Goal: Task Accomplishment & Management: Manage account settings

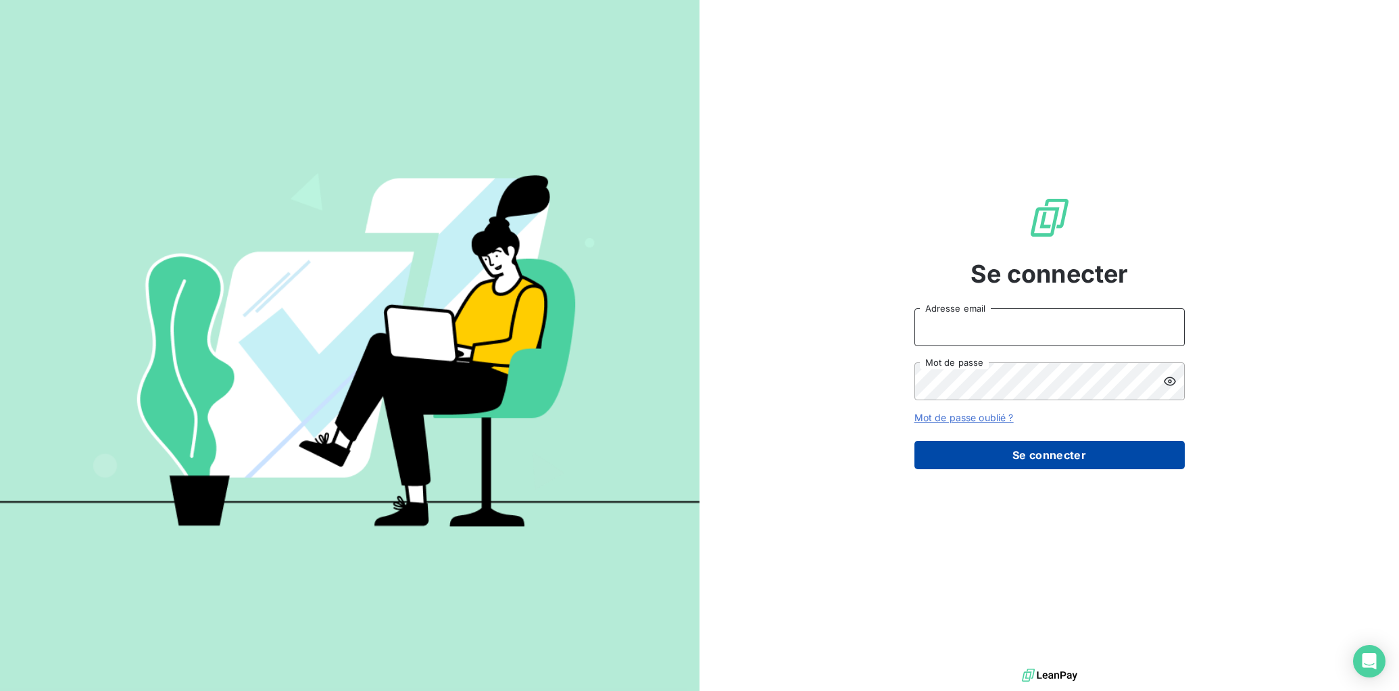
type input "[EMAIL_ADDRESS][DOMAIN_NAME]"
click at [1076, 460] on button "Se connecter" at bounding box center [1050, 455] width 270 height 28
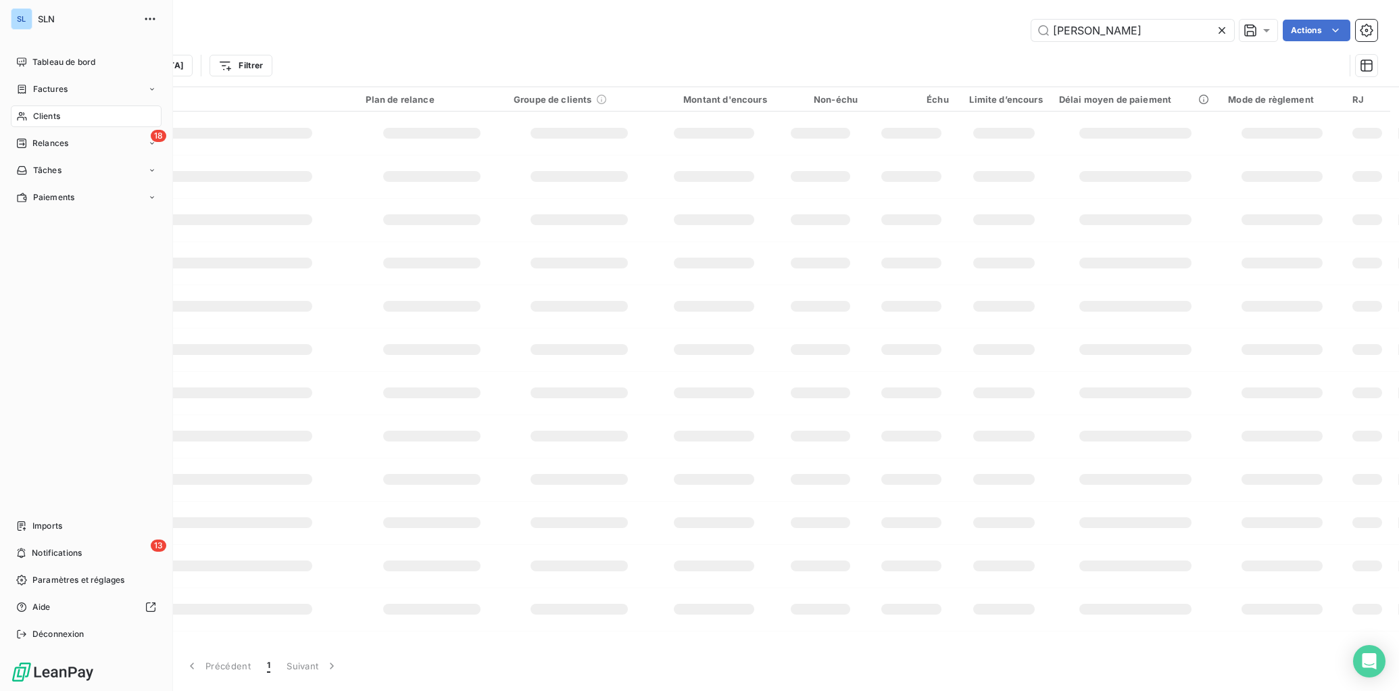
type input "[PERSON_NAME]"
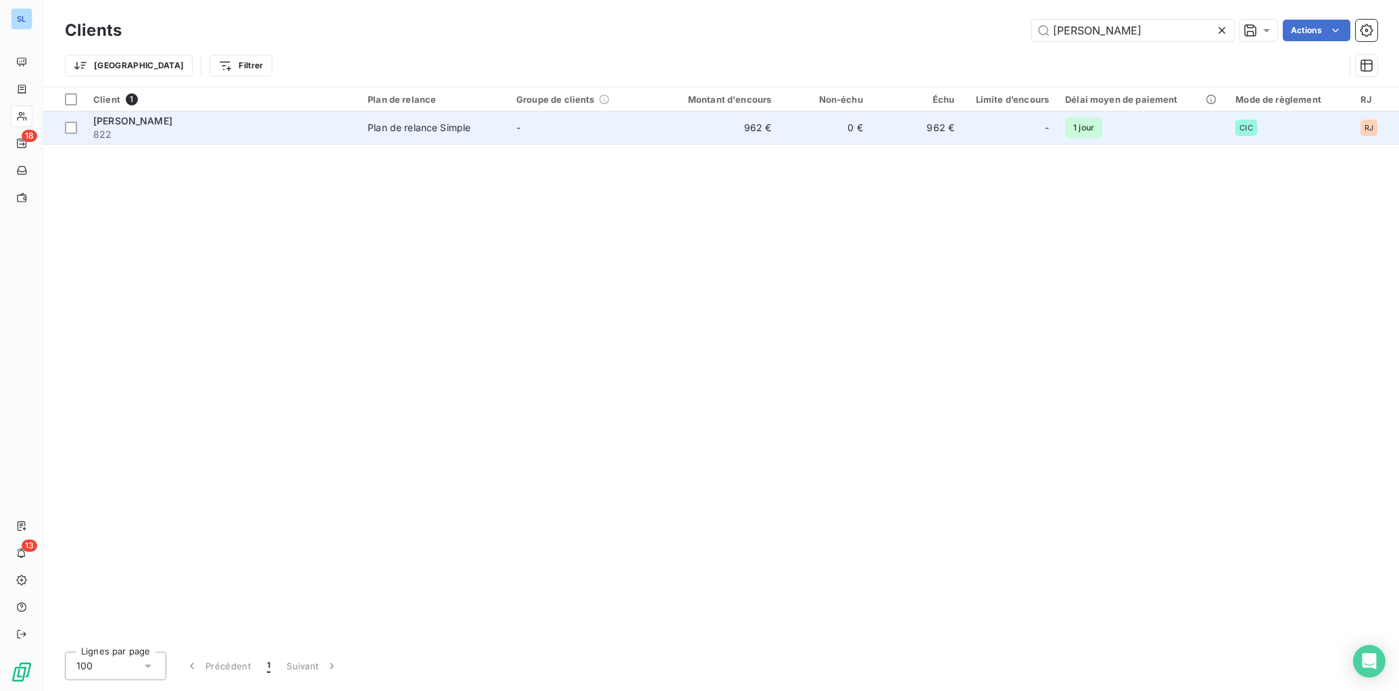
click at [113, 131] on span "822" at bounding box center [222, 135] width 258 height 14
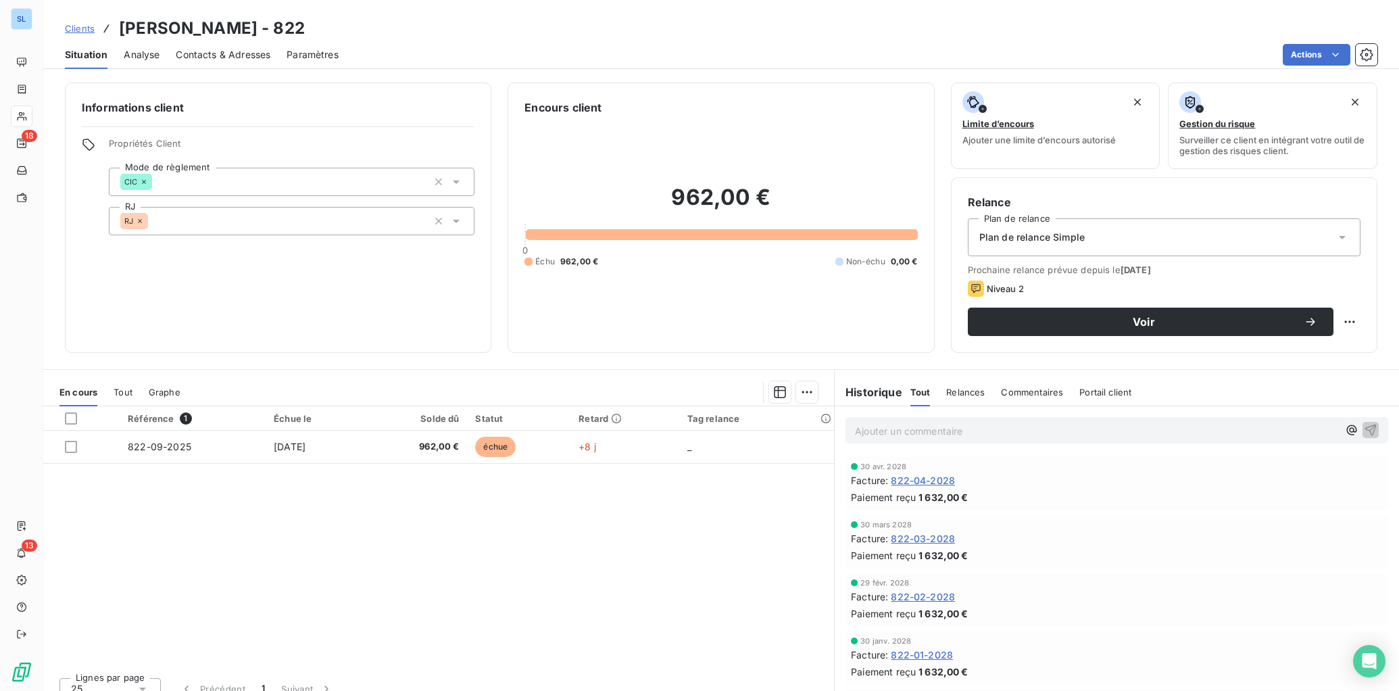
drag, startPoint x: 999, startPoint y: 395, endPoint x: 1006, endPoint y: 393, distance: 7.1
click at [999, 395] on div "Tout Relances Commentaires Portail client" at bounding box center [1022, 392] width 222 height 28
click at [1021, 391] on span "Commentaires" at bounding box center [1032, 392] width 62 height 11
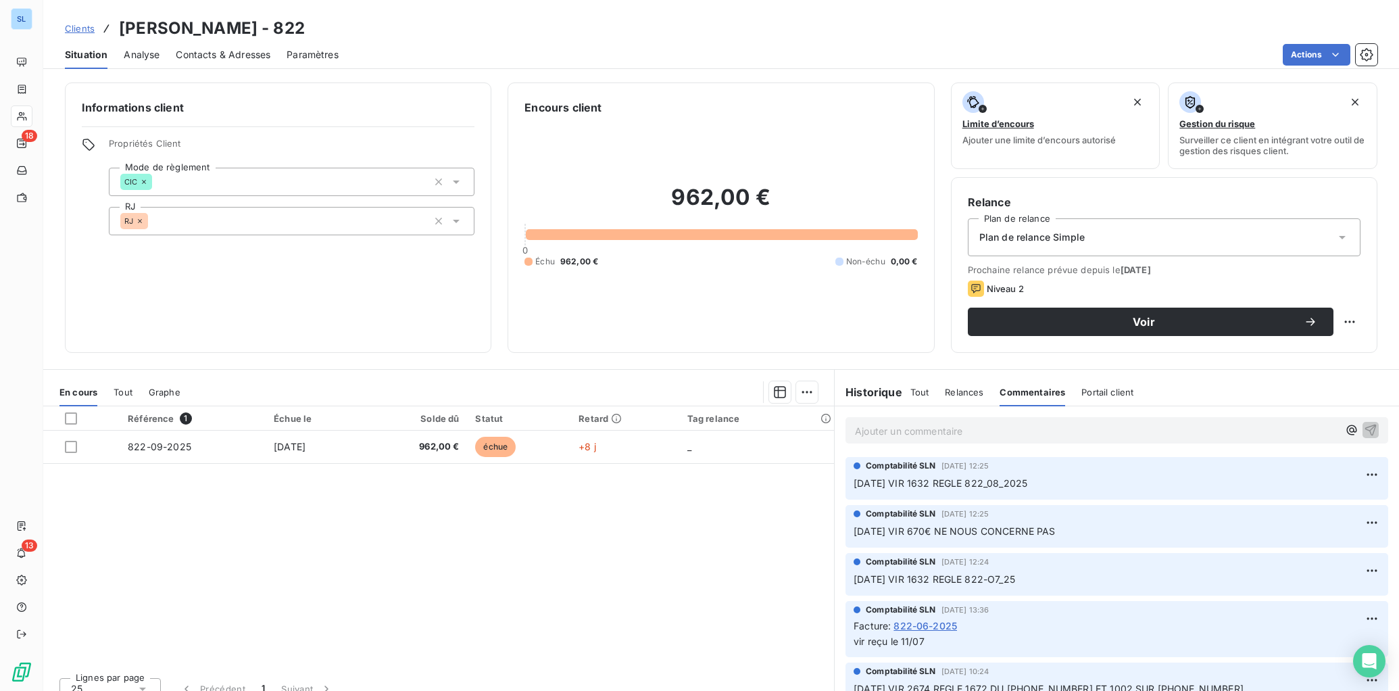
scroll to position [1, 0]
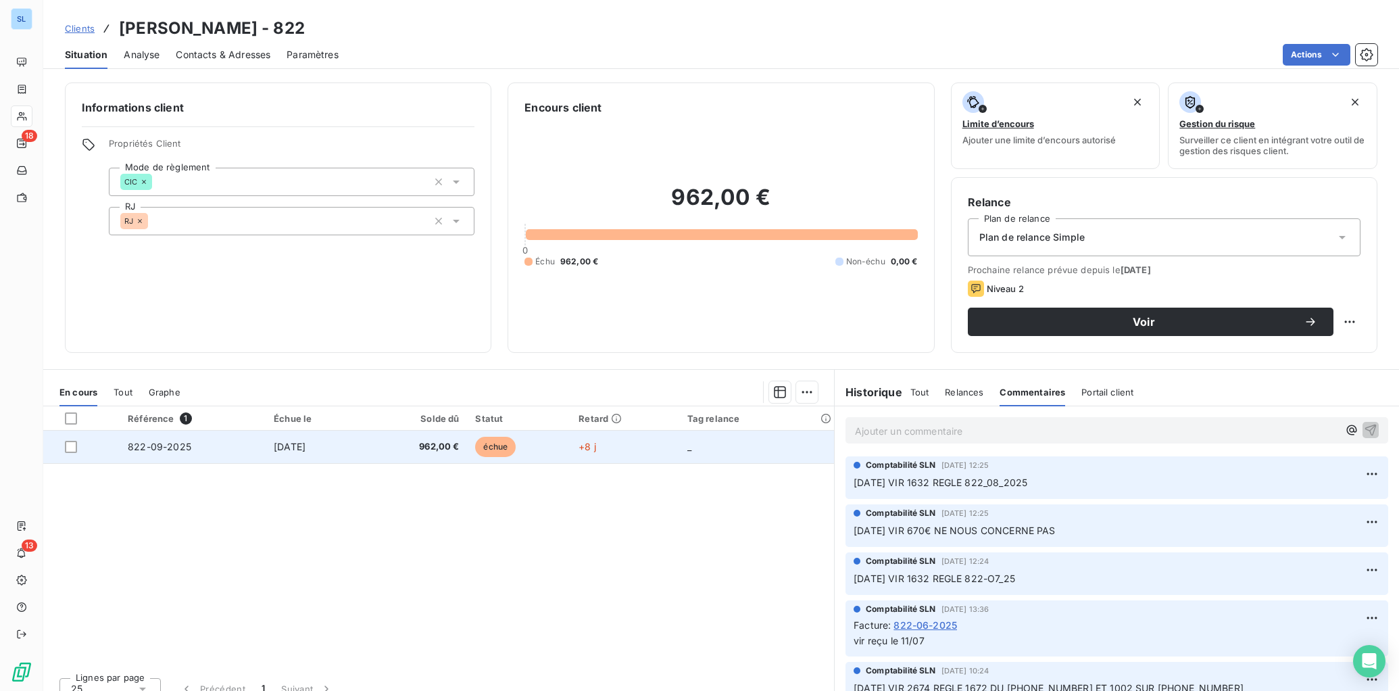
click at [294, 454] on td "[DATE]" at bounding box center [315, 447] width 99 height 32
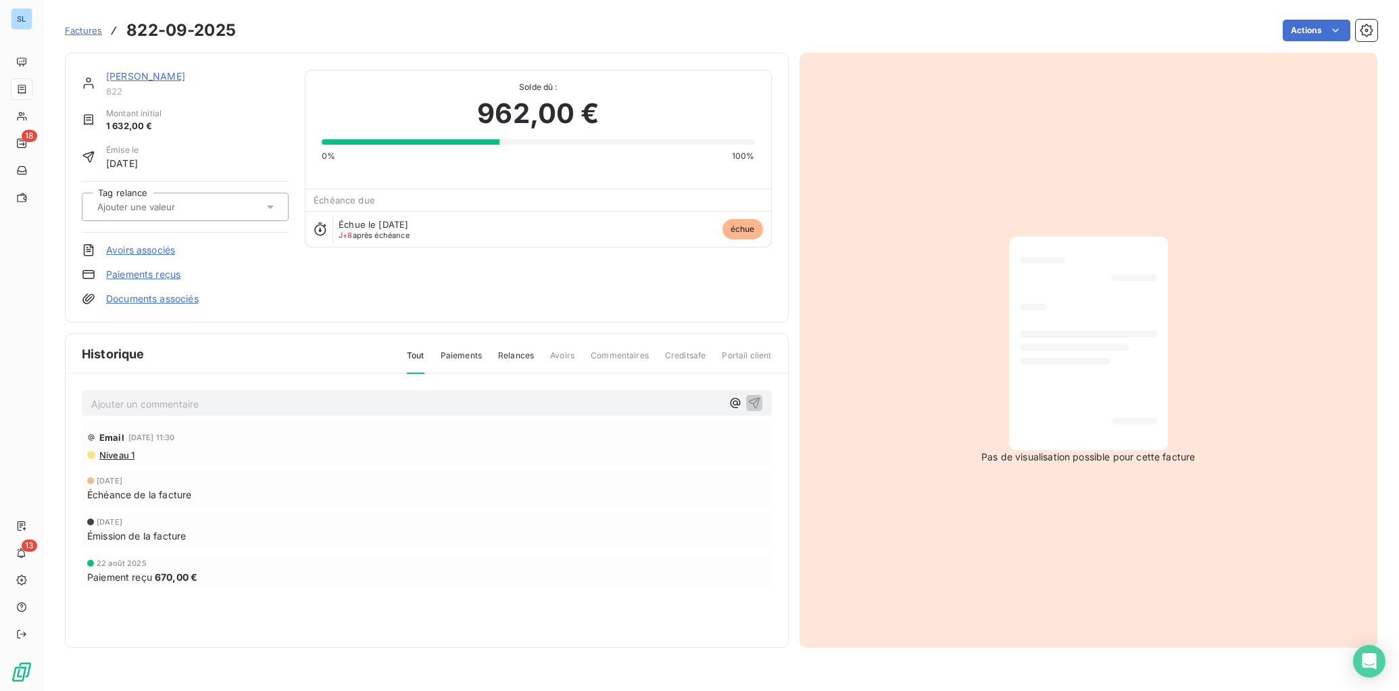
click at [125, 276] on link "Paiements reçus" at bounding box center [143, 275] width 74 height 14
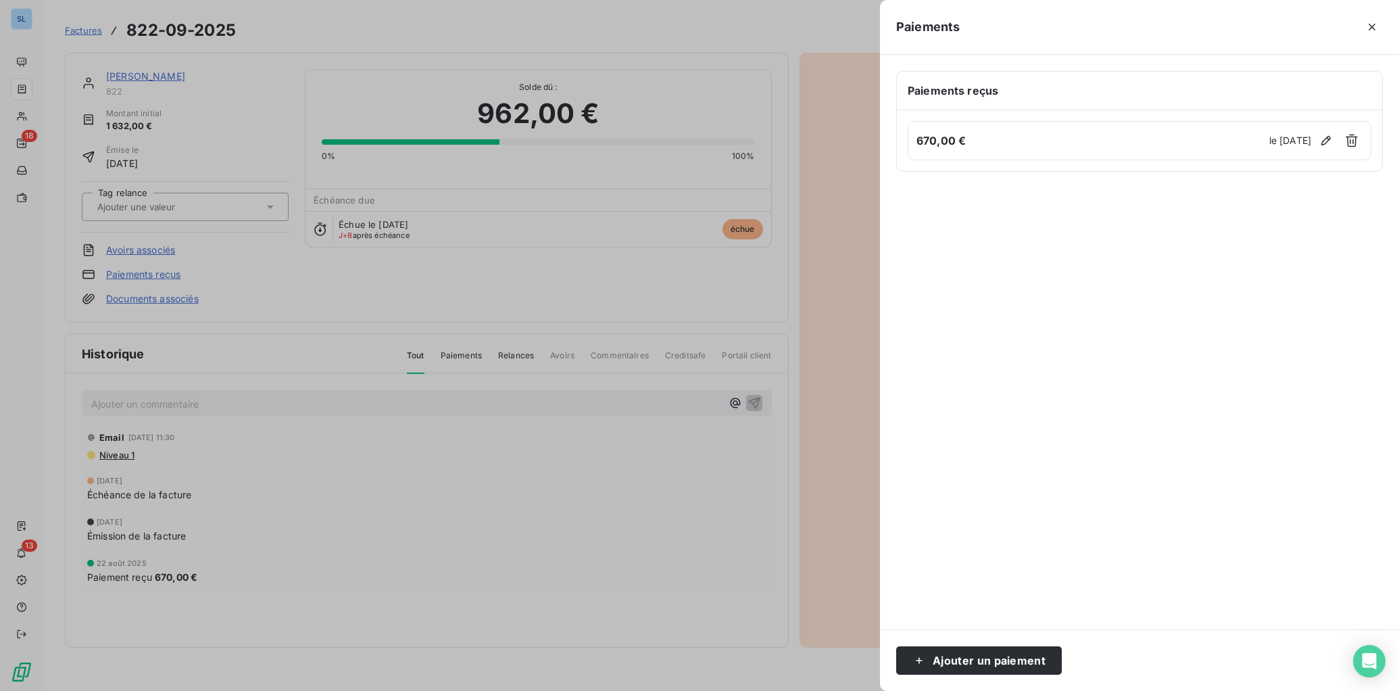
drag, startPoint x: 1165, startPoint y: 287, endPoint x: 1161, endPoint y: 278, distance: 10.6
click at [1165, 287] on div at bounding box center [1139, 400] width 487 height 425
click at [967, 664] on button "Ajouter un paiement" at bounding box center [979, 660] width 166 height 28
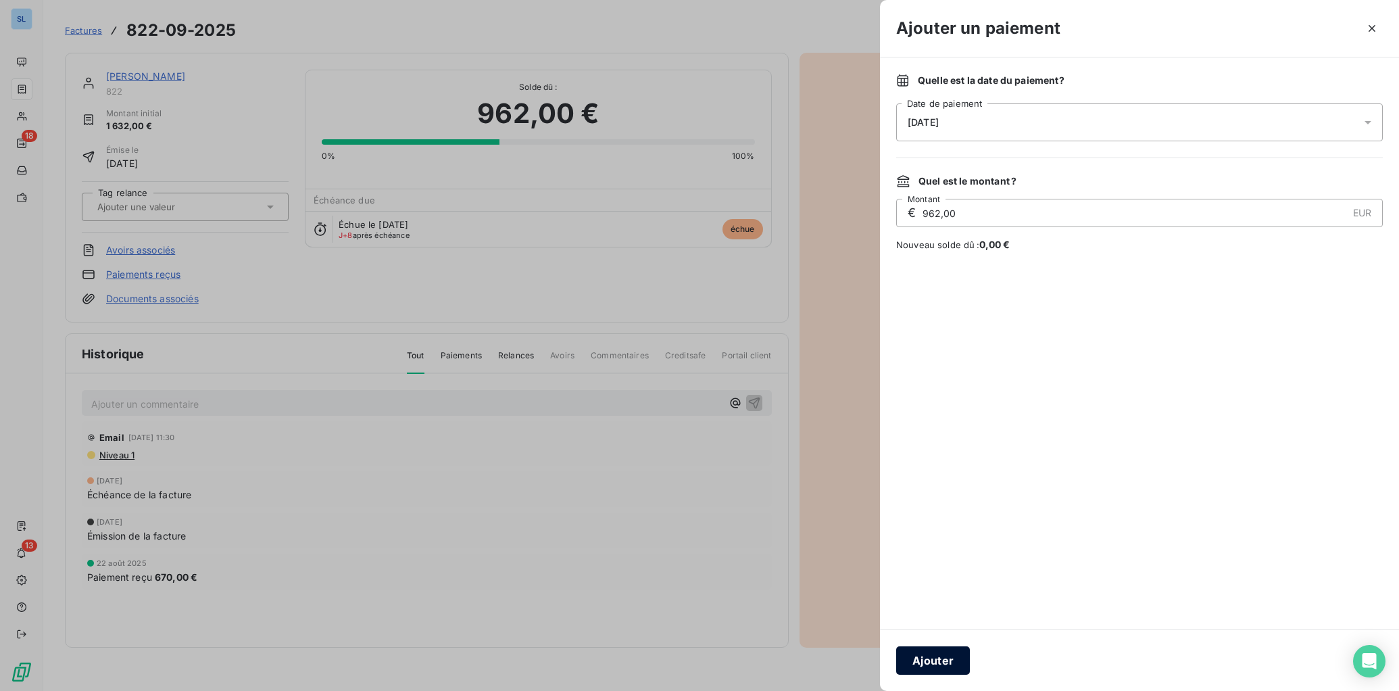
click at [950, 659] on button "Ajouter" at bounding box center [933, 660] width 74 height 28
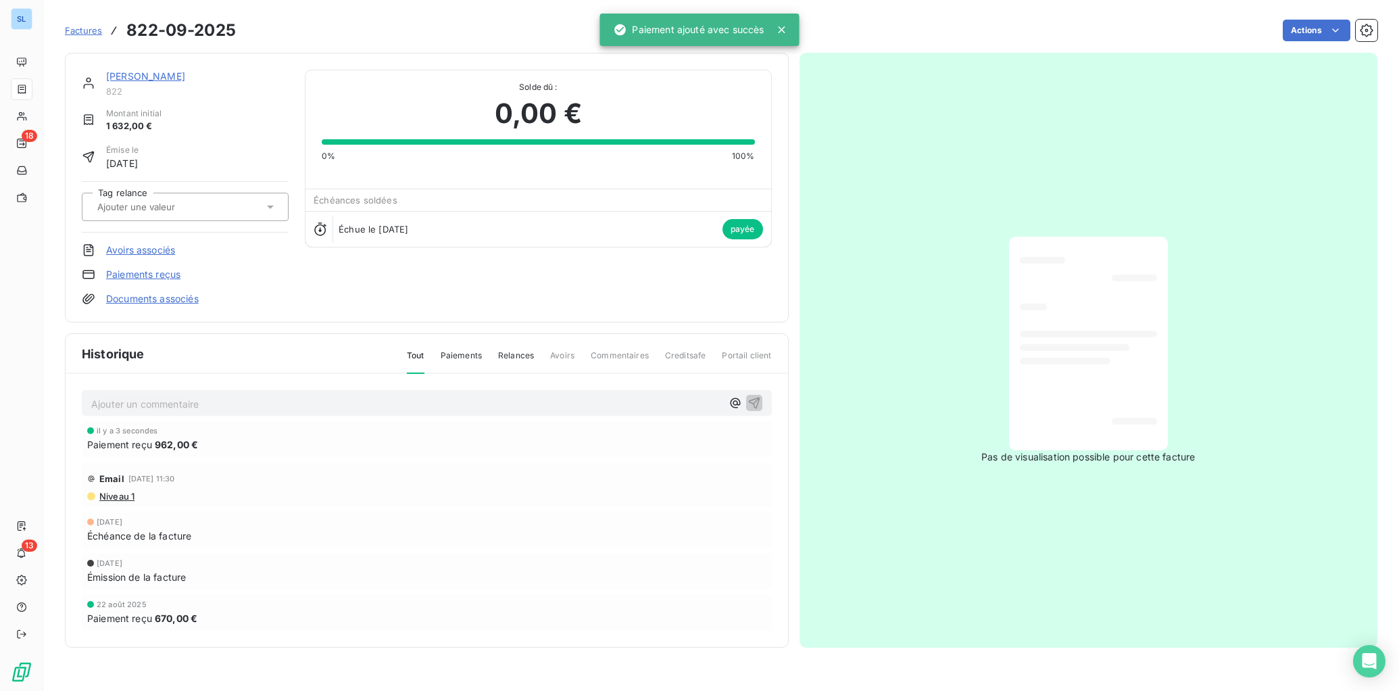
click at [127, 78] on link "[PERSON_NAME]" at bounding box center [145, 75] width 79 height 11
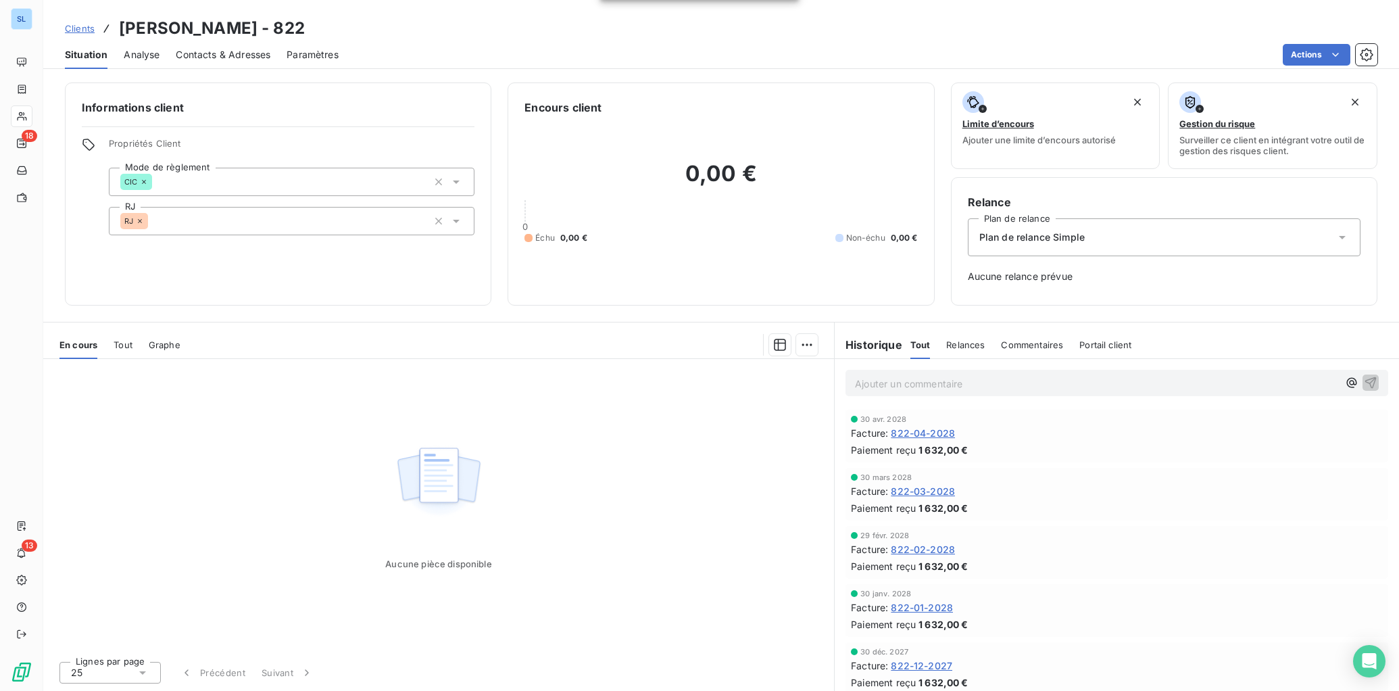
click at [888, 383] on p "Ajouter un commentaire ﻿" at bounding box center [1096, 383] width 483 height 17
click at [1036, 342] on span "Commentaires" at bounding box center [1032, 344] width 62 height 11
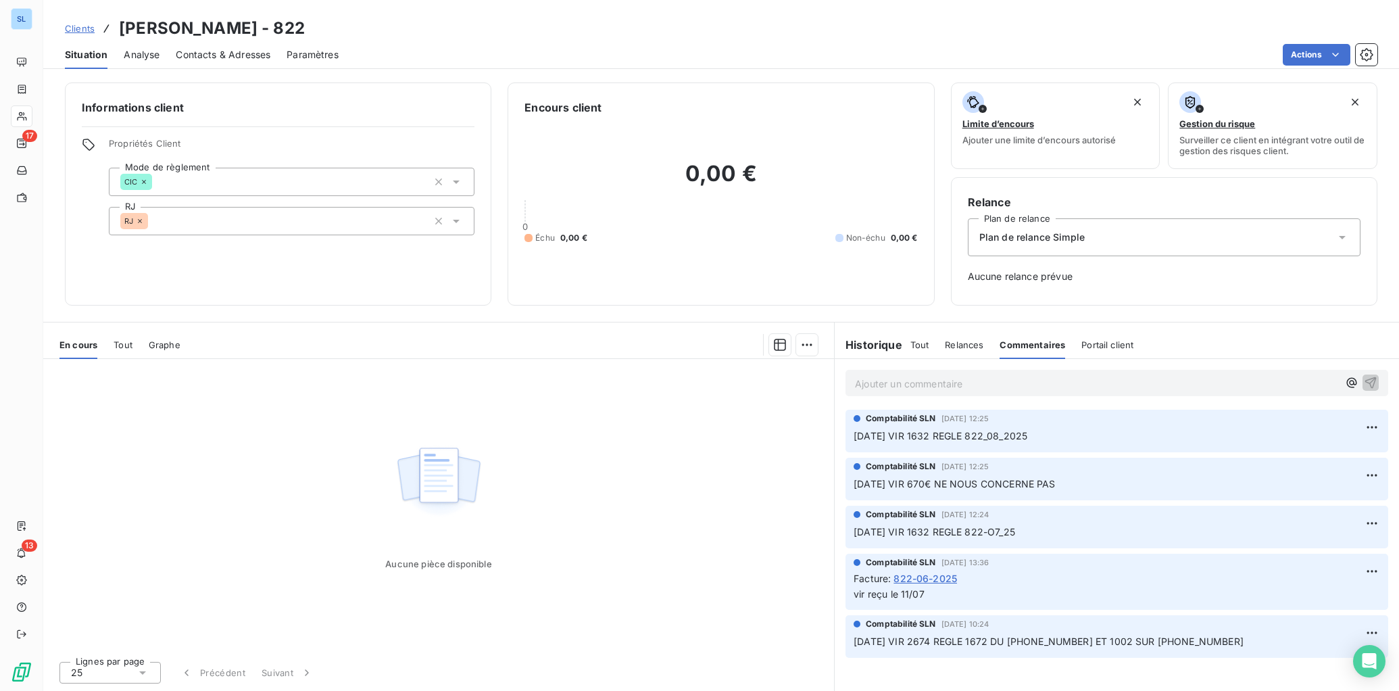
click at [874, 389] on p "Ajouter un commentaire ﻿" at bounding box center [1096, 383] width 483 height 17
click at [1373, 386] on icon "button" at bounding box center [1371, 382] width 11 height 11
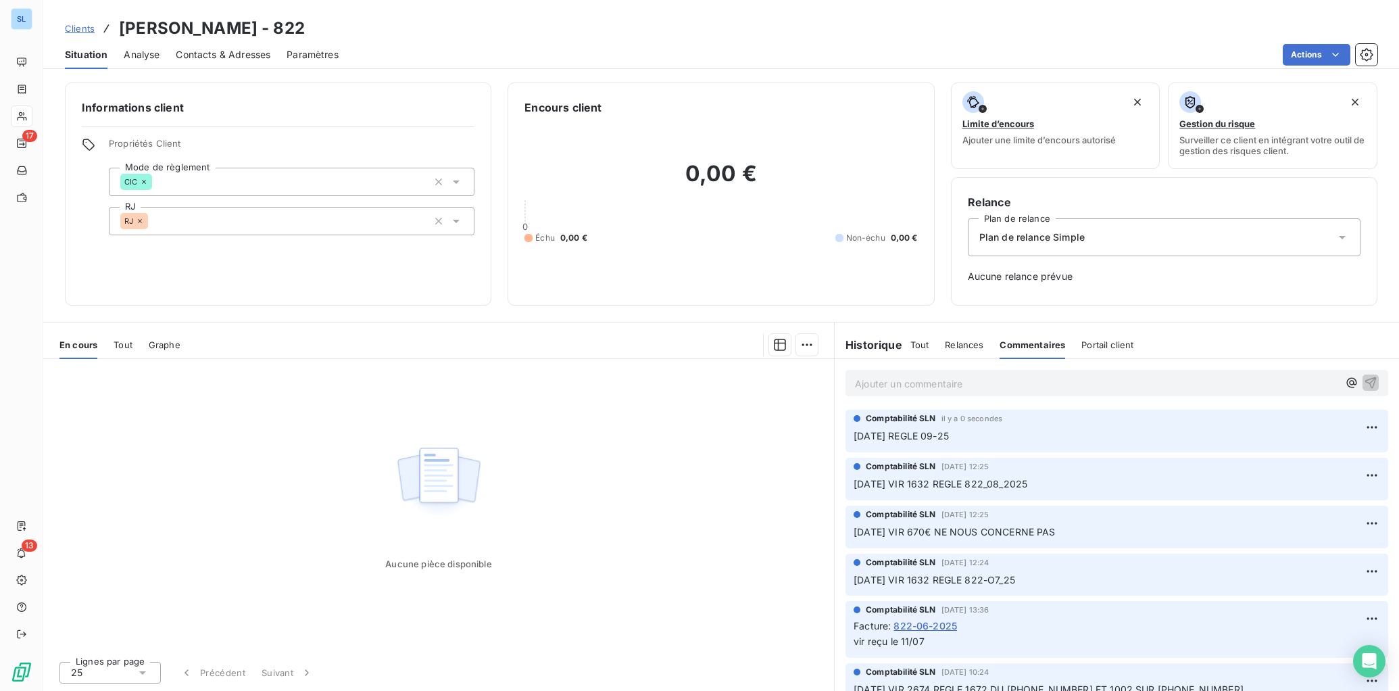
click at [932, 386] on p "Ajouter un commentaire ﻿" at bounding box center [1096, 383] width 483 height 17
click at [1369, 382] on icon "button" at bounding box center [1371, 382] width 11 height 11
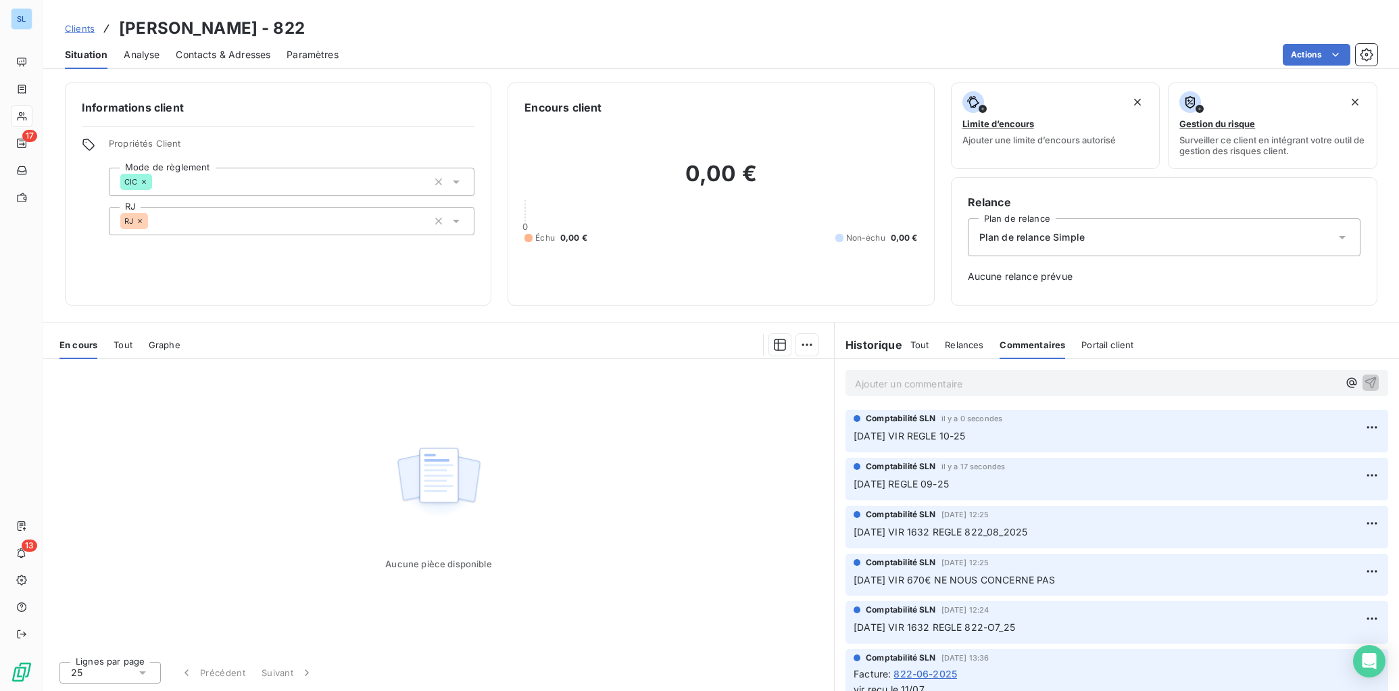
click at [886, 385] on p "Ajouter un commentaire ﻿" at bounding box center [1096, 383] width 483 height 17
click at [1377, 383] on icon "button" at bounding box center [1371, 382] width 14 height 14
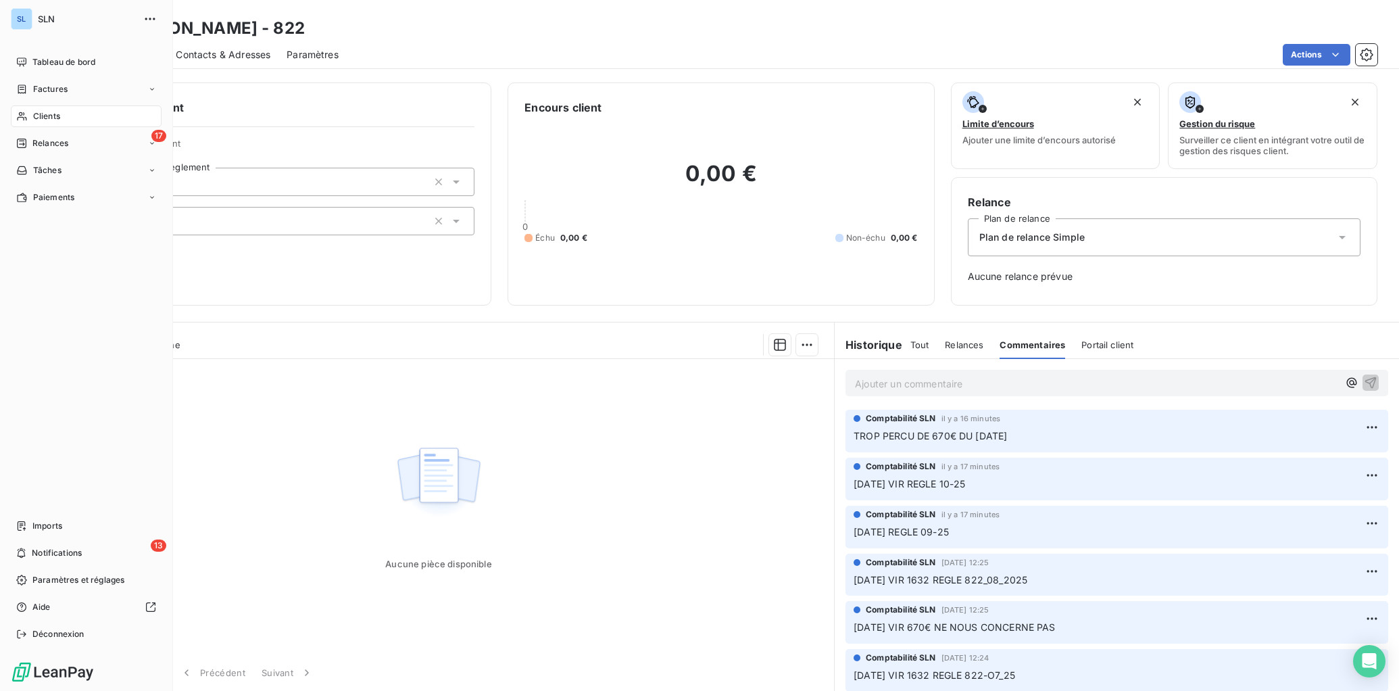
click at [47, 117] on span "Clients" at bounding box center [46, 116] width 27 height 12
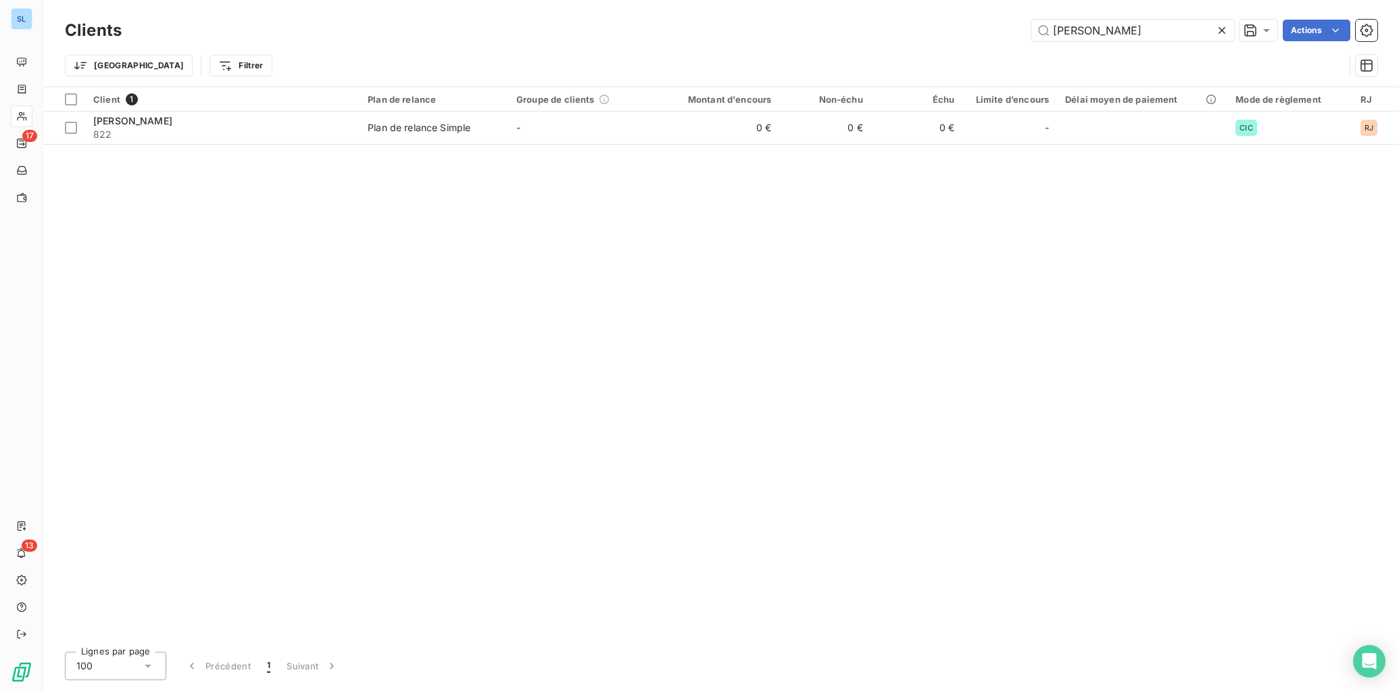
drag, startPoint x: 1142, startPoint y: 35, endPoint x: 899, endPoint y: 15, distance: 244.2
click at [905, 15] on div "Clients [PERSON_NAME] Actions Trier Filtrer" at bounding box center [721, 43] width 1356 height 87
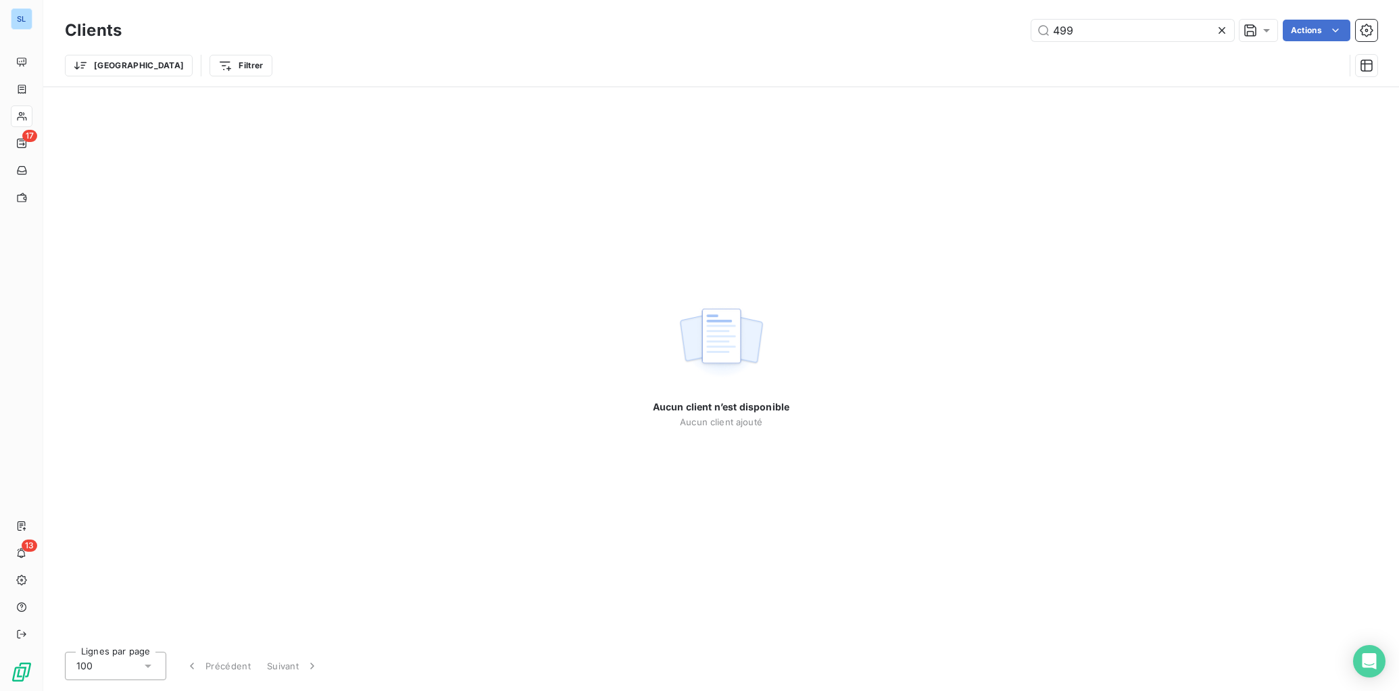
click at [763, 206] on div "Aucun client n’est disponible Aucun client ajouté" at bounding box center [721, 364] width 137 height 554
drag, startPoint x: 1179, startPoint y: 32, endPoint x: 857, endPoint y: 26, distance: 321.8
click at [857, 26] on div "499 Actions" at bounding box center [758, 31] width 1240 height 22
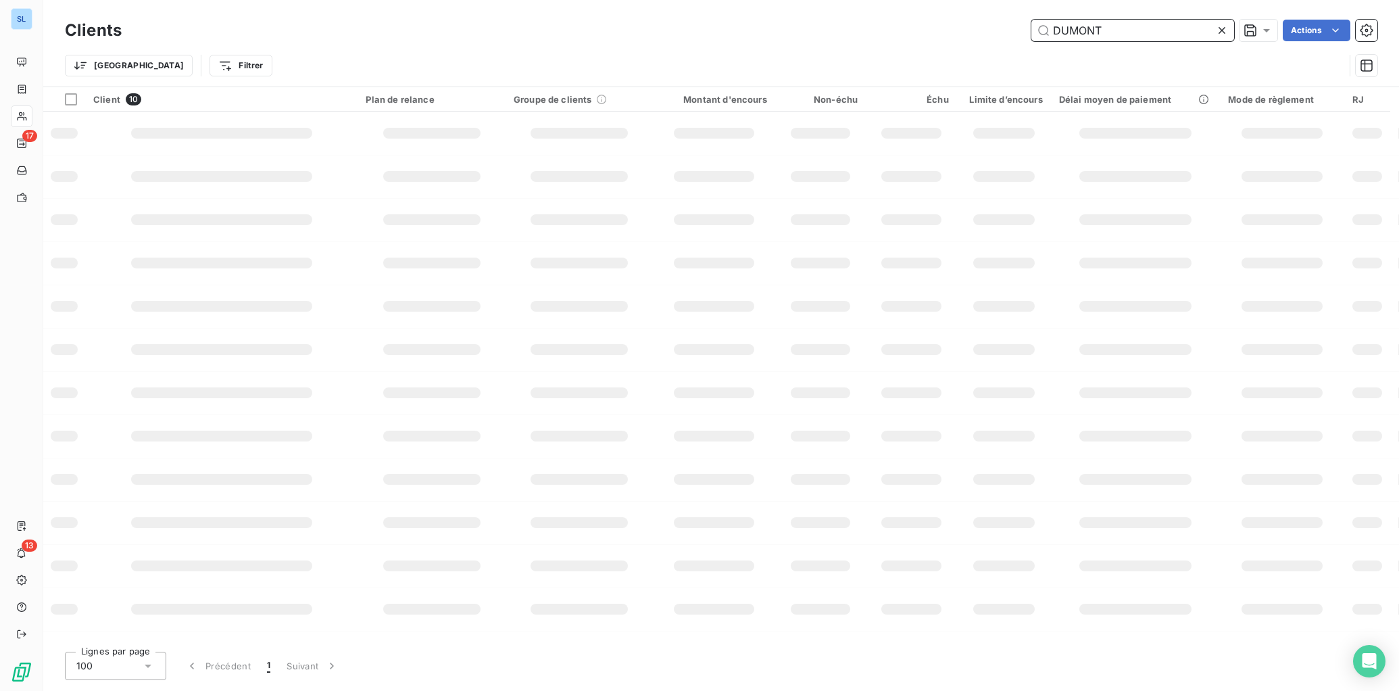
type input "DUMONT"
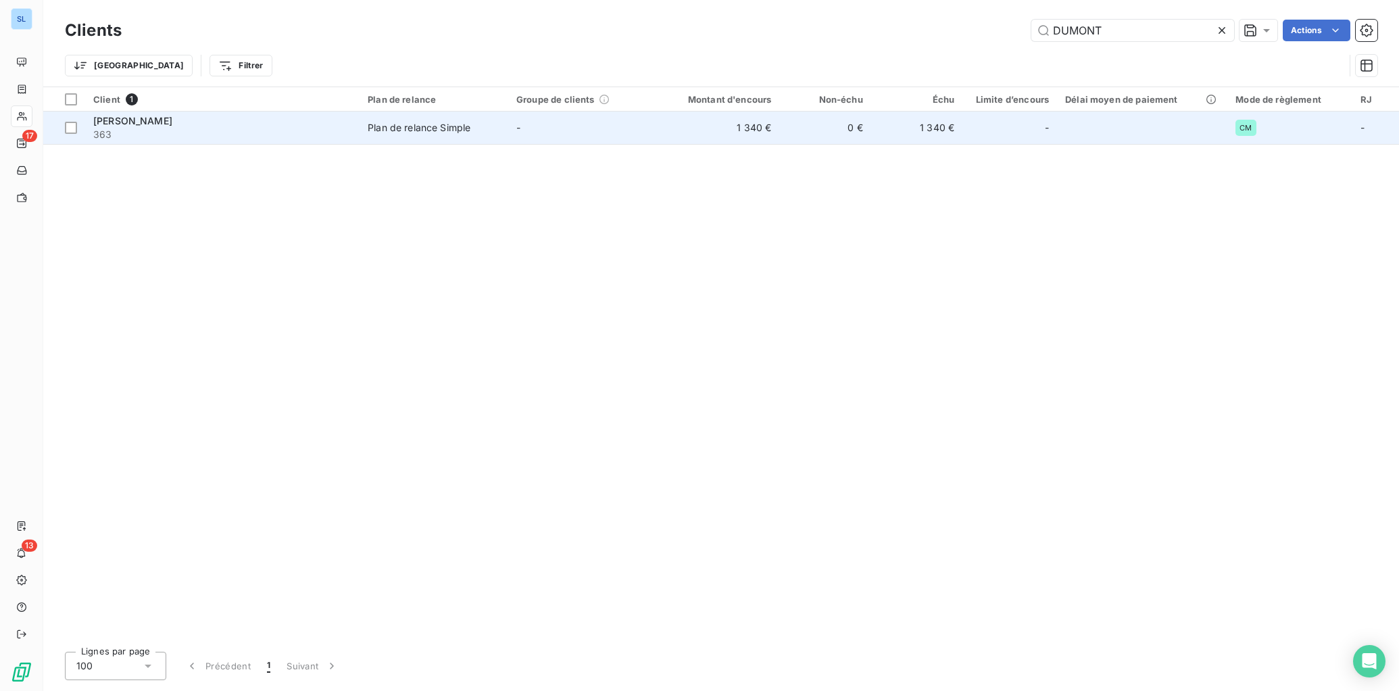
click at [491, 132] on span "Plan de relance Simple" at bounding box center [434, 128] width 132 height 14
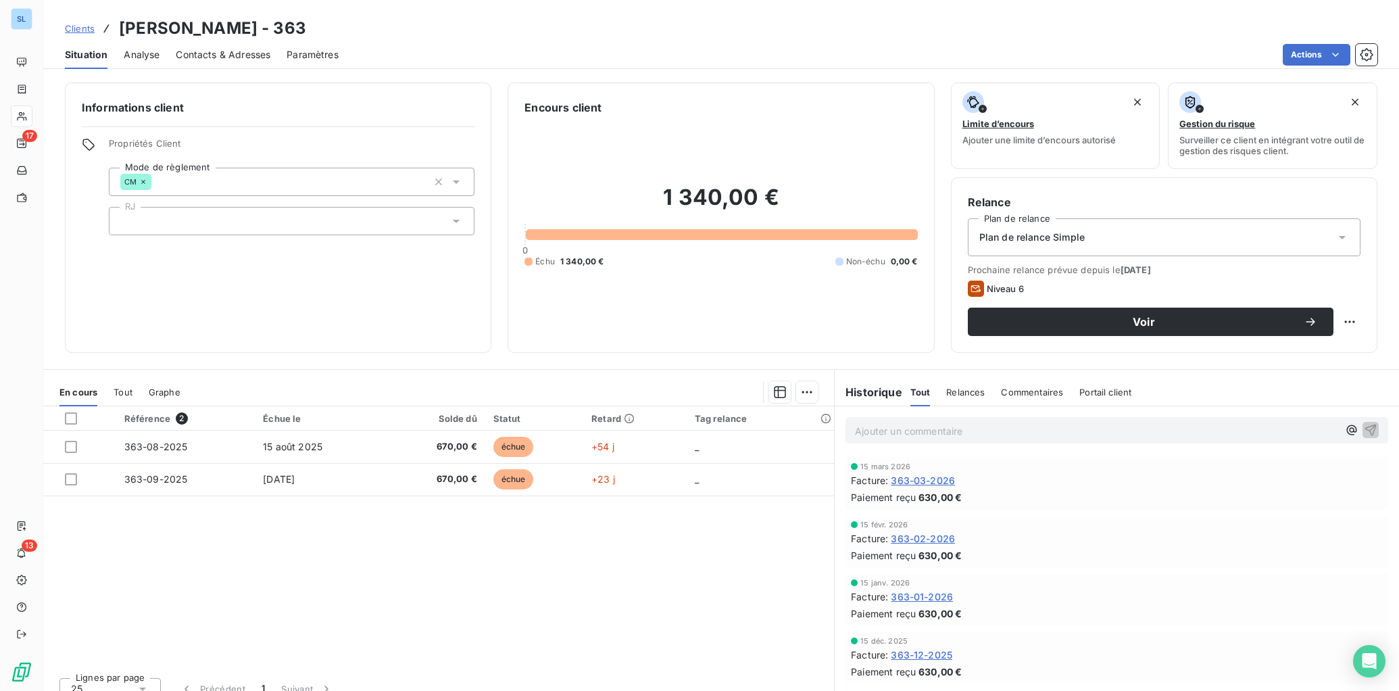
click at [1111, 429] on p "Ajouter un commentaire ﻿" at bounding box center [1096, 431] width 483 height 17
click at [1371, 432] on icon "button" at bounding box center [1371, 430] width 14 height 14
click at [1320, 55] on html "SL 17 13 Clients [PERSON_NAME] - 363 Situation Analyse Contacts & Adresses Para…" at bounding box center [699, 345] width 1399 height 691
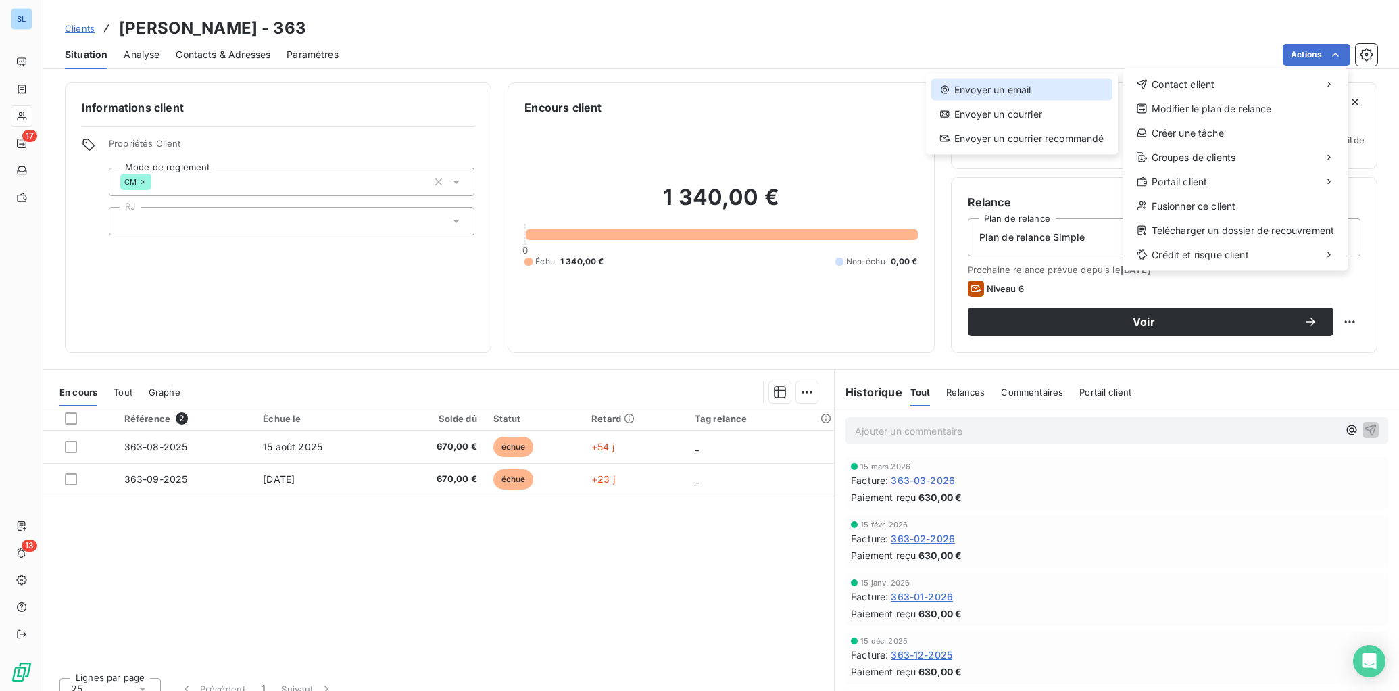
click at [973, 96] on div "Envoyer un email" at bounding box center [1022, 90] width 181 height 22
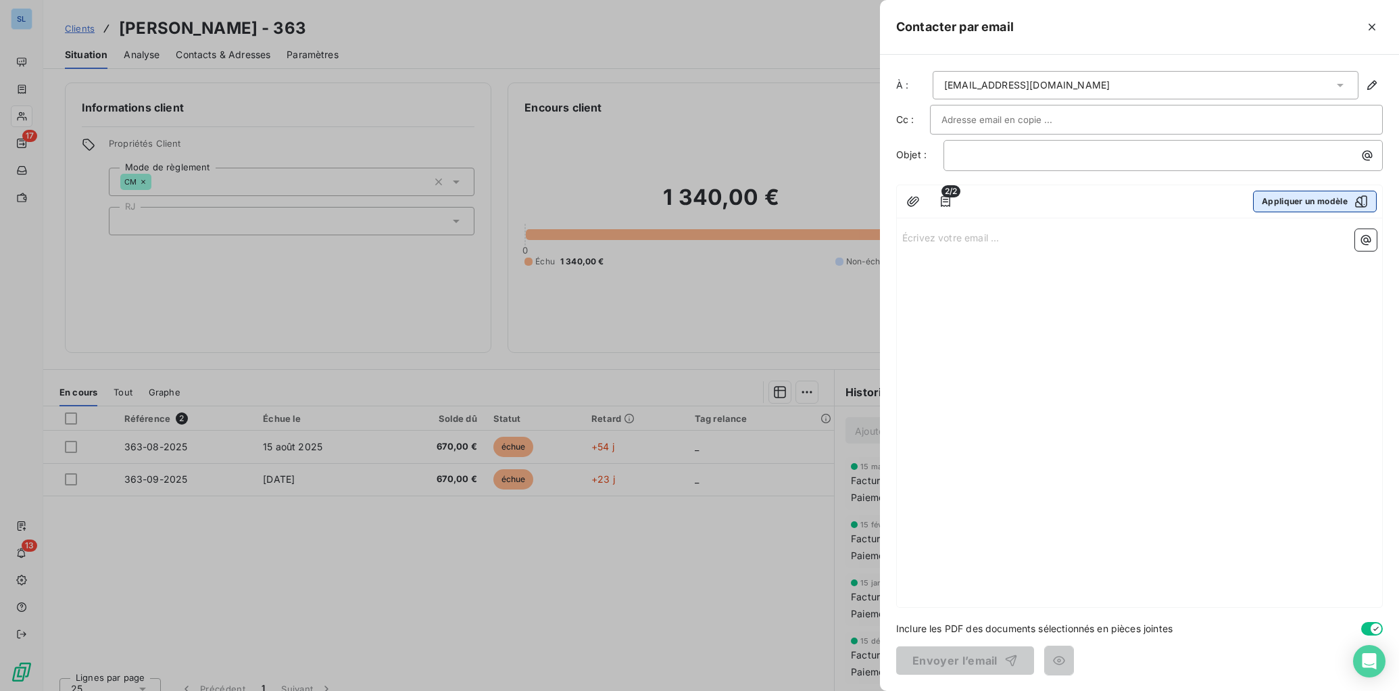
click at [1308, 204] on button "Appliquer un modèle" at bounding box center [1315, 202] width 124 height 22
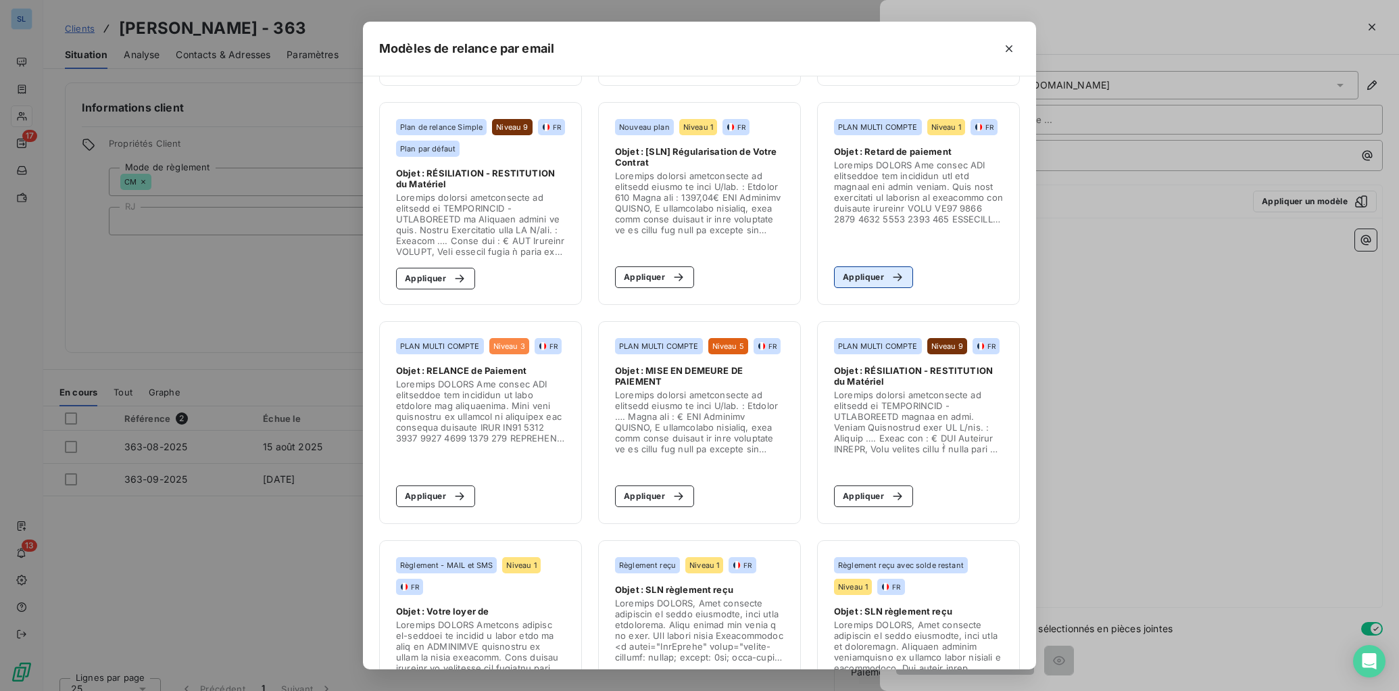
scroll to position [299, 0]
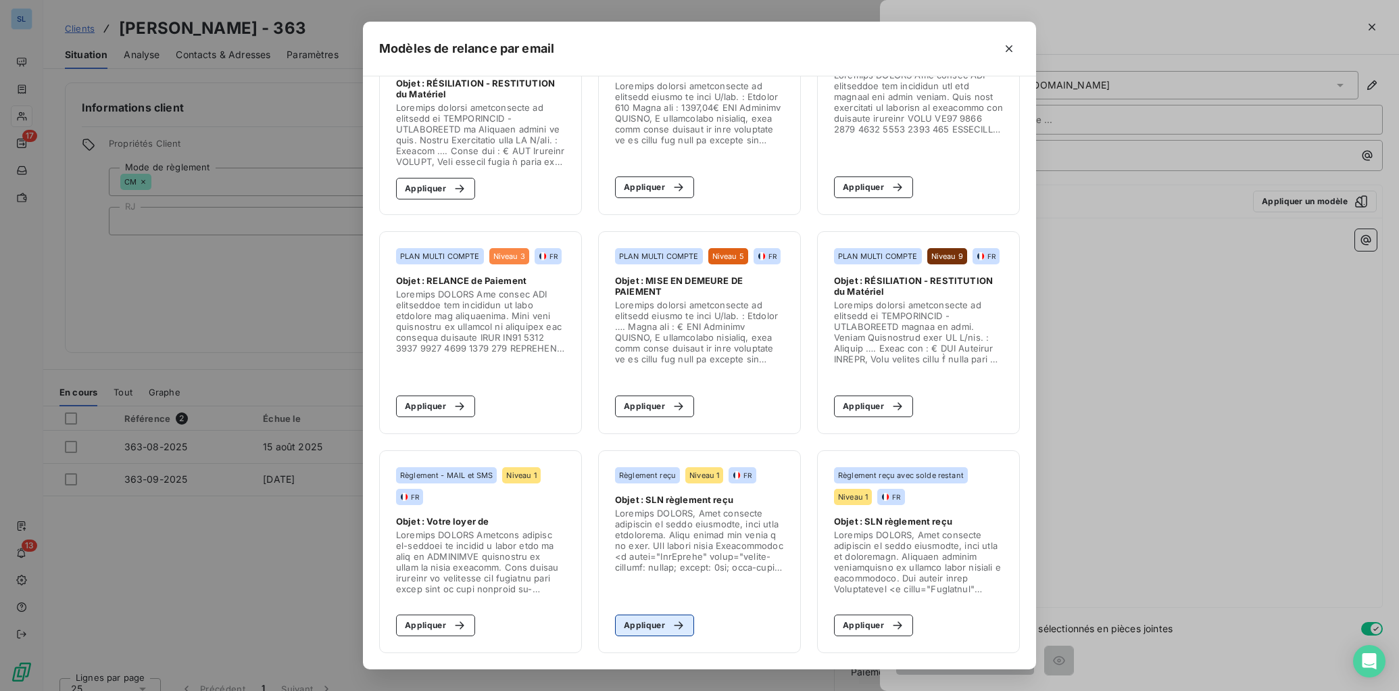
click at [645, 625] on button "Appliquer" at bounding box center [654, 626] width 79 height 22
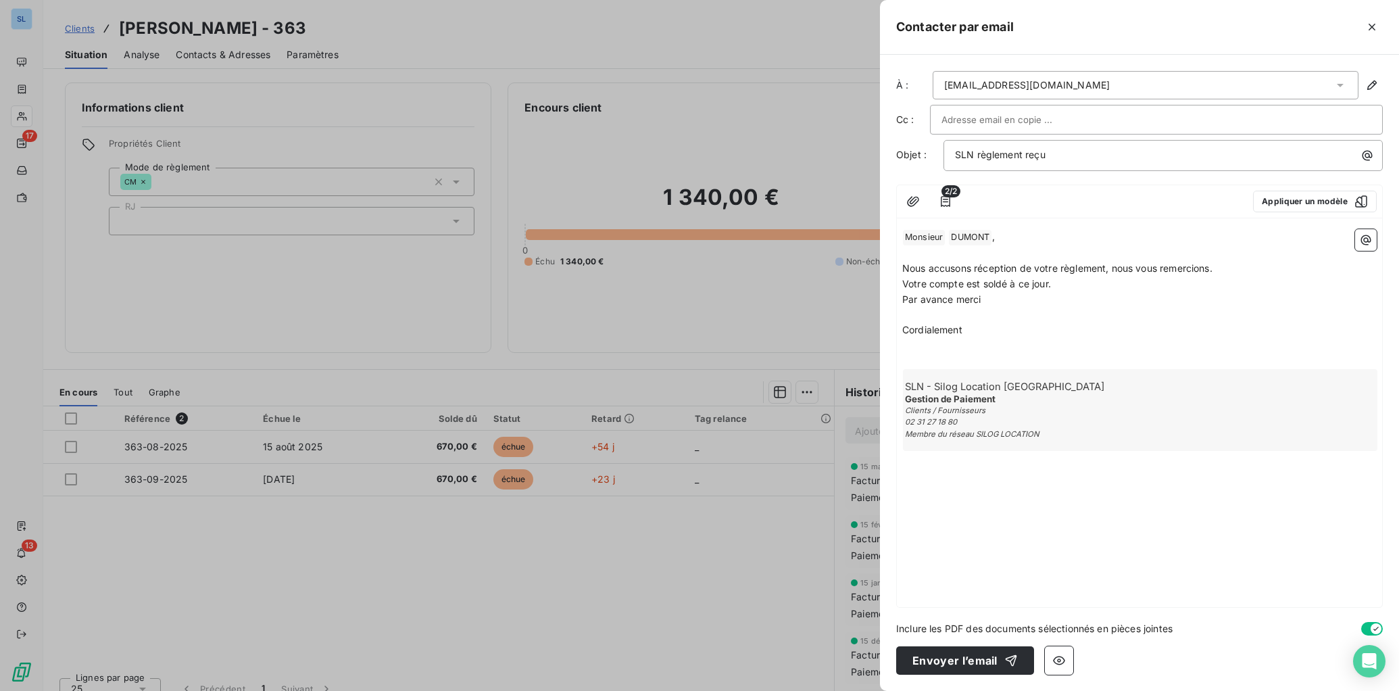
drag, startPoint x: 1107, startPoint y: 270, endPoint x: 1166, endPoint y: 301, distance: 66.5
click at [1107, 270] on span "Nous accusons réception de votre règlement, nous vous remercions." at bounding box center [1057, 267] width 310 height 11
drag, startPoint x: 949, startPoint y: 656, endPoint x: 946, endPoint y: 640, distance: 15.9
click at [949, 656] on button "Envoyer l’email" at bounding box center [965, 660] width 138 height 28
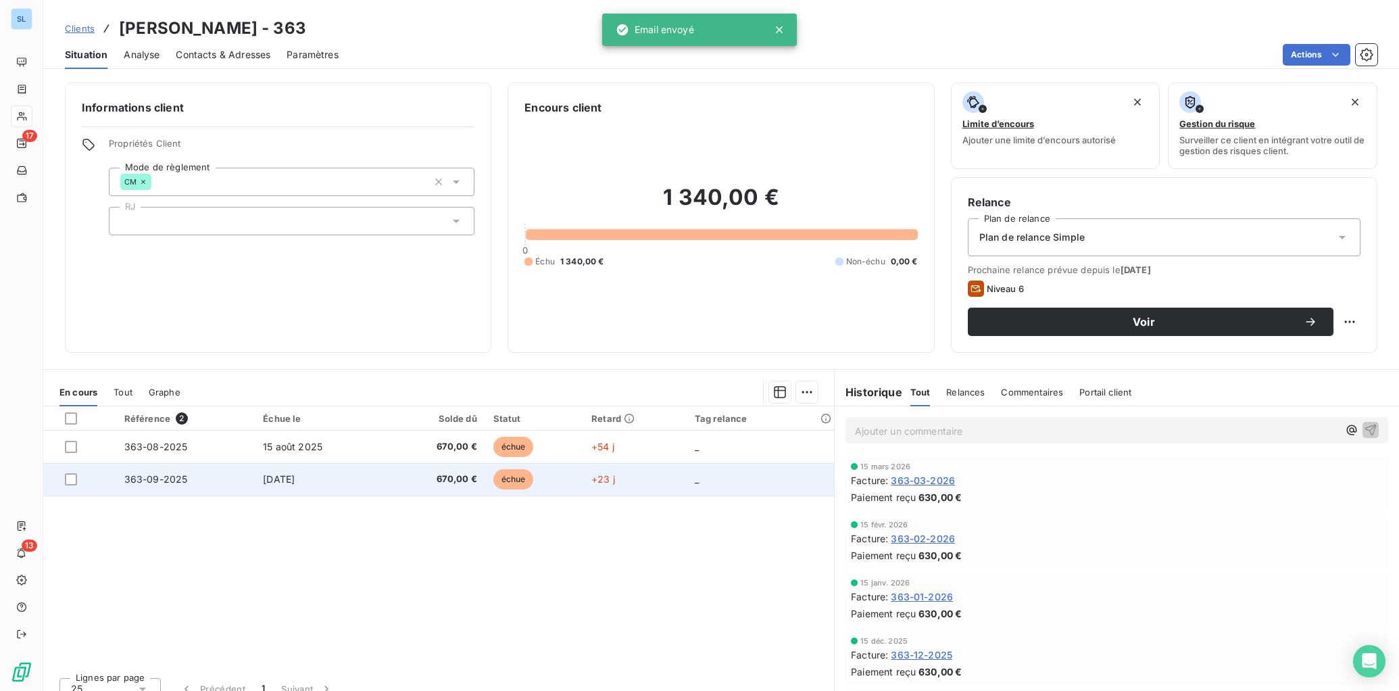
click at [172, 478] on span "363-09-2025" at bounding box center [156, 478] width 64 height 11
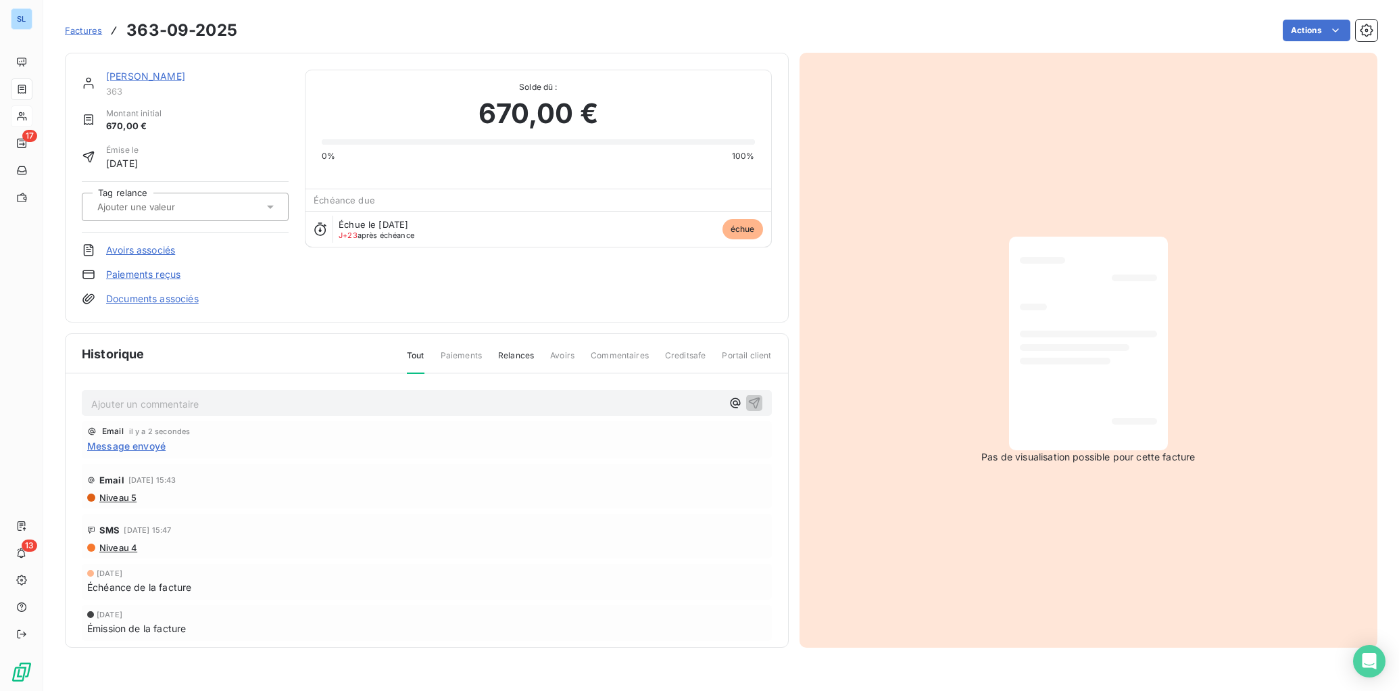
click at [150, 274] on link "Paiements reçus" at bounding box center [143, 275] width 74 height 14
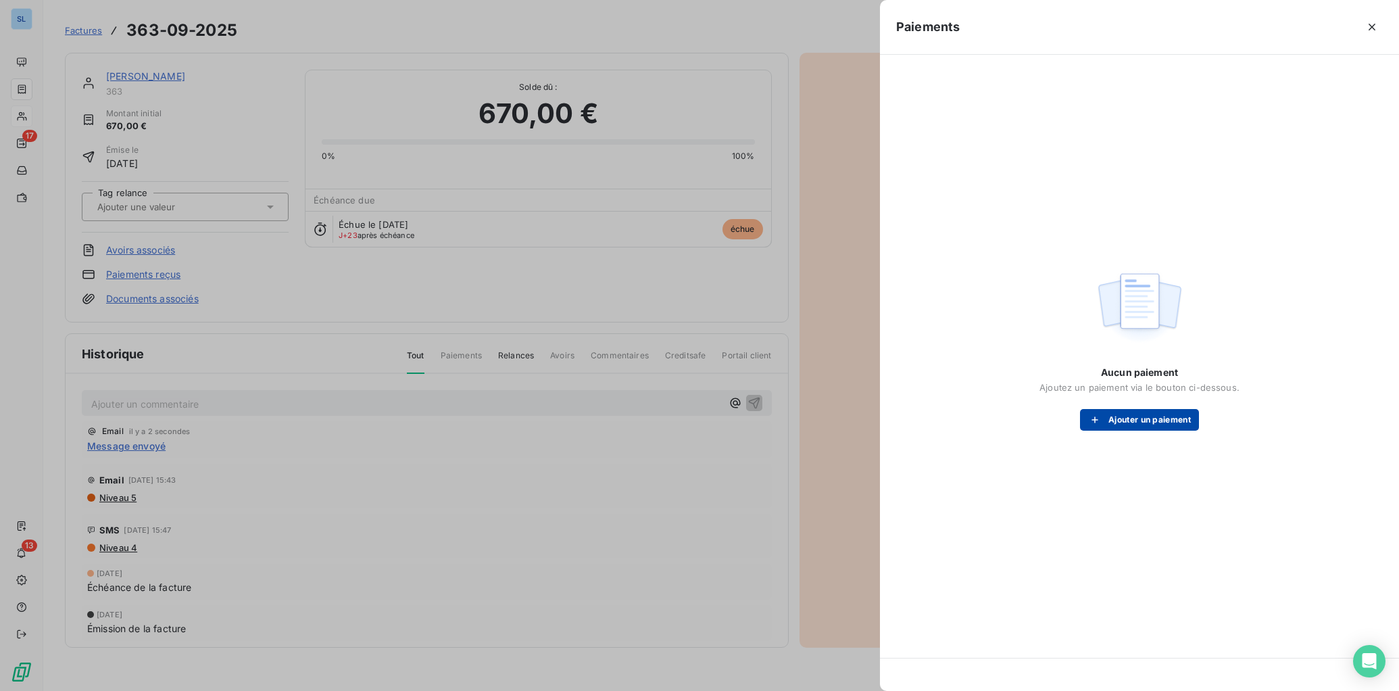
click at [1125, 416] on button "Ajouter un paiement" at bounding box center [1139, 420] width 119 height 22
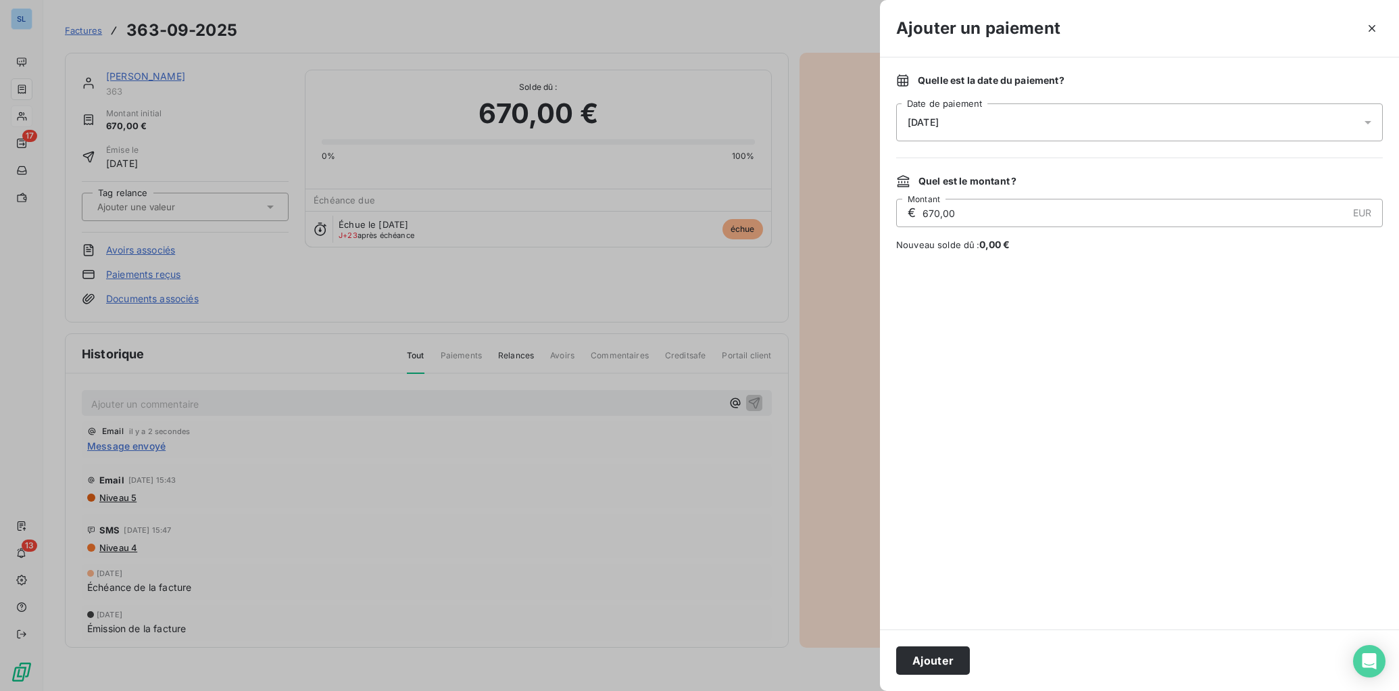
click at [911, 123] on span "[DATE]" at bounding box center [923, 122] width 31 height 11
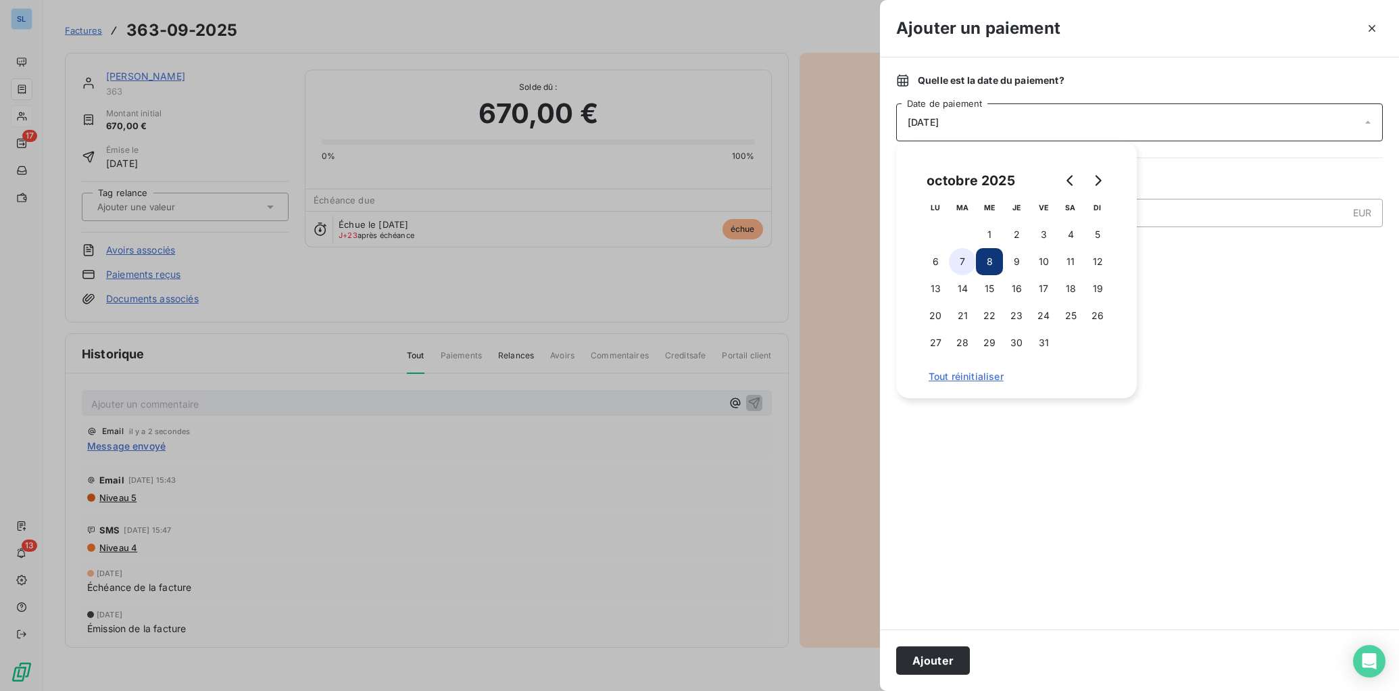
drag, startPoint x: 966, startPoint y: 263, endPoint x: 967, endPoint y: 270, distance: 6.8
click at [967, 264] on button "7" at bounding box center [962, 261] width 27 height 27
click at [925, 669] on button "Ajouter" at bounding box center [933, 660] width 74 height 28
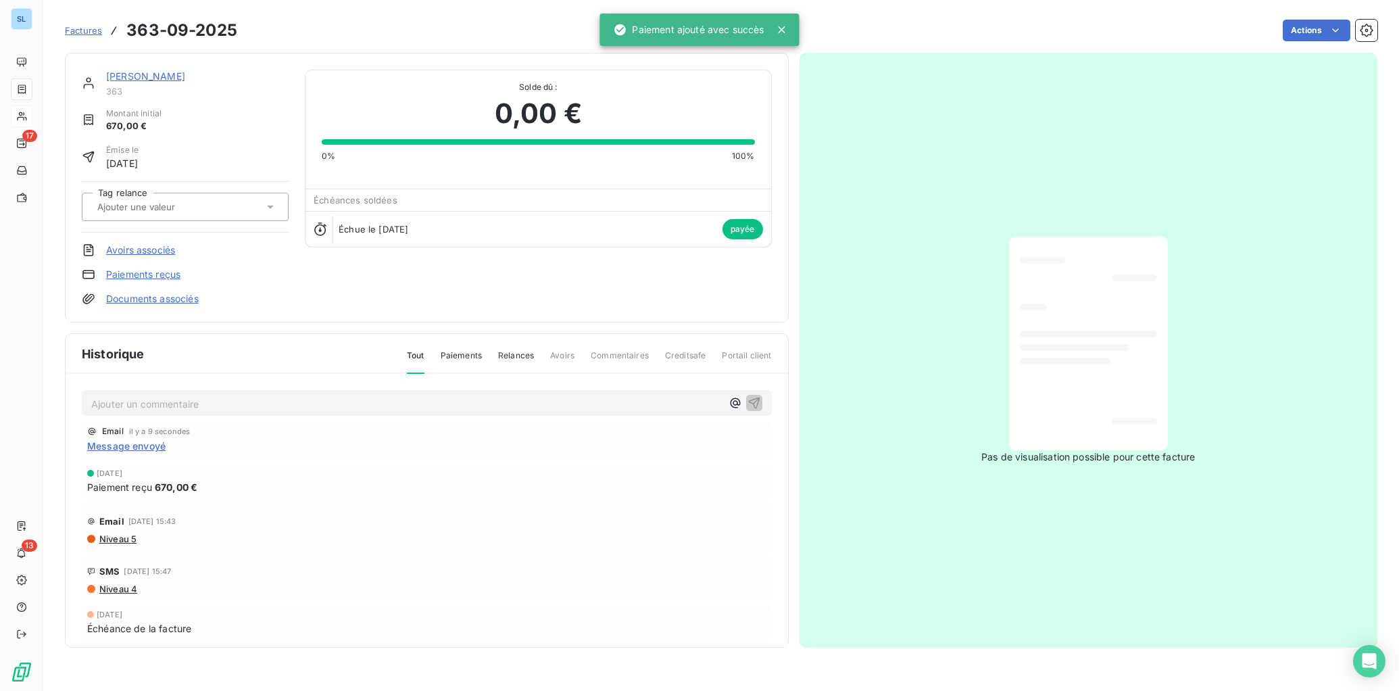
drag, startPoint x: 87, startPoint y: 30, endPoint x: 284, endPoint y: 117, distance: 215.2
click at [87, 30] on span "Factures" at bounding box center [83, 30] width 37 height 11
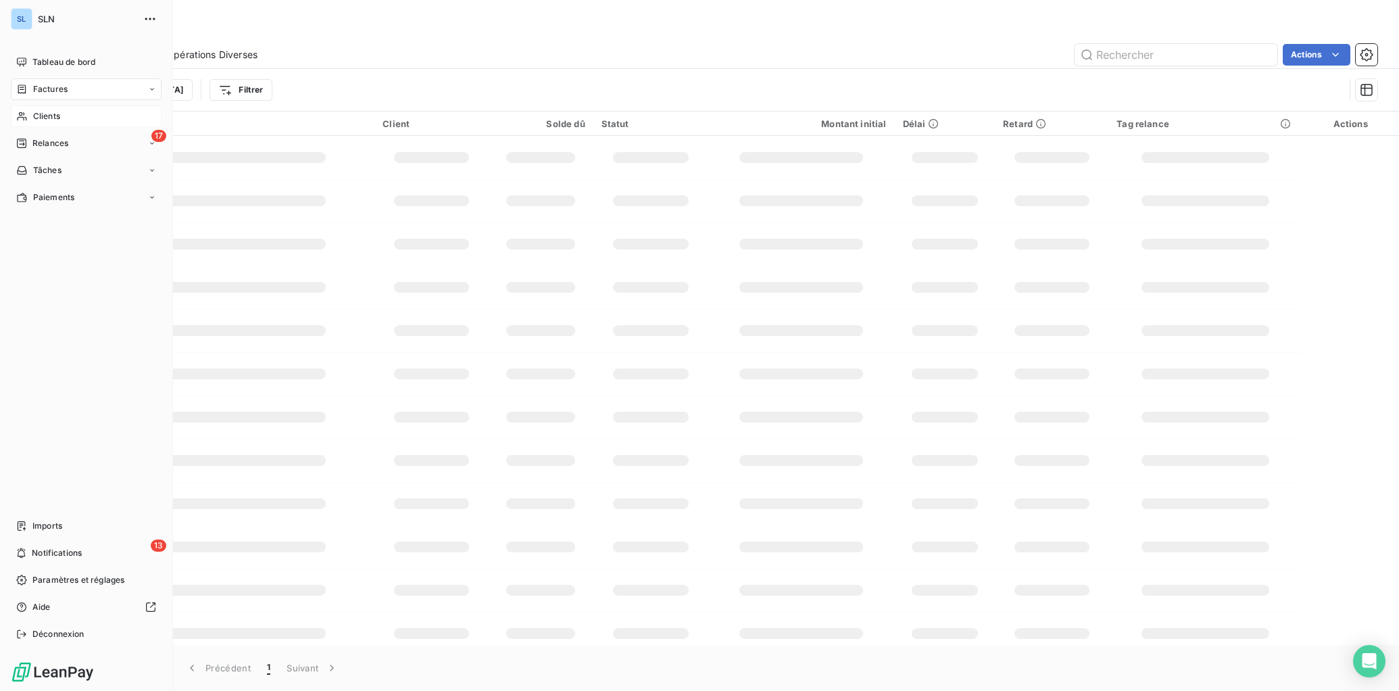
drag, startPoint x: 44, startPoint y: 124, endPoint x: 66, endPoint y: 124, distance: 21.6
click at [44, 124] on div "Clients" at bounding box center [86, 116] width 151 height 22
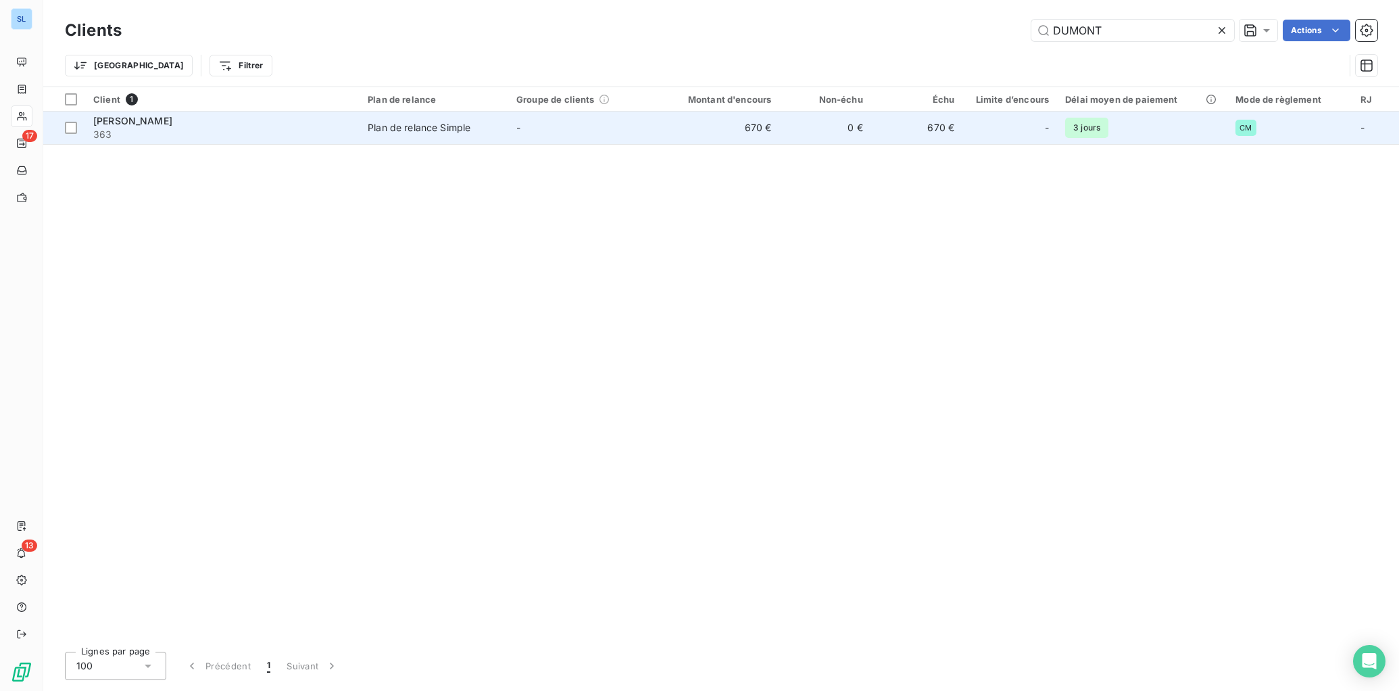
click at [190, 131] on span "363" at bounding box center [222, 135] width 258 height 14
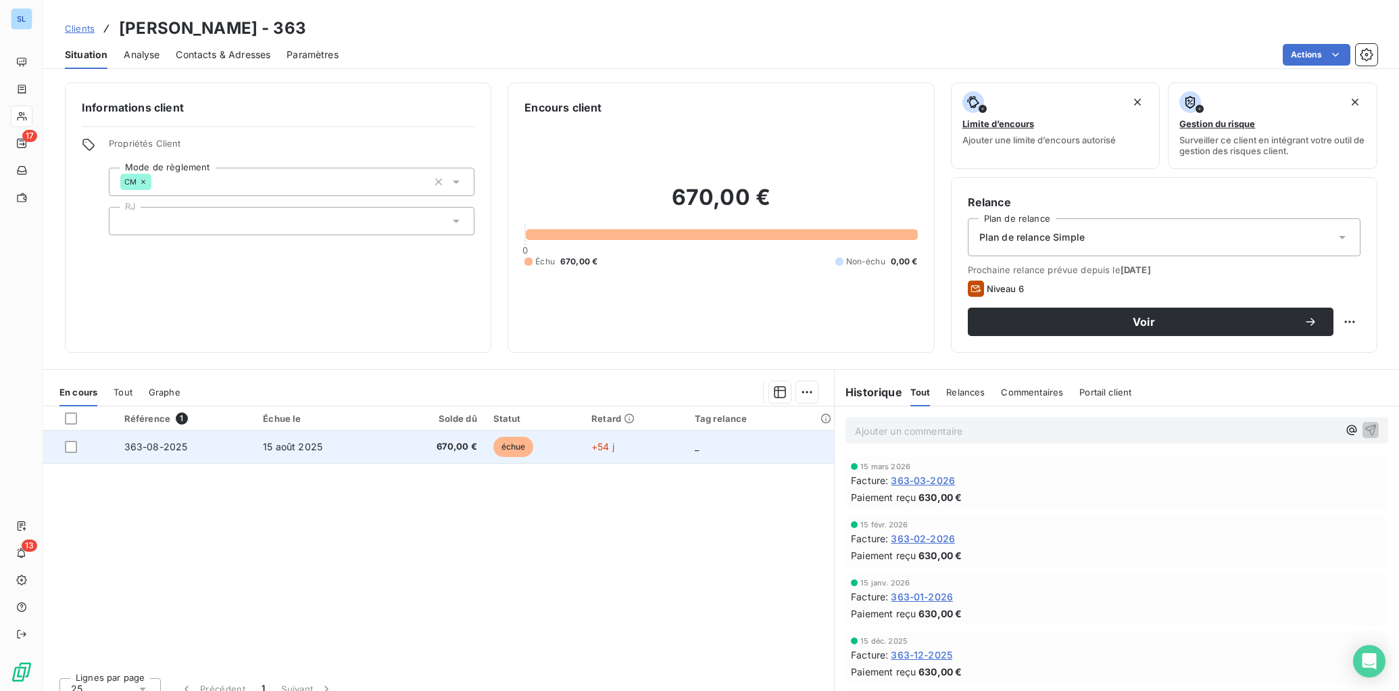
click at [152, 450] on span "363-08-2025" at bounding box center [156, 446] width 64 height 11
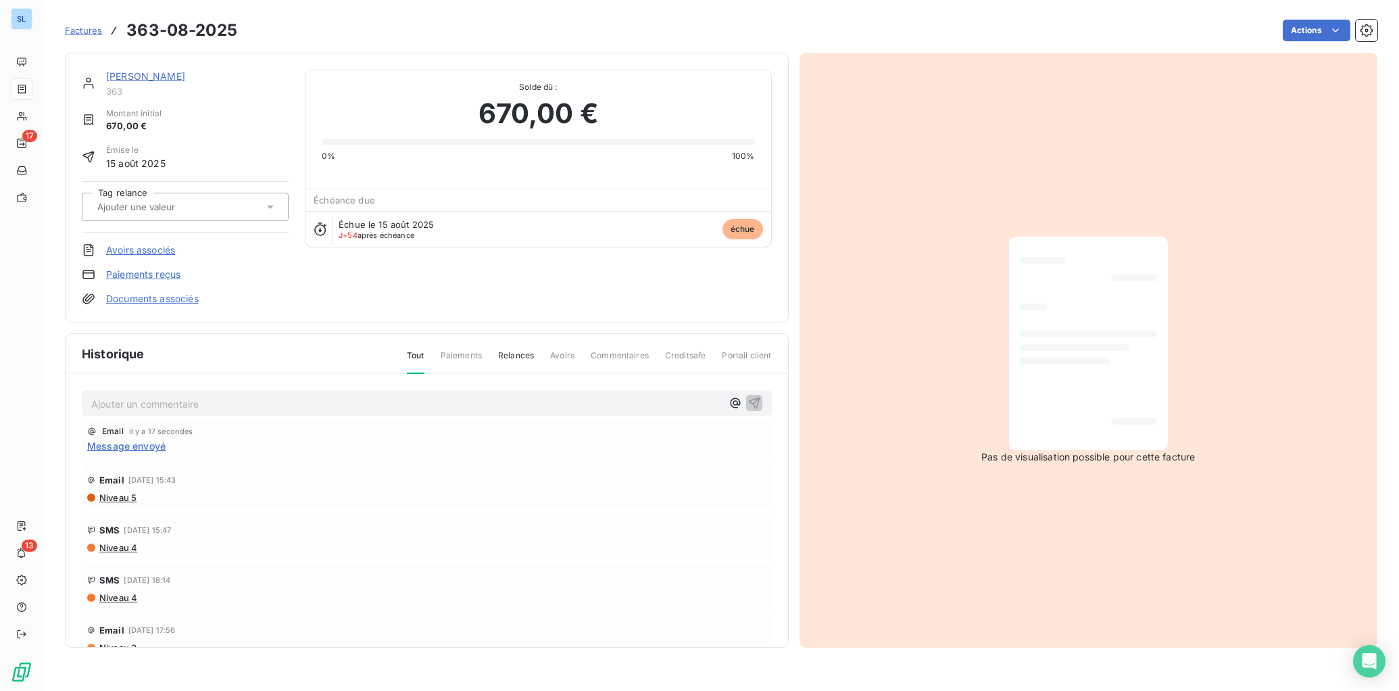
click at [172, 276] on link "Paiements reçus" at bounding box center [143, 275] width 74 height 14
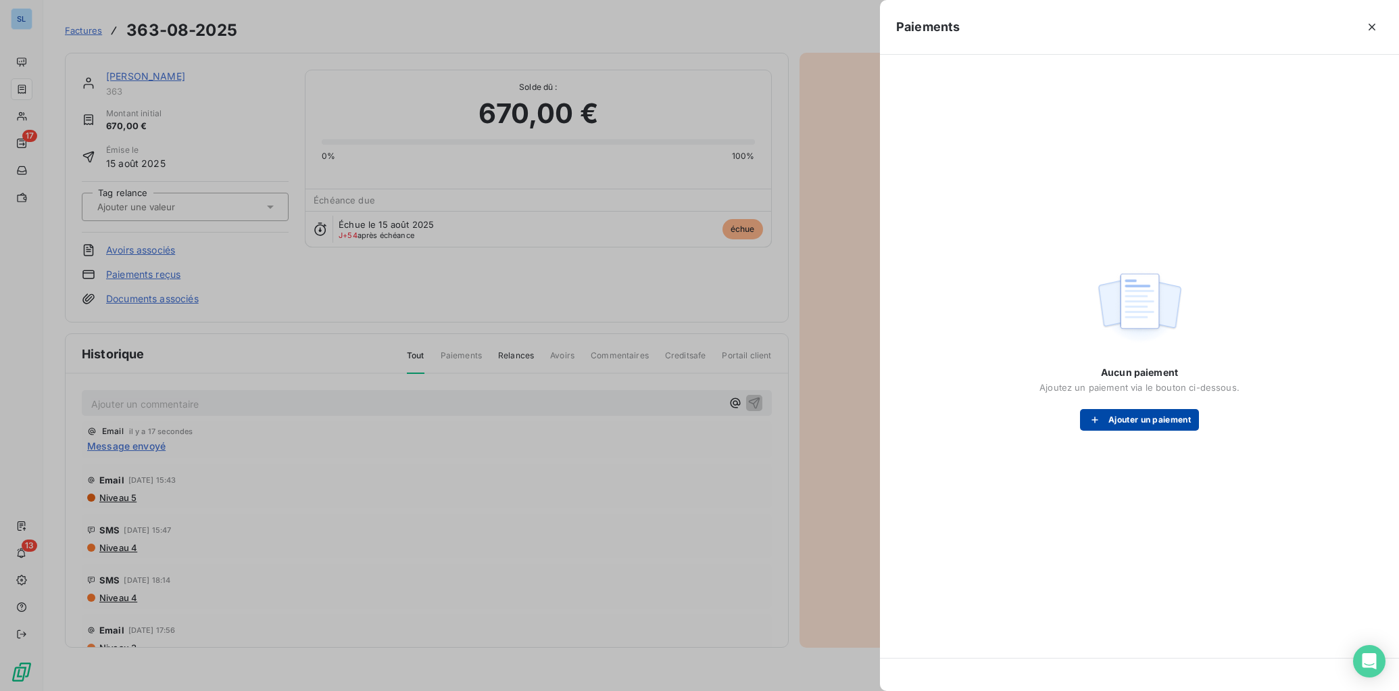
click at [1188, 414] on button "Ajouter un paiement" at bounding box center [1139, 420] width 119 height 22
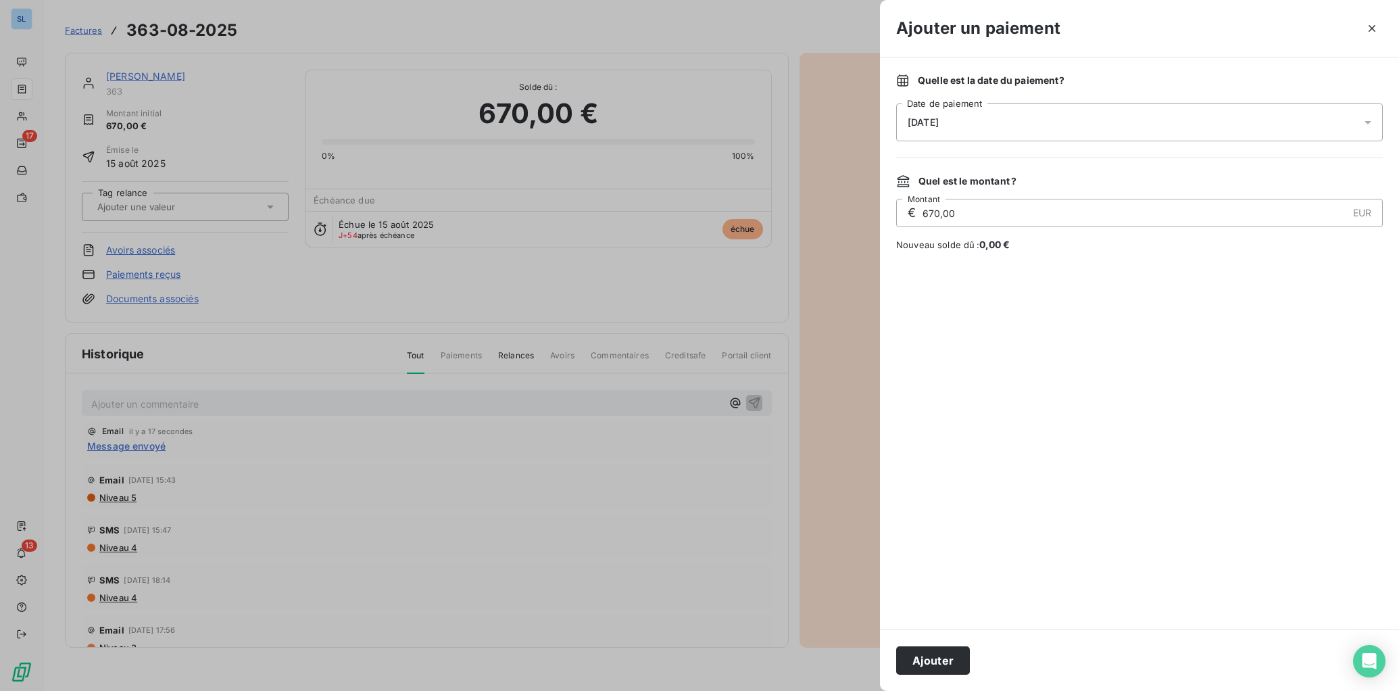
drag, startPoint x: 909, startPoint y: 662, endPoint x: 912, endPoint y: 635, distance: 27.2
click at [909, 662] on button "Ajouter" at bounding box center [933, 660] width 74 height 28
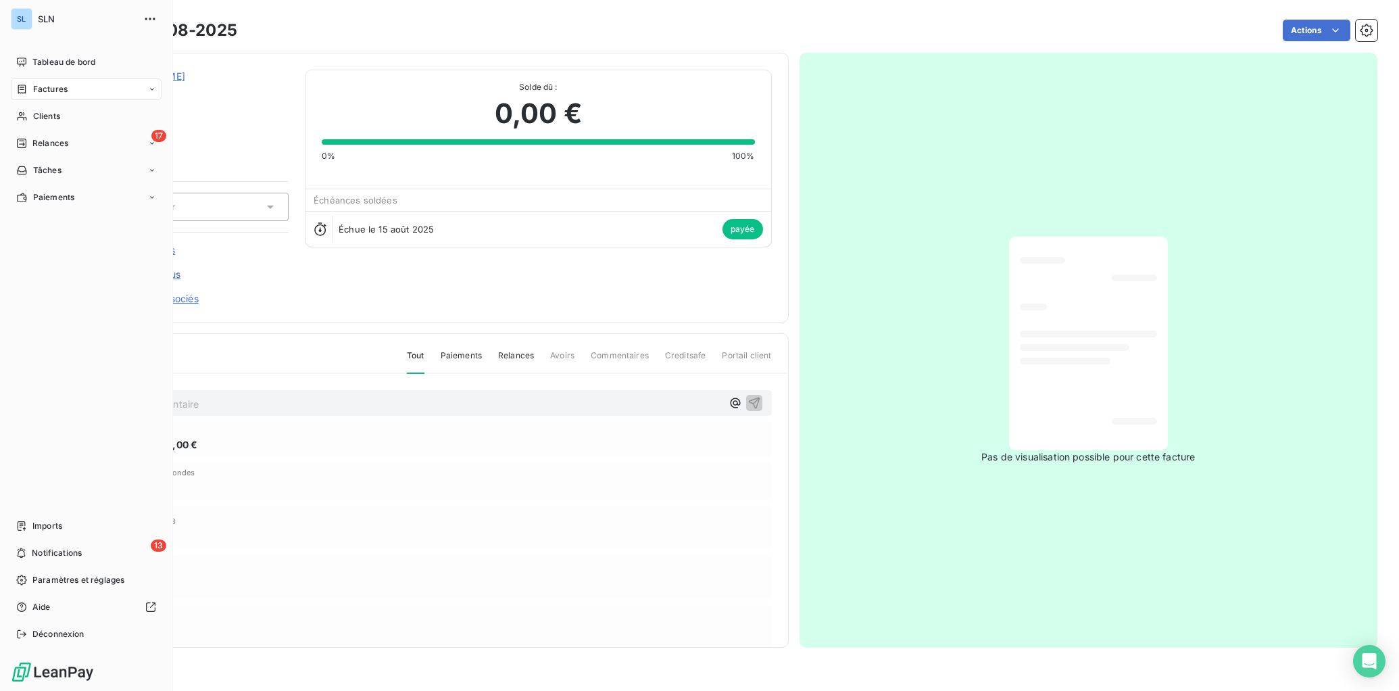
drag, startPoint x: 55, startPoint y: 120, endPoint x: 138, endPoint y: 103, distance: 84.2
click at [55, 120] on span "Clients" at bounding box center [46, 116] width 27 height 12
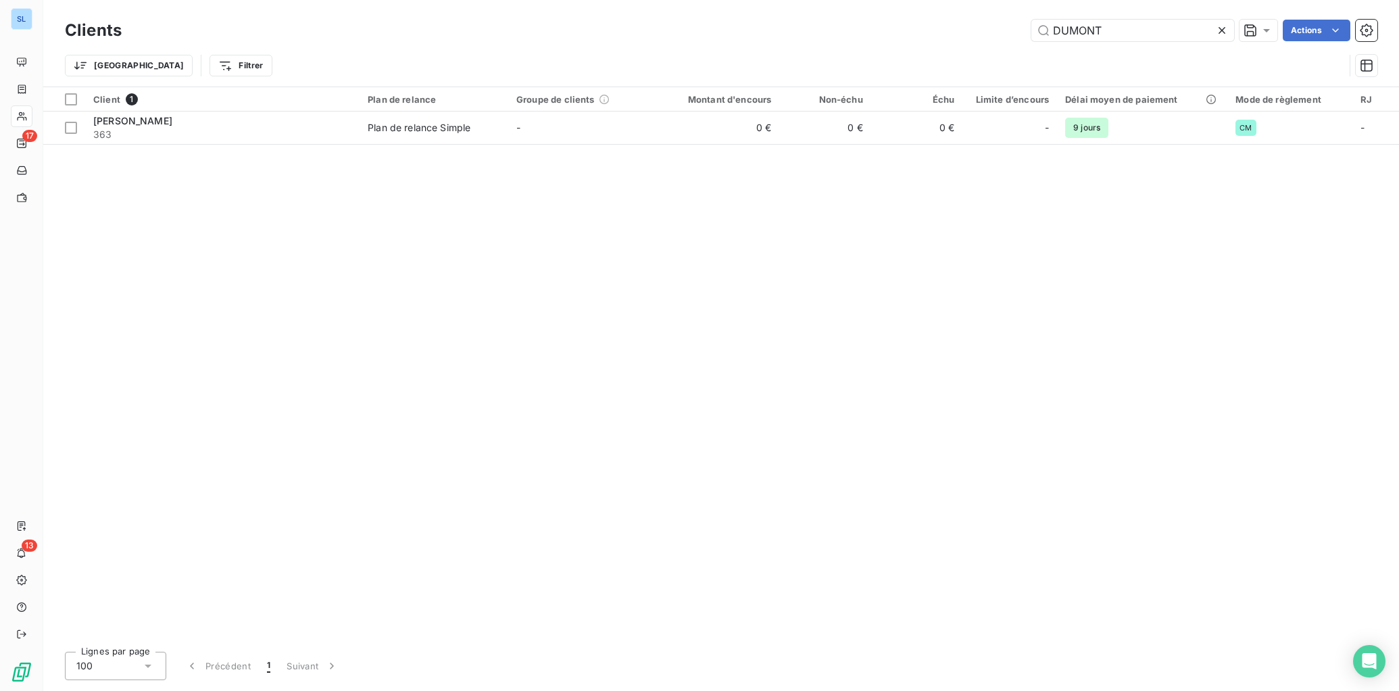
drag, startPoint x: 1133, startPoint y: 26, endPoint x: 851, endPoint y: 3, distance: 282.9
click at [852, 2] on div "Clients DUMONT Actions Trier Filtrer" at bounding box center [721, 43] width 1356 height 87
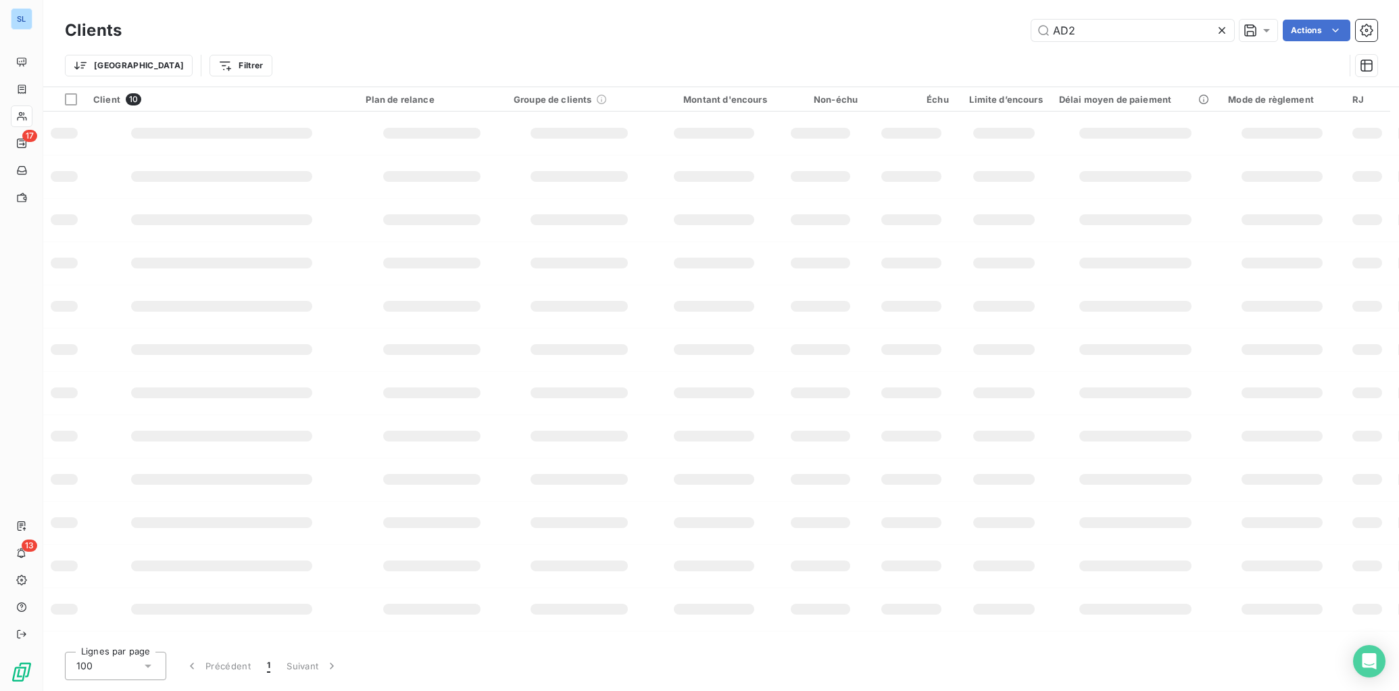
type input "AD2"
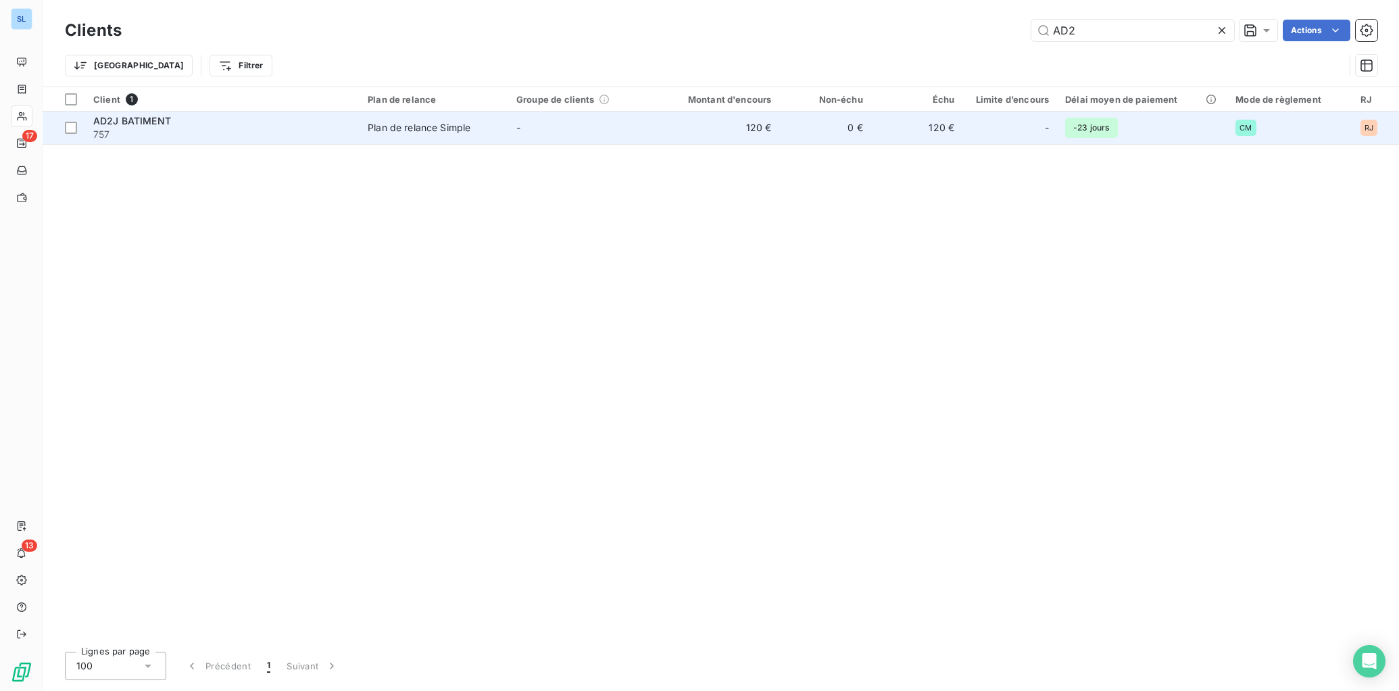
click at [431, 136] on td "Plan de relance Simple" at bounding box center [434, 128] width 149 height 32
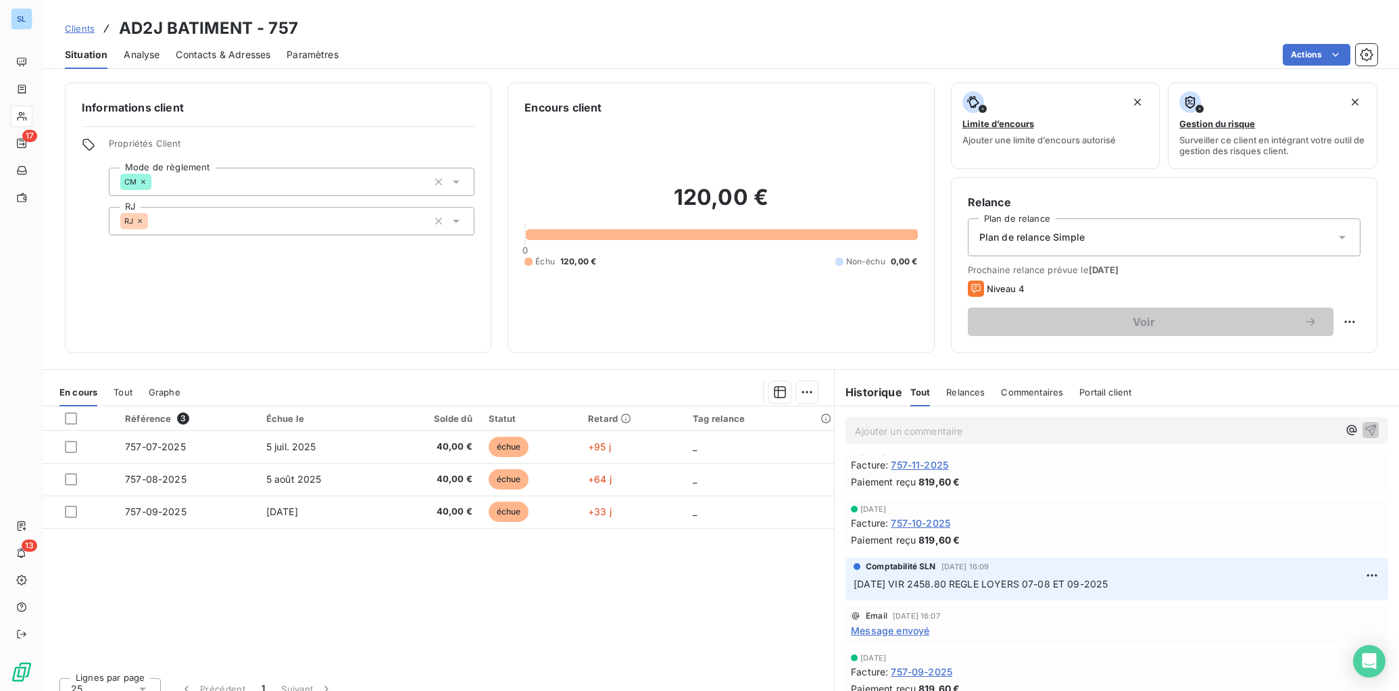
scroll to position [2043, 0]
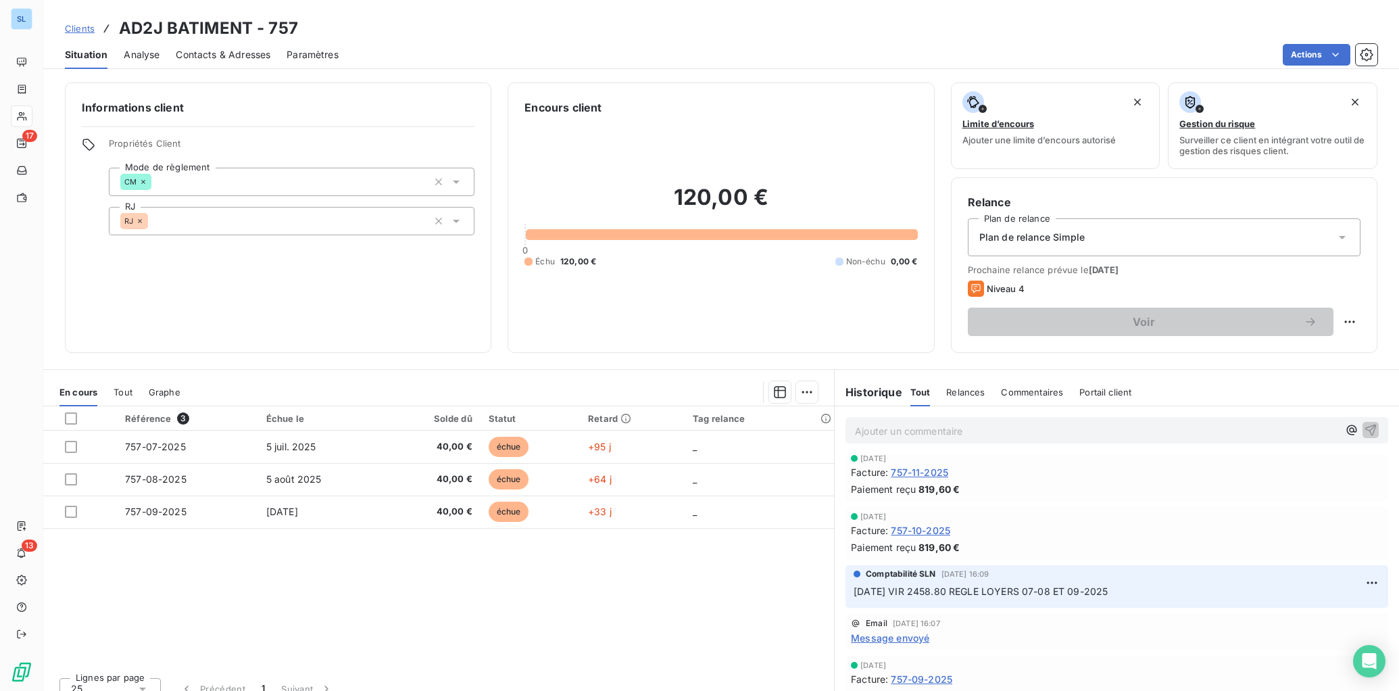
click at [921, 530] on span "757-10-2025" at bounding box center [920, 530] width 59 height 14
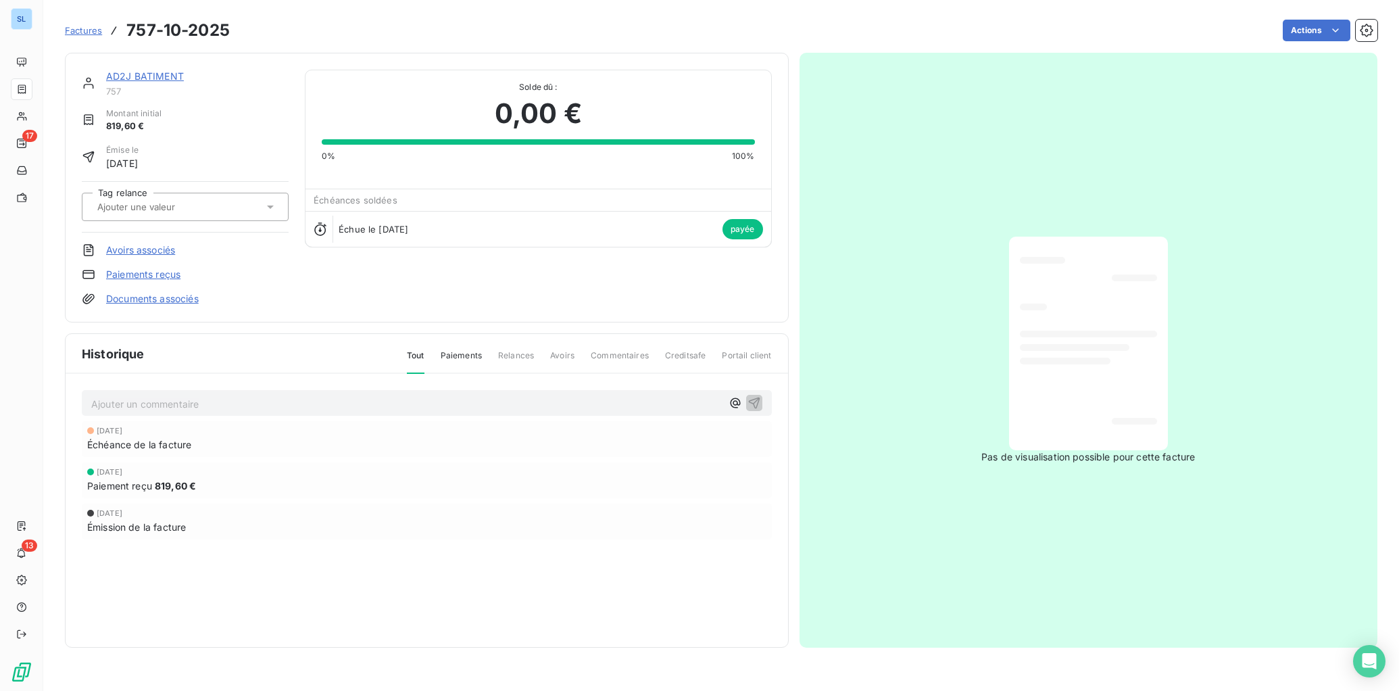
click at [160, 278] on link "Paiements reçus" at bounding box center [143, 275] width 74 height 14
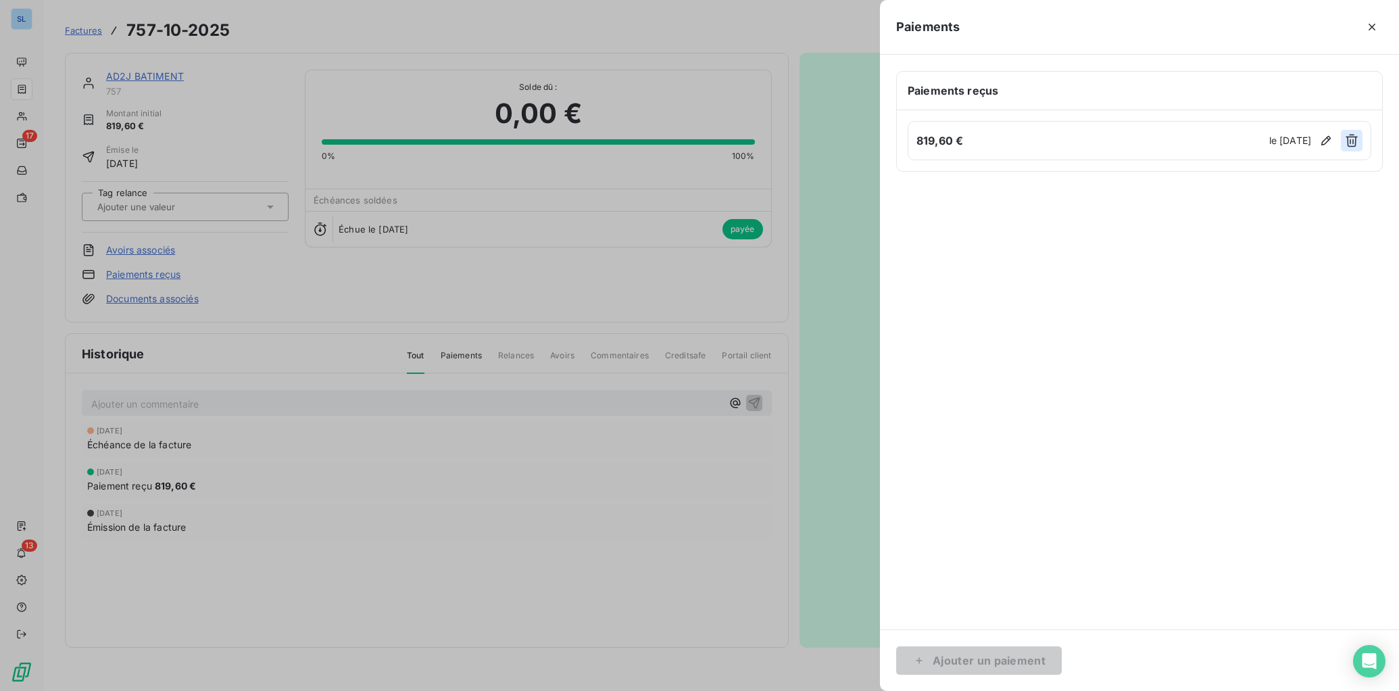
click at [1351, 144] on icon "button" at bounding box center [1352, 141] width 14 height 14
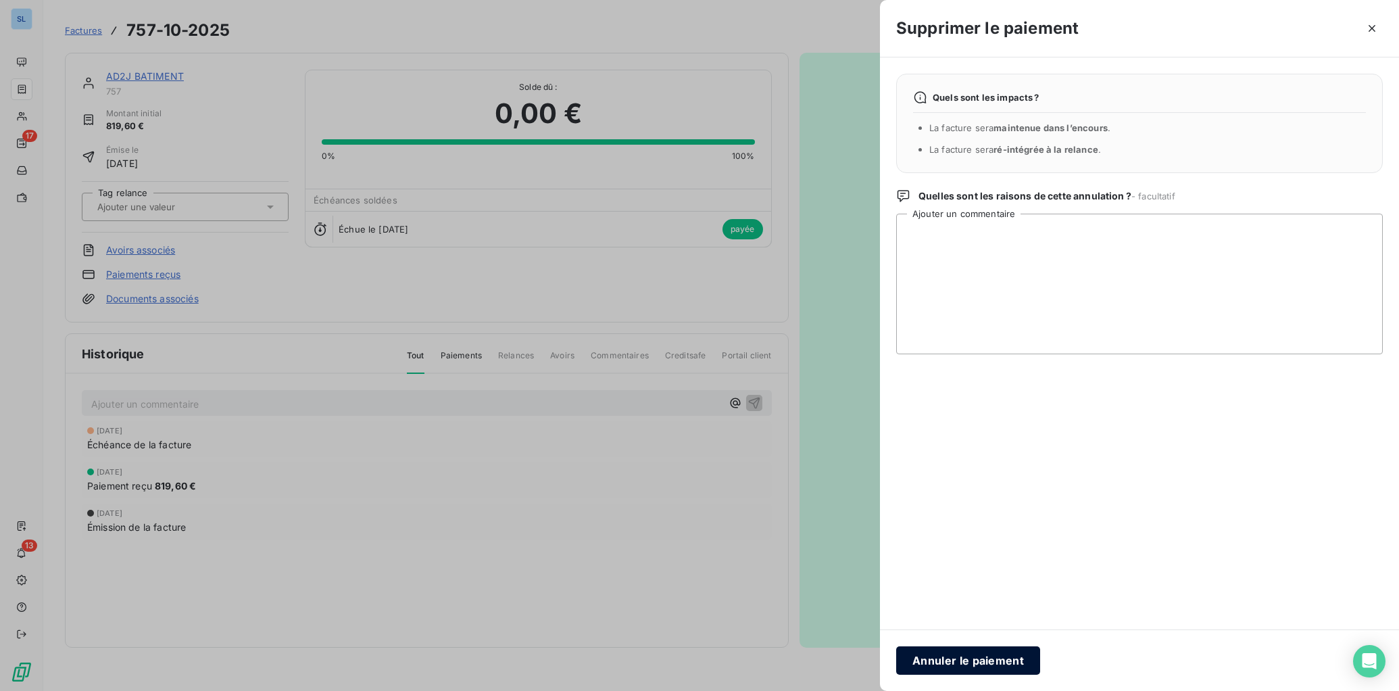
click at [955, 658] on button "Annuler le paiement" at bounding box center [968, 660] width 144 height 28
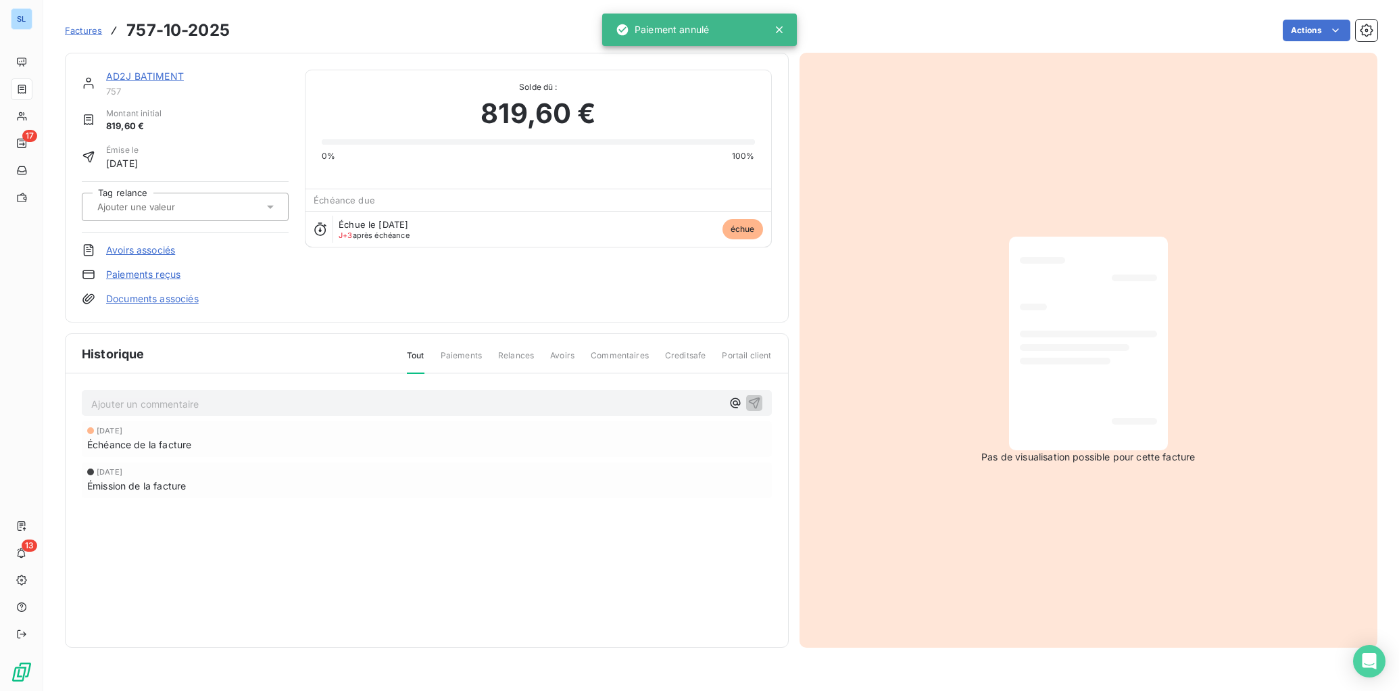
drag, startPoint x: 139, startPoint y: 74, endPoint x: 176, endPoint y: 102, distance: 46.4
click at [139, 74] on link "AD2J BATIMENT" at bounding box center [145, 75] width 78 height 11
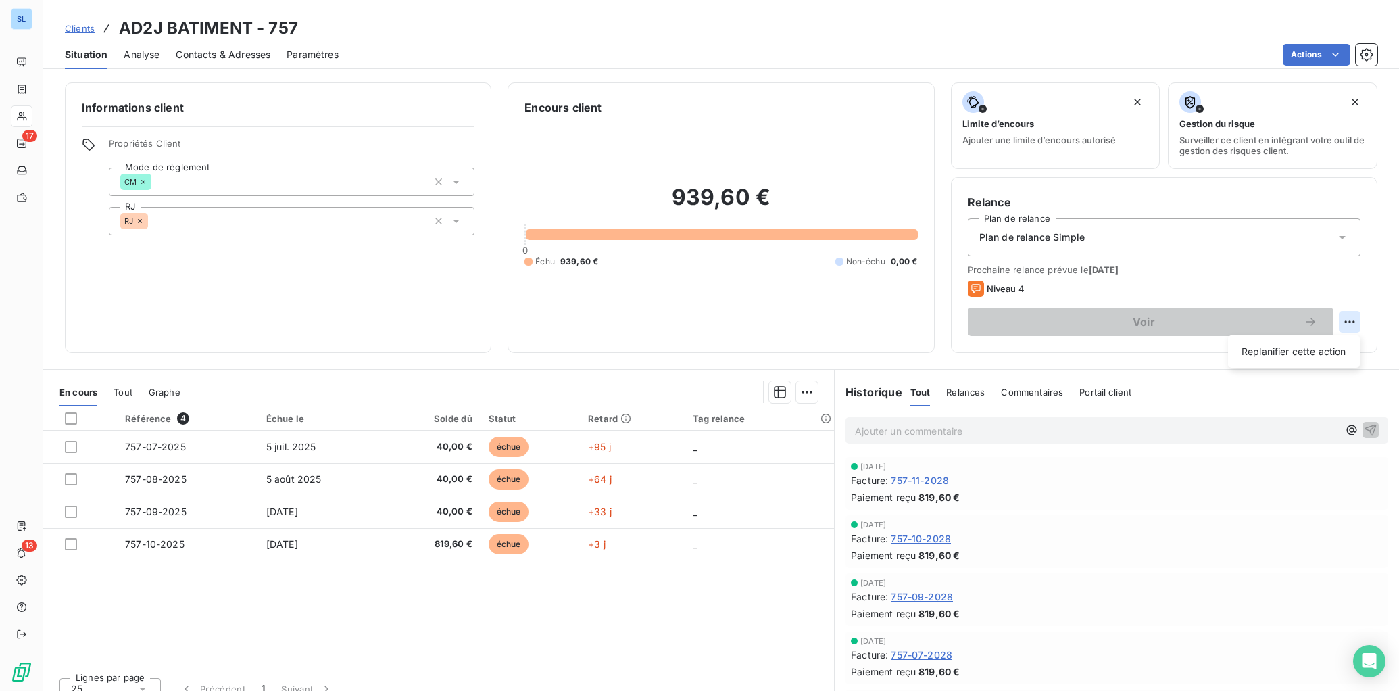
click at [1351, 320] on html "SL 17 13 Clients AD2J BATIMENT - 757 Situation Analyse Contacts & Adresses Para…" at bounding box center [699, 345] width 1399 height 691
click at [1301, 350] on div "Replanifier cette action" at bounding box center [1294, 352] width 121 height 22
select select "9"
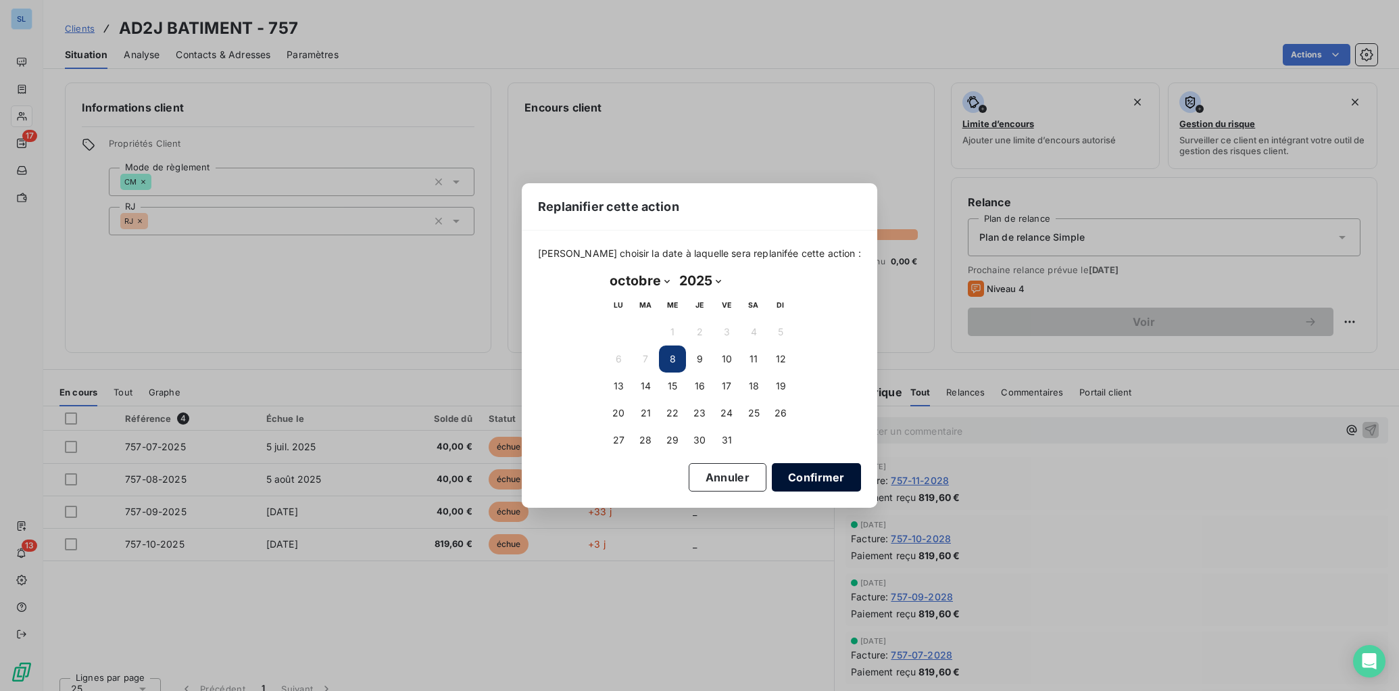
click at [817, 487] on button "Confirmer" at bounding box center [816, 477] width 89 height 28
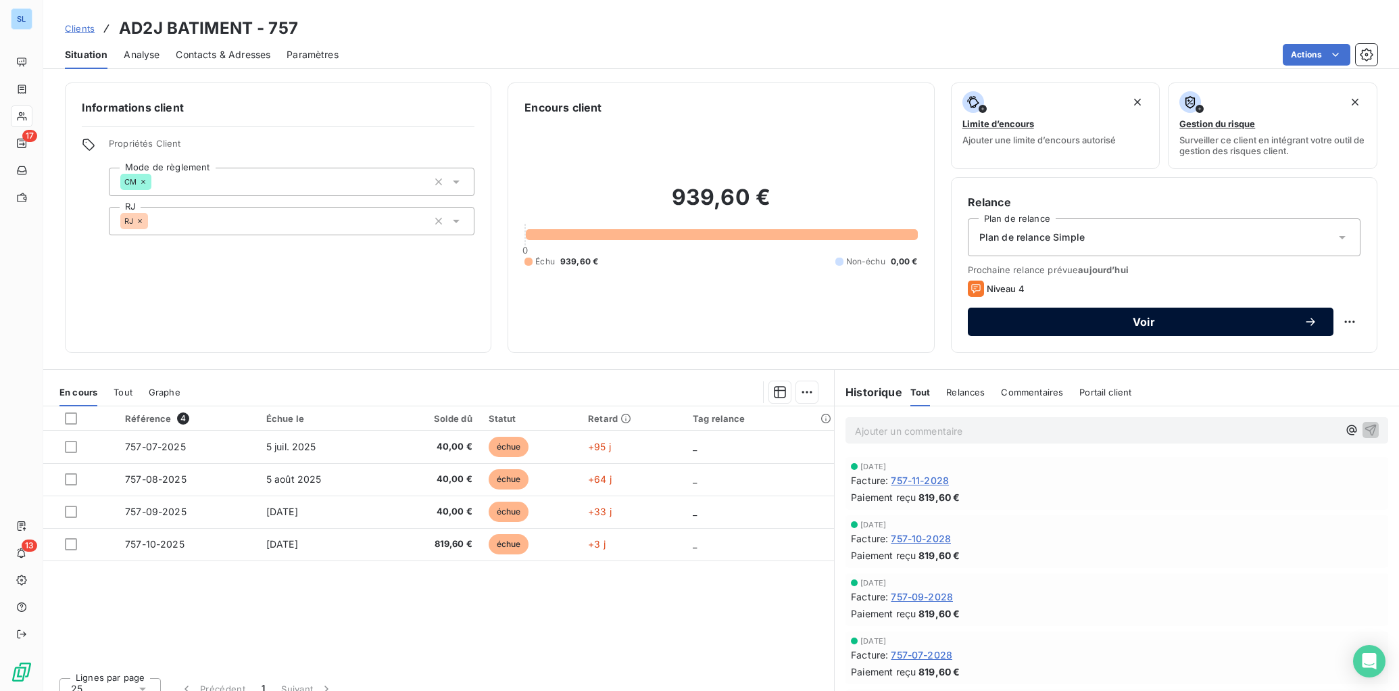
click at [1147, 329] on button "Voir" at bounding box center [1151, 322] width 366 height 28
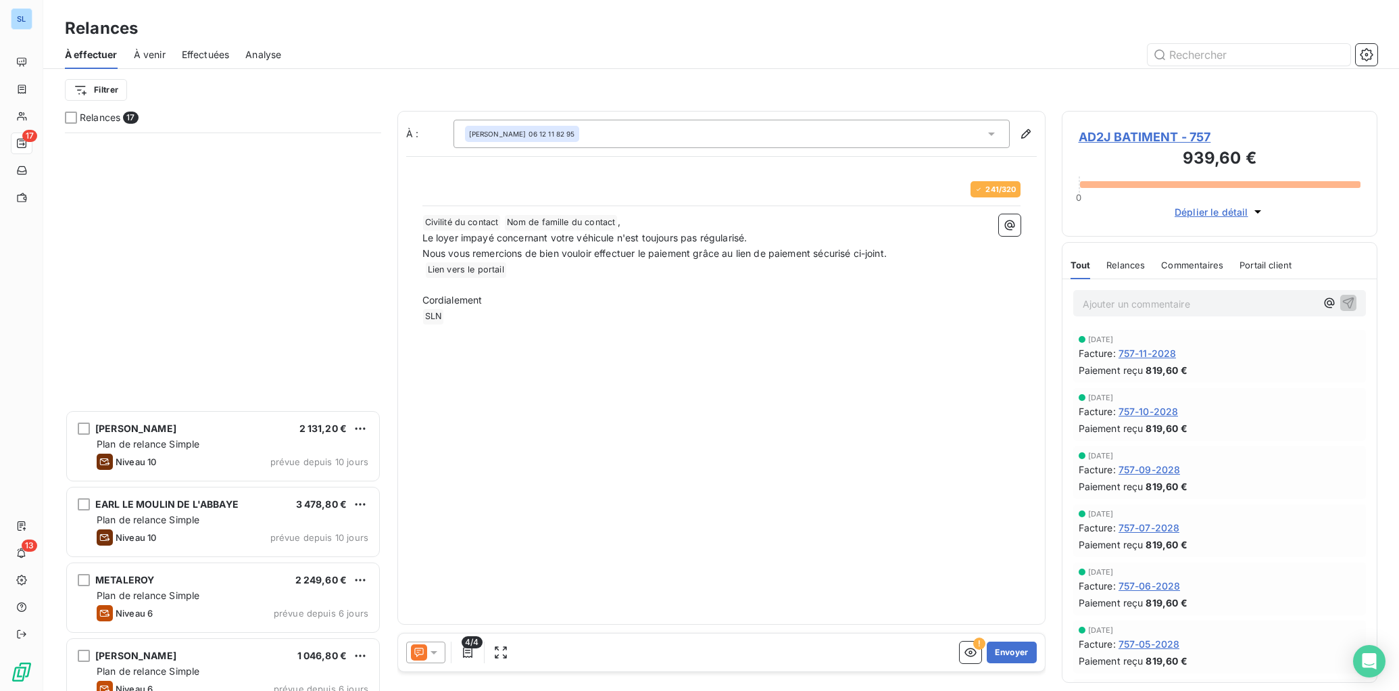
scroll to position [729, 0]
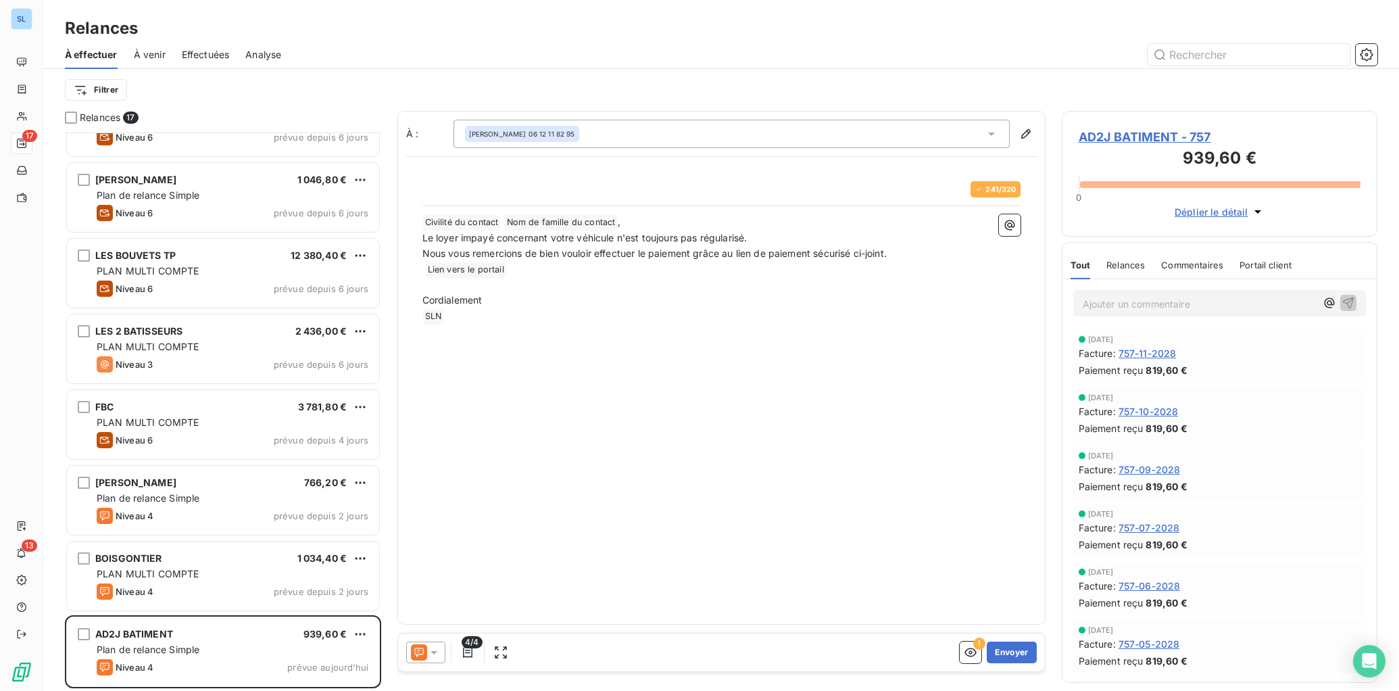
drag, startPoint x: 420, startPoint y: 653, endPoint x: 420, endPoint y: 645, distance: 8.1
click at [420, 653] on icon at bounding box center [419, 652] width 16 height 16
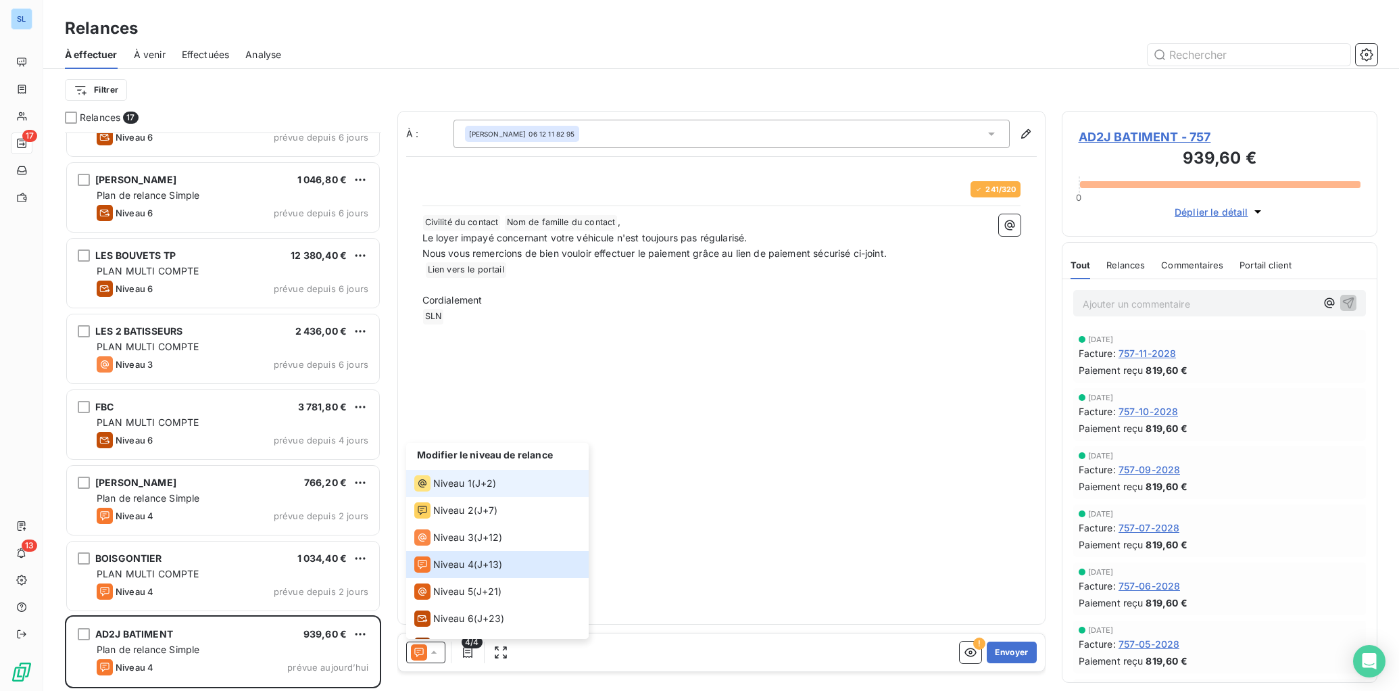
click at [475, 483] on div "Niveau 1 ( J+2 )" at bounding box center [455, 483] width 82 height 16
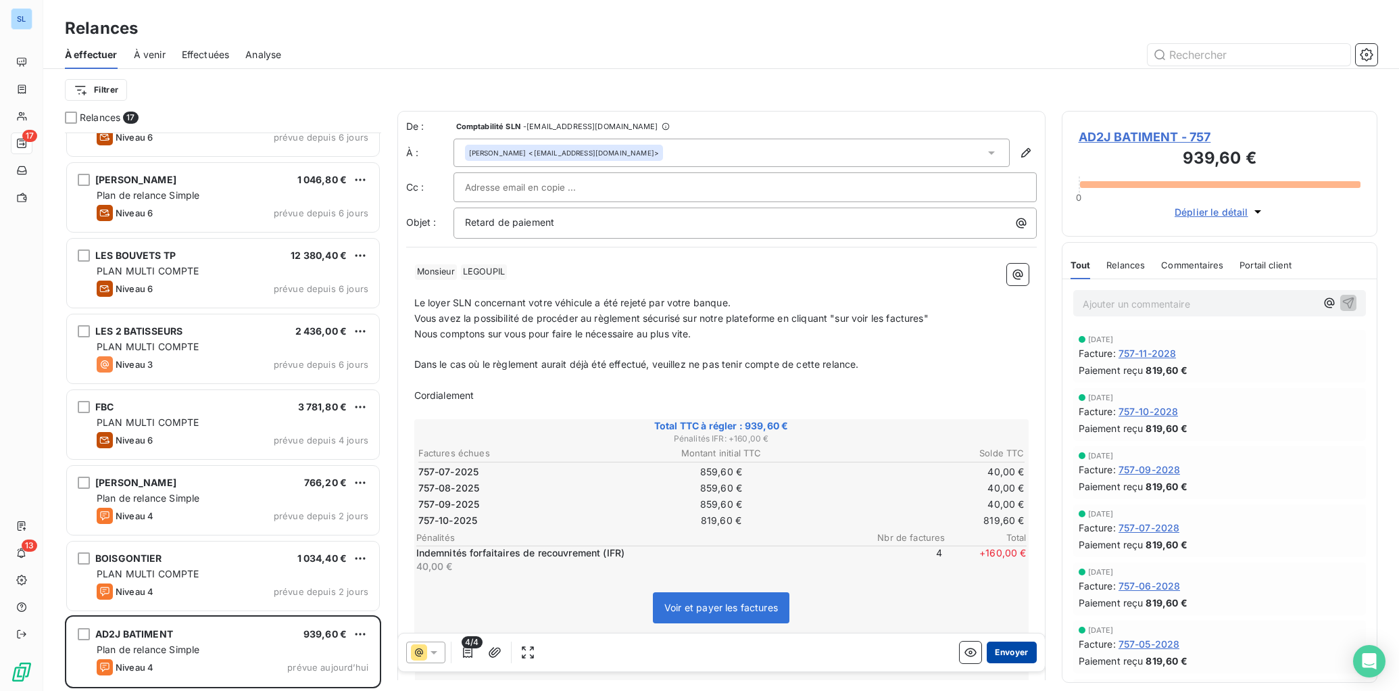
click at [1015, 656] on button "Envoyer" at bounding box center [1011, 653] width 49 height 22
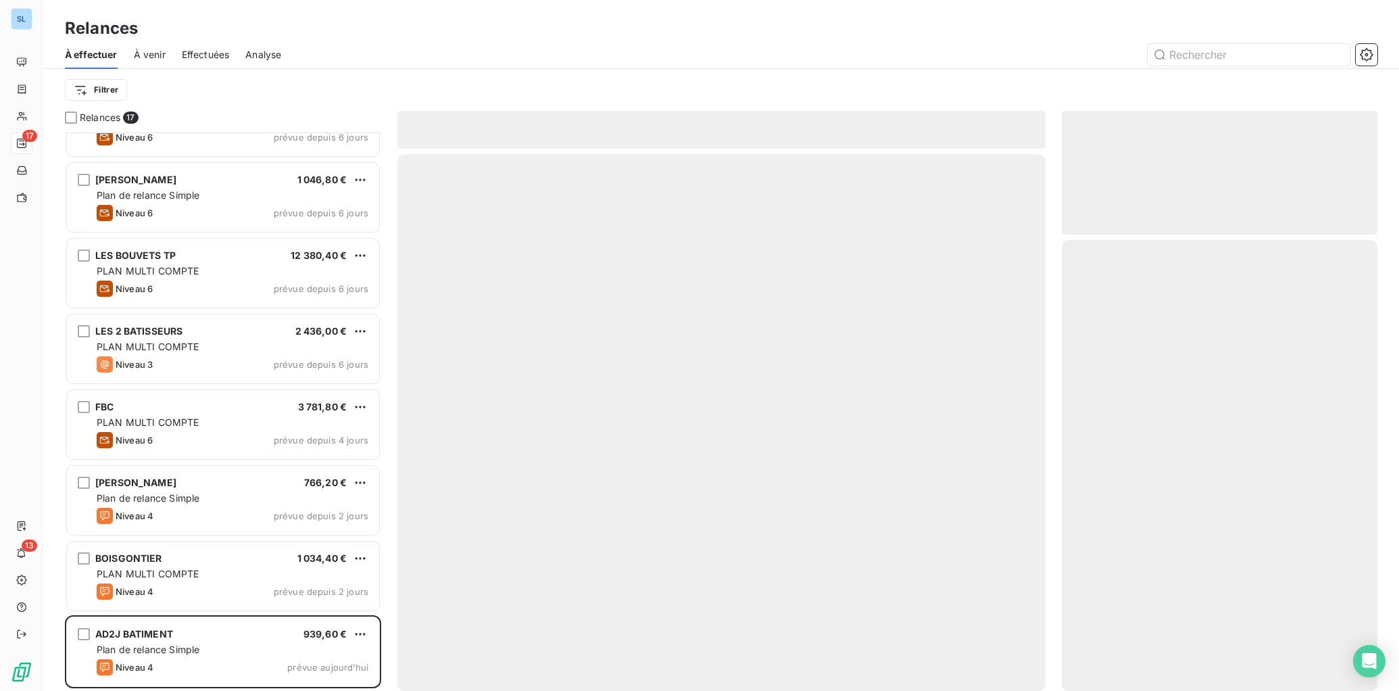
scroll to position [653, 0]
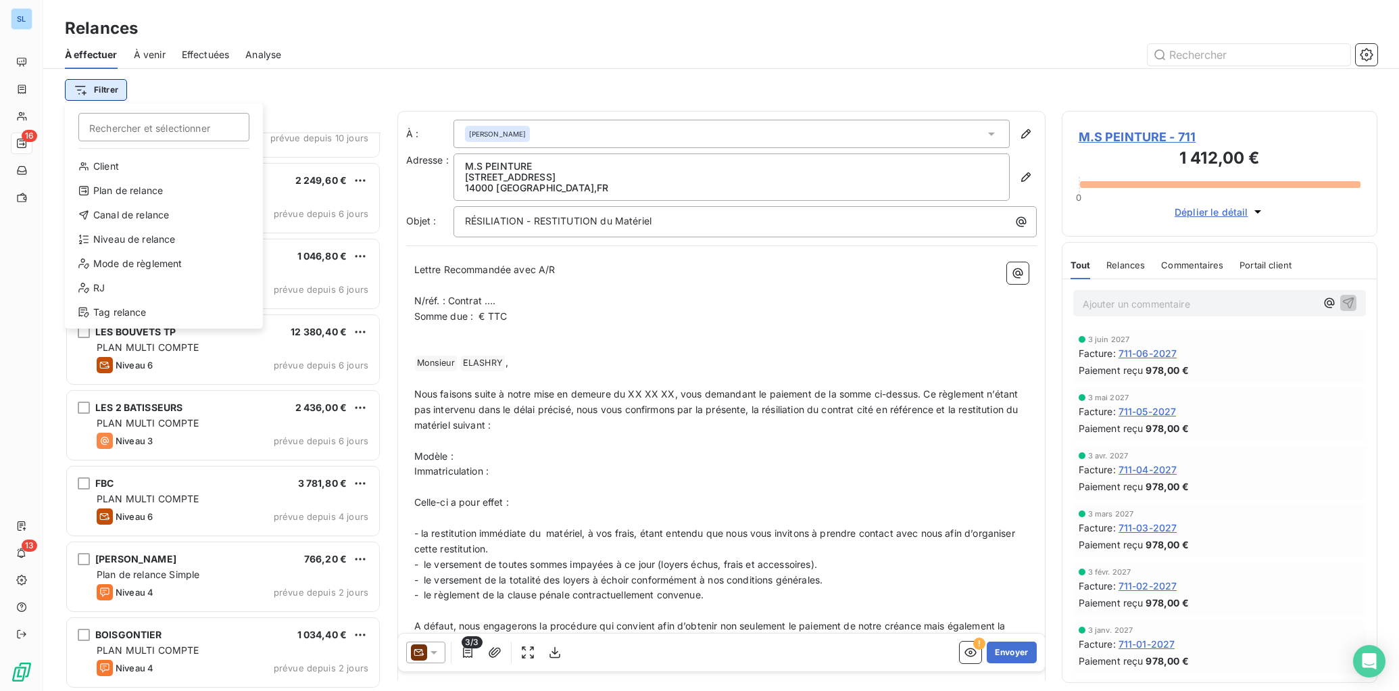
click at [105, 87] on html "SL 16 13 Relances À effectuer À venir Effectuées Analyse Filtrer Rechercher et …" at bounding box center [699, 345] width 1399 height 691
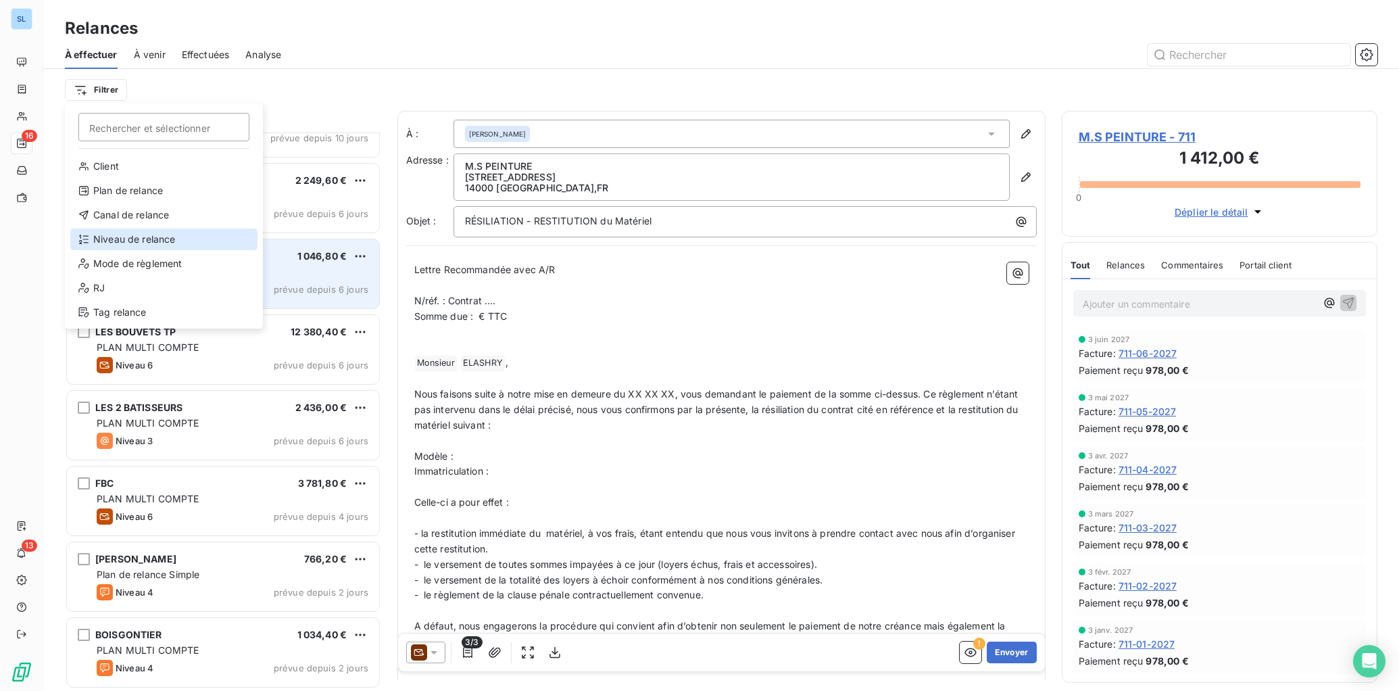
click at [139, 241] on div "Niveau de relance" at bounding box center [163, 239] width 187 height 22
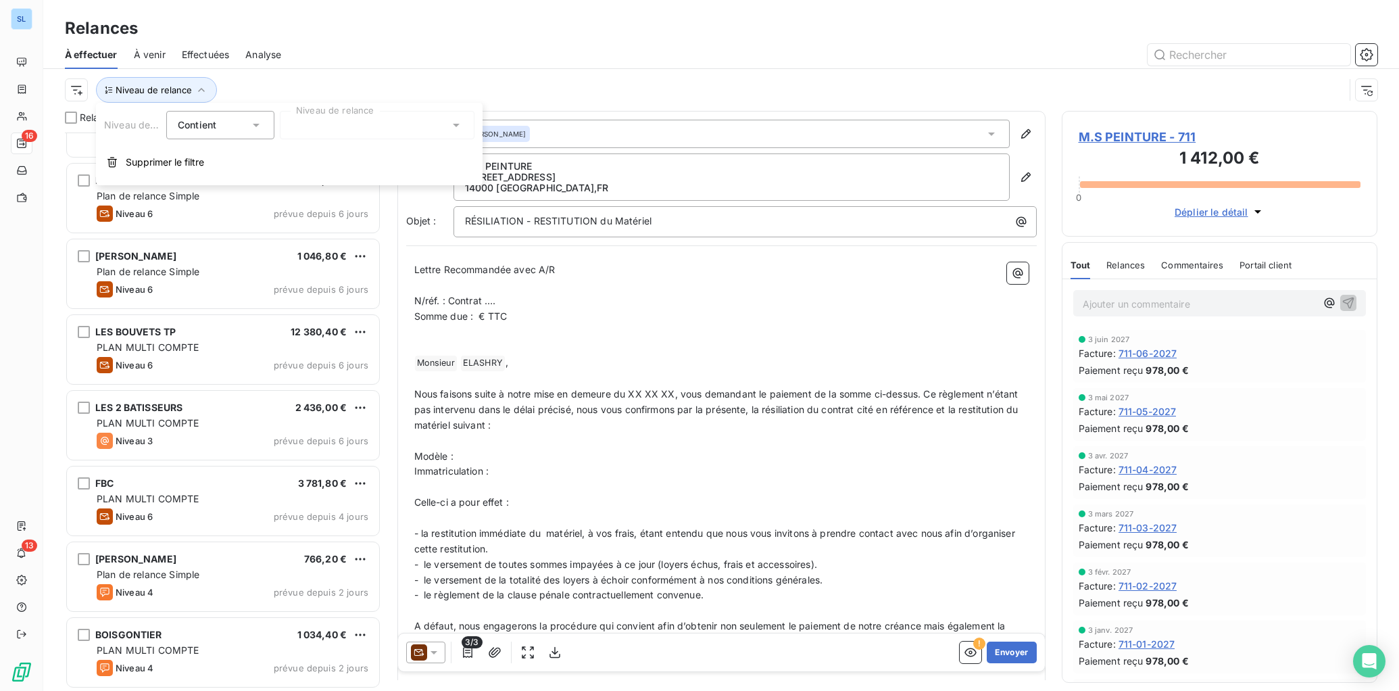
click at [348, 141] on div "Niveau de relance Contient is Niveau de relance Supprimer le filtre" at bounding box center [289, 144] width 387 height 82
click at [345, 131] on div at bounding box center [377, 125] width 195 height 28
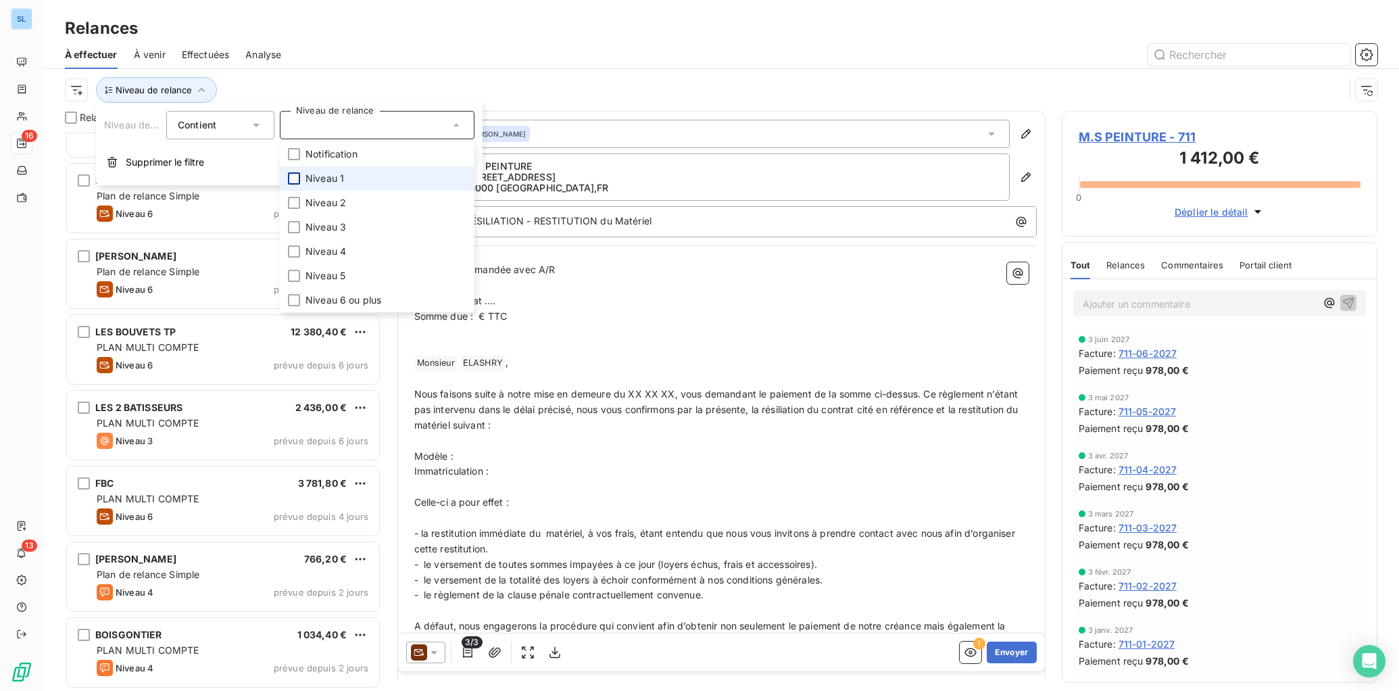
click at [294, 178] on div at bounding box center [294, 178] width 12 height 12
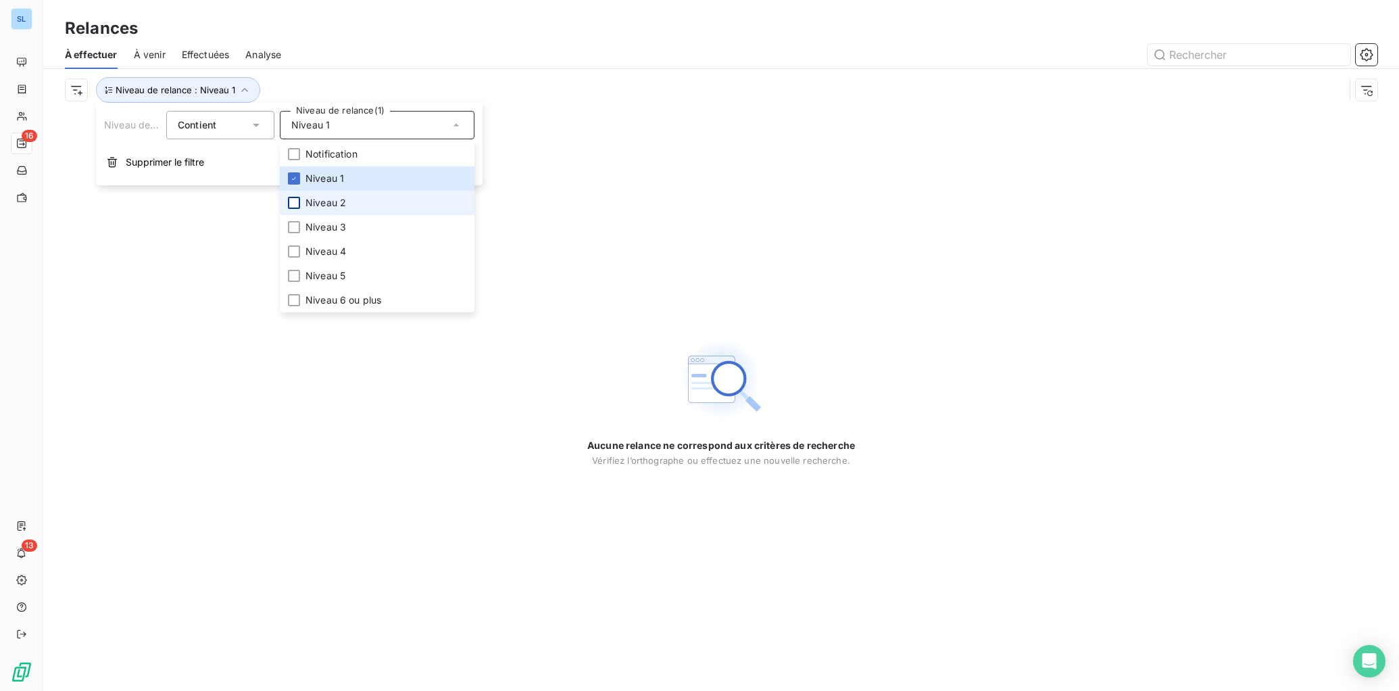
click at [298, 207] on div at bounding box center [294, 203] width 12 height 12
click at [297, 225] on div at bounding box center [294, 227] width 12 height 12
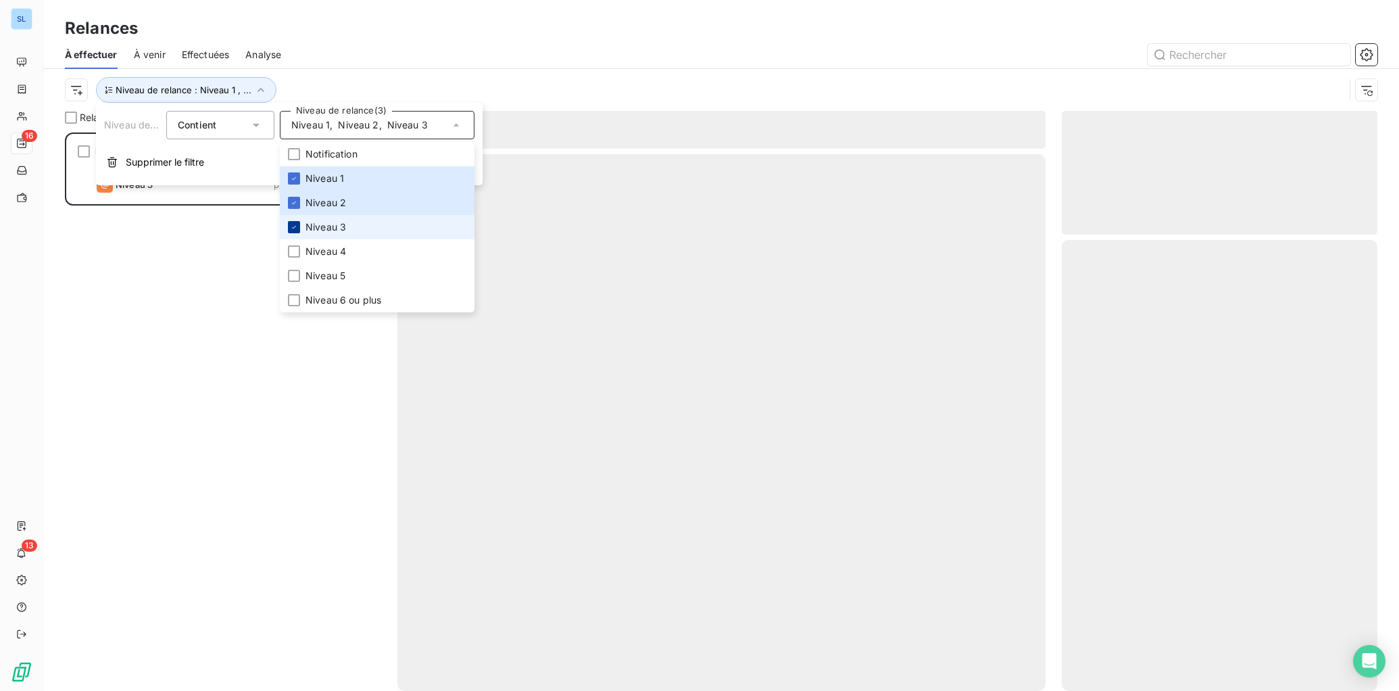
scroll to position [558, 316]
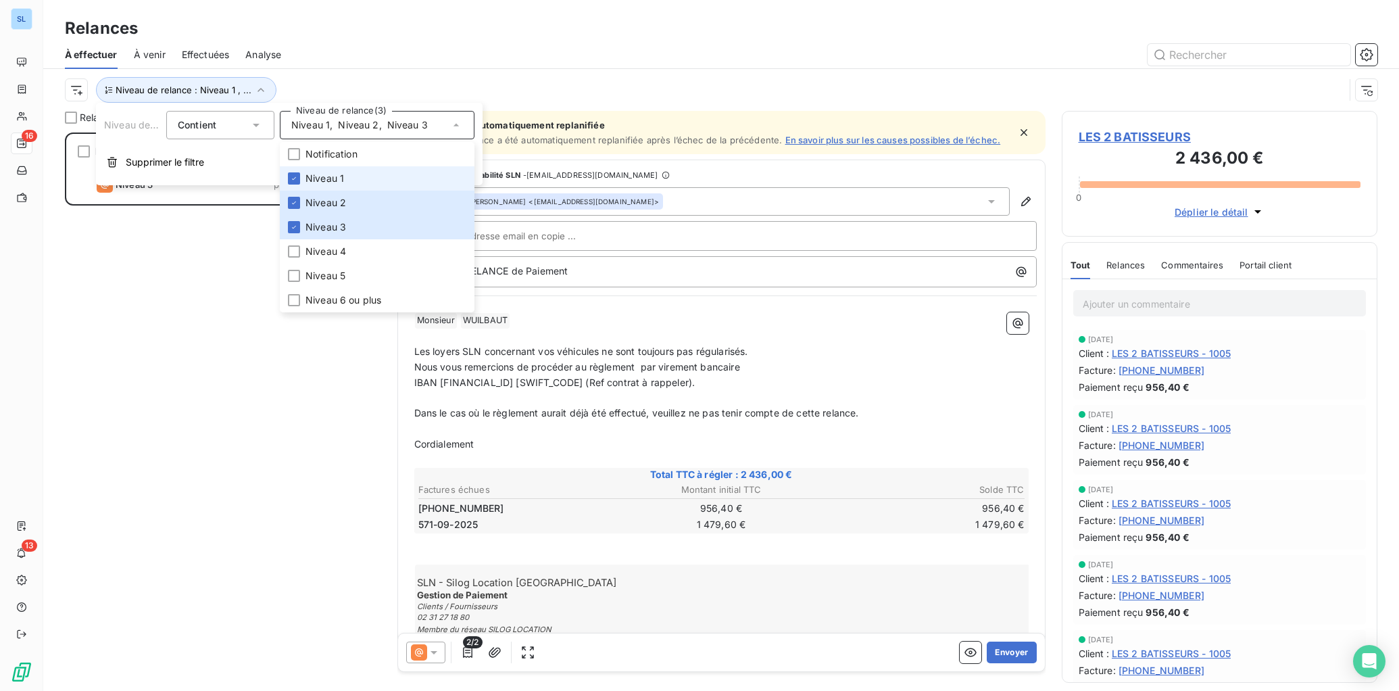
click at [297, 177] on icon at bounding box center [294, 178] width 8 height 8
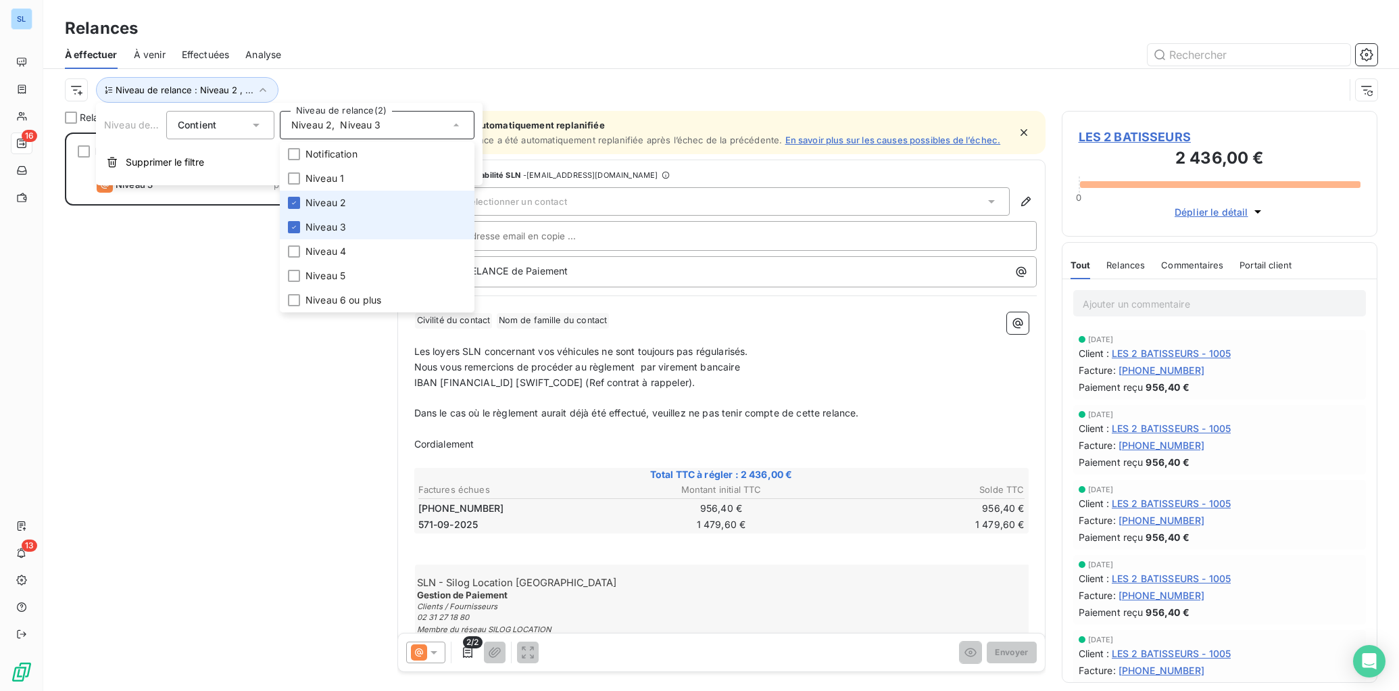
drag, startPoint x: 295, startPoint y: 201, endPoint x: 279, endPoint y: 223, distance: 27.0
click at [295, 201] on icon at bounding box center [294, 202] width 4 height 3
click at [241, 326] on div "LES 2 BATISSEURS 2 436,00 € PLAN MULTI COMPTE Niveau 3 prévue depuis 6 jours" at bounding box center [223, 411] width 316 height 558
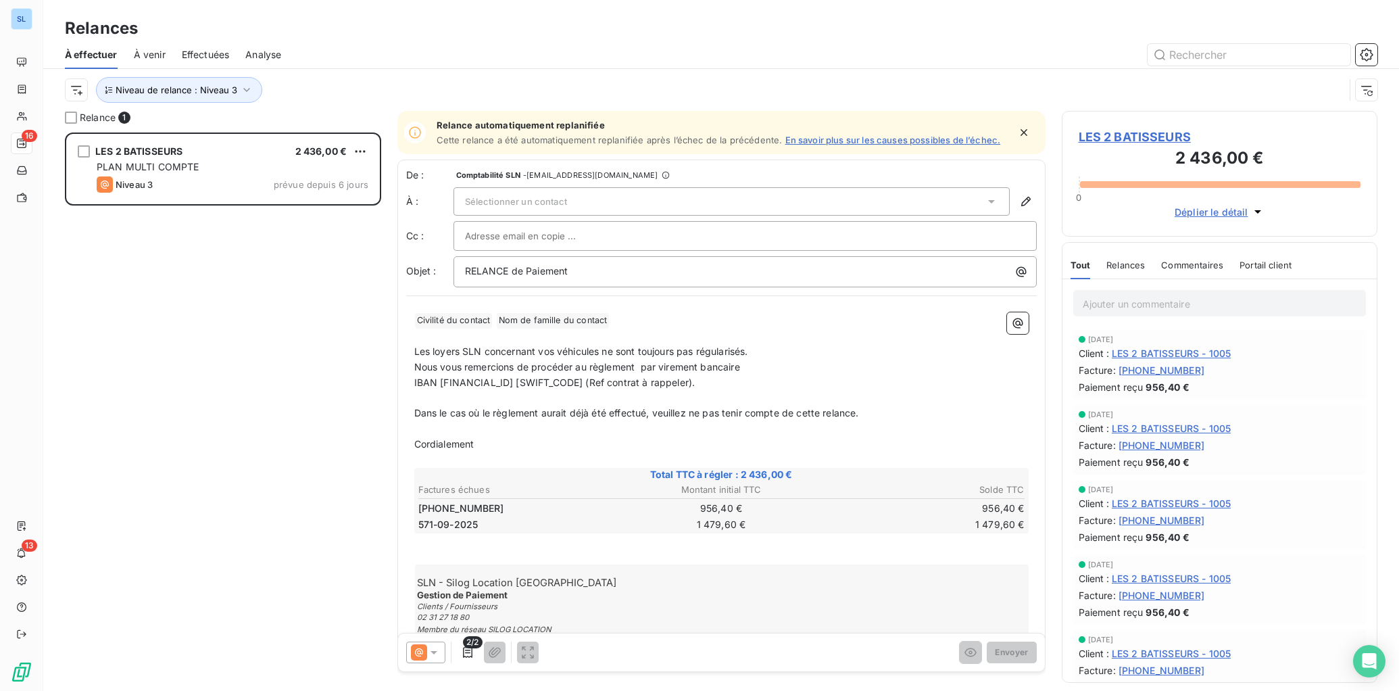
click at [560, 193] on div "Sélectionner un contact" at bounding box center [732, 201] width 556 height 28
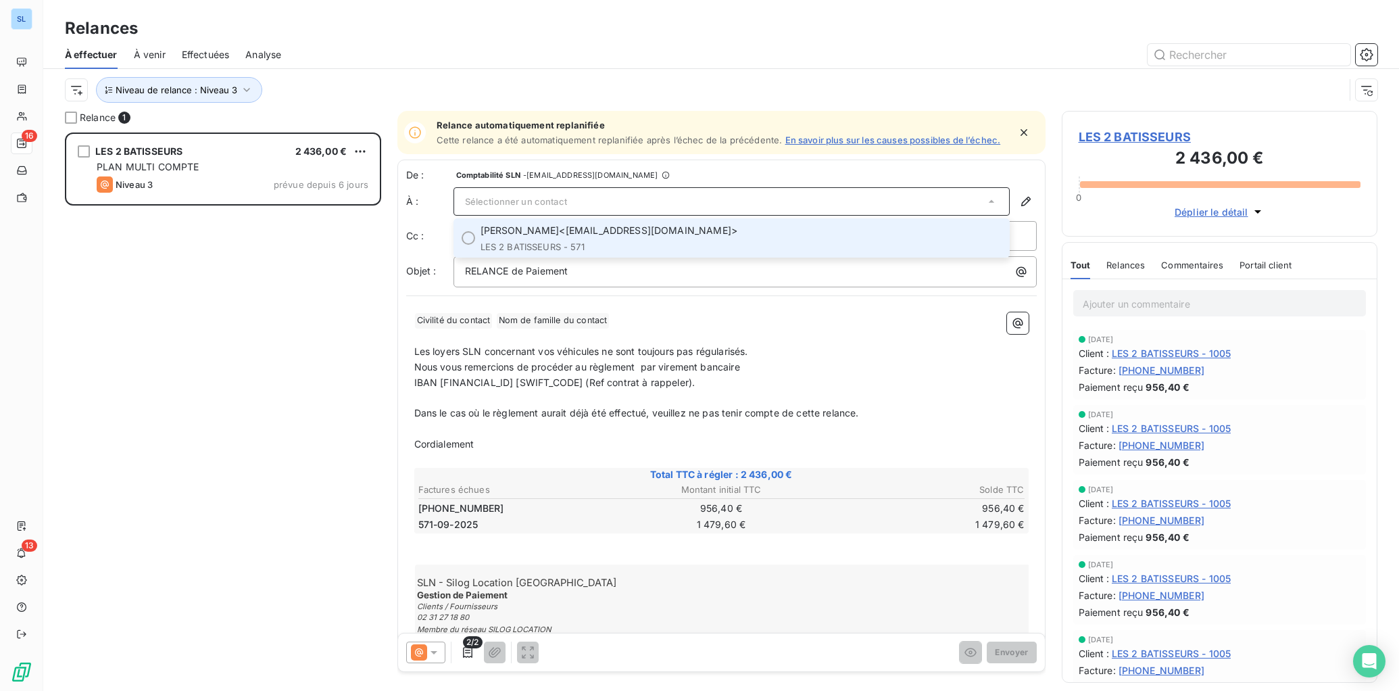
click at [560, 234] on span "[PERSON_NAME]" at bounding box center [520, 231] width 79 height 14
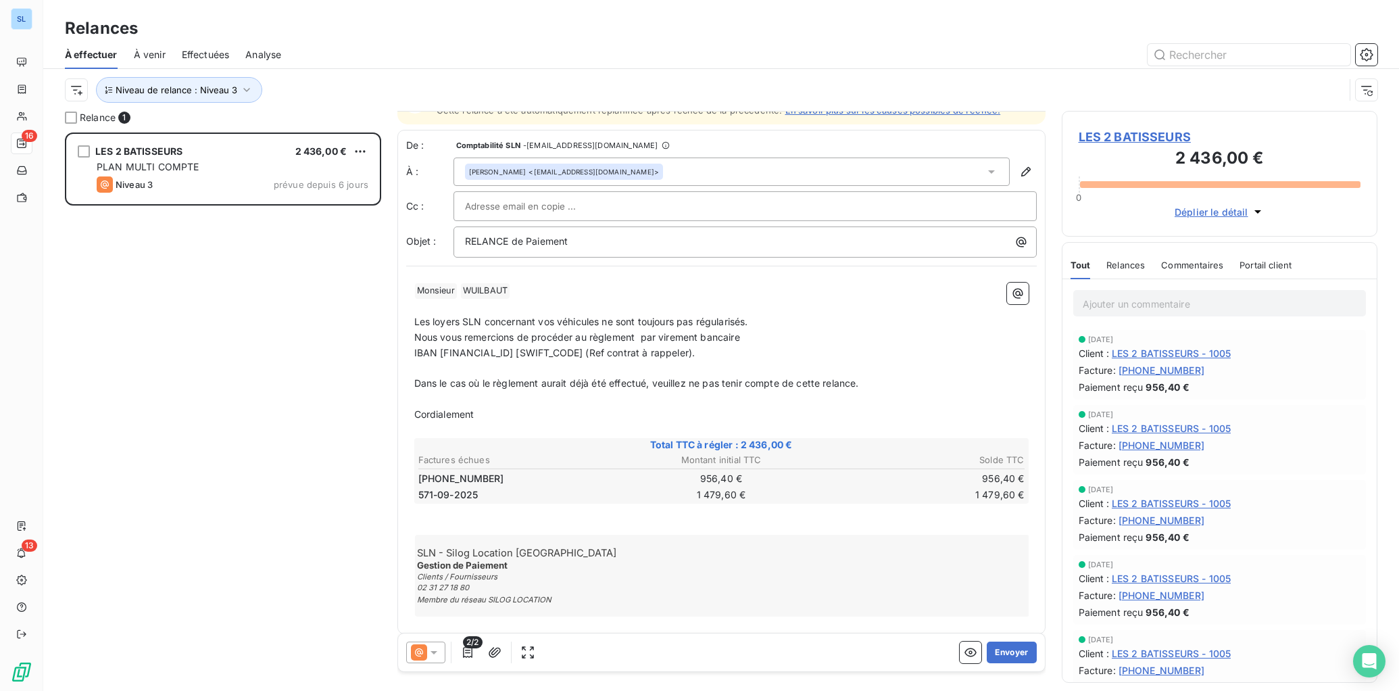
scroll to position [39, 0]
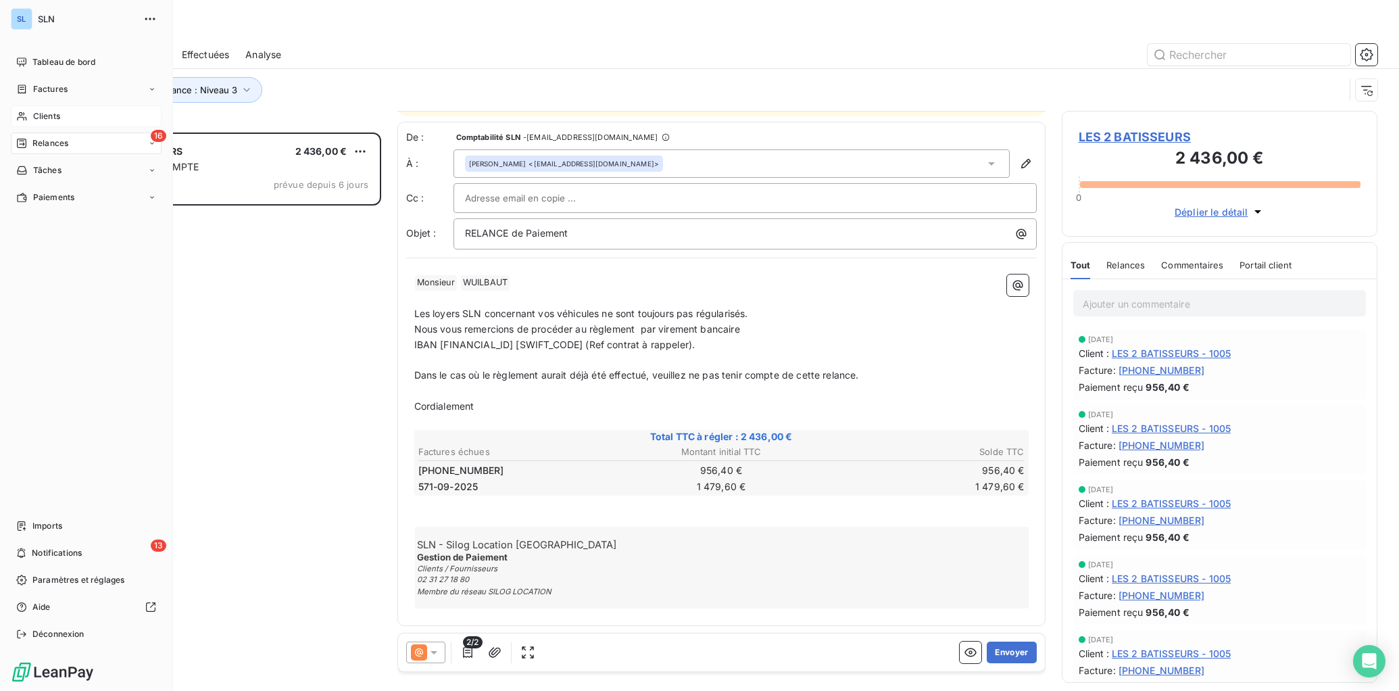
click at [47, 113] on span "Clients" at bounding box center [46, 116] width 27 height 12
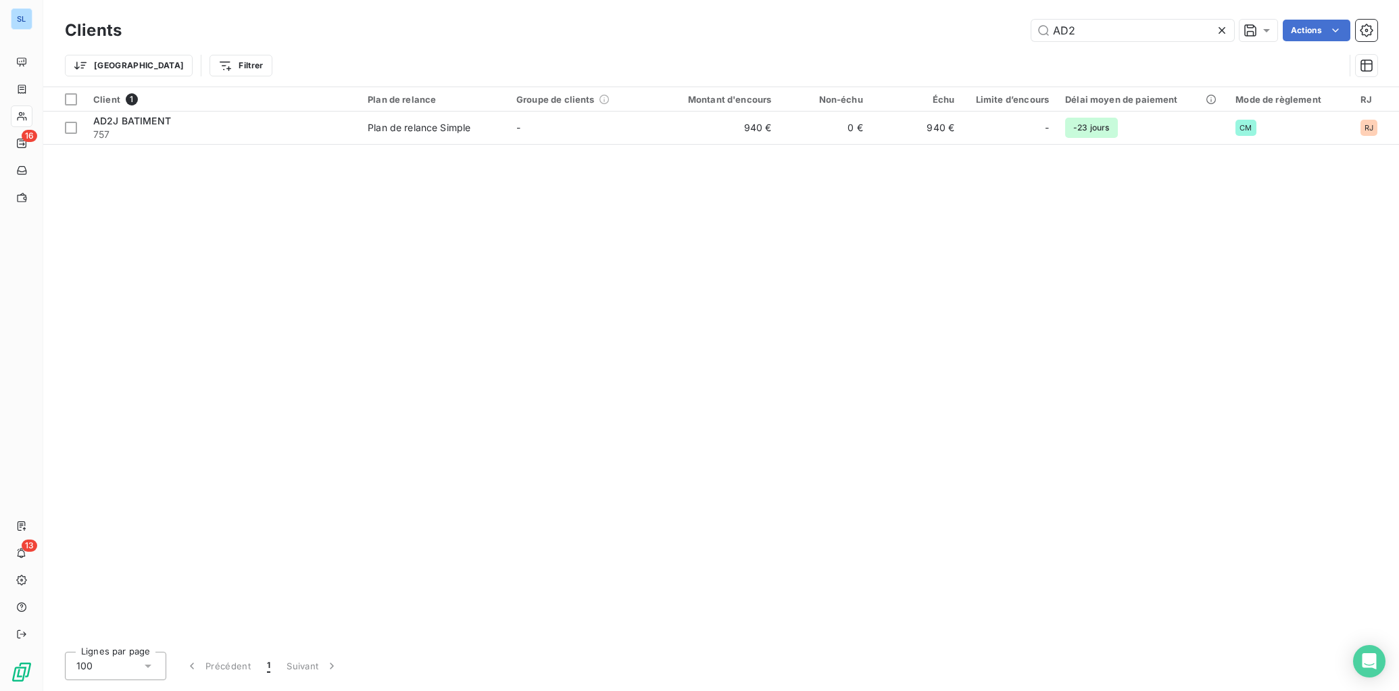
drag, startPoint x: 1097, startPoint y: 32, endPoint x: 974, endPoint y: 19, distance: 123.0
click at [975, 20] on div "AD2 Actions" at bounding box center [758, 31] width 1240 height 22
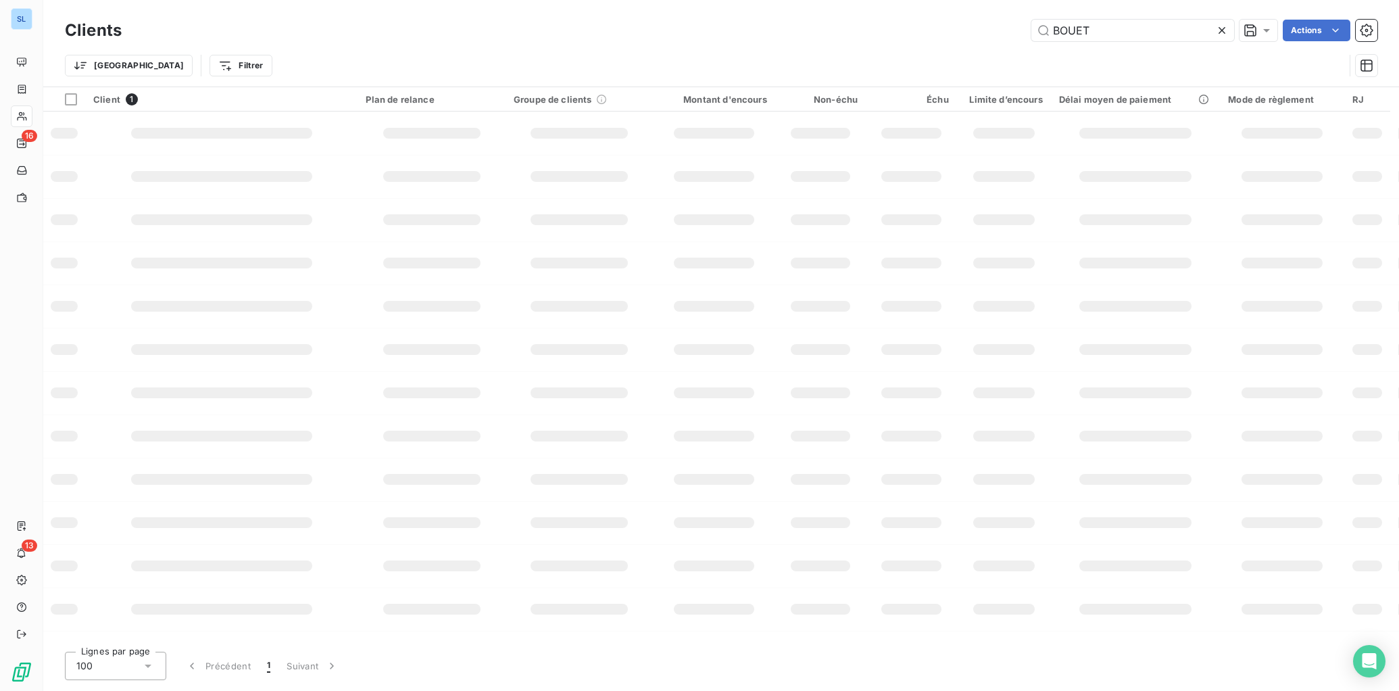
type input "BOUET"
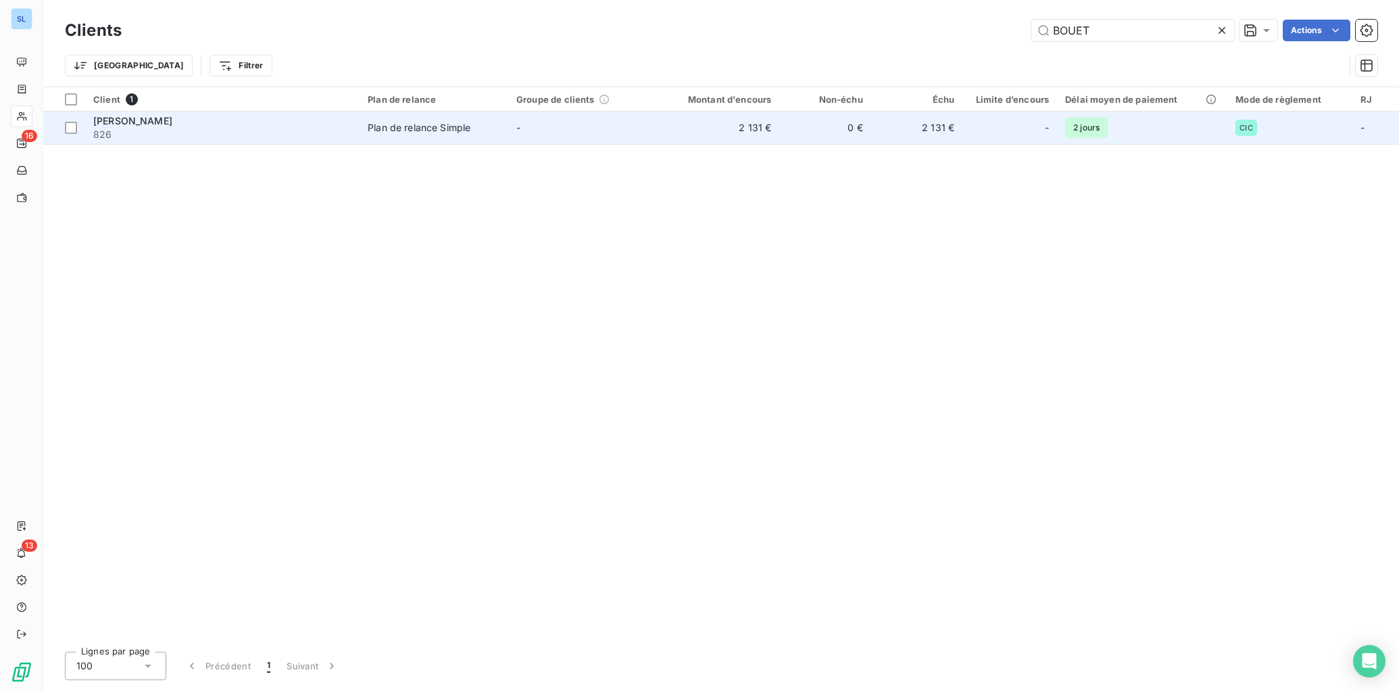
drag, startPoint x: 527, startPoint y: 137, endPoint x: 559, endPoint y: 141, distance: 32.6
click at [527, 137] on td "-" at bounding box center [582, 128] width 149 height 32
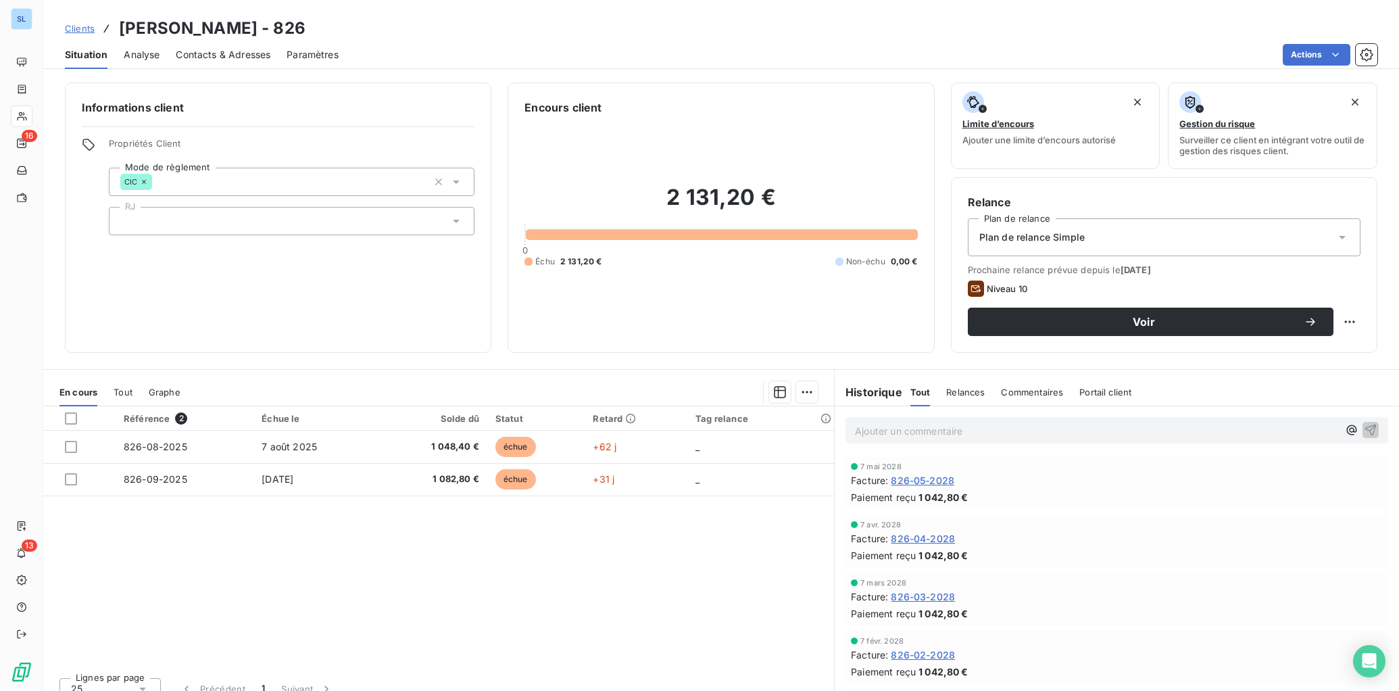
drag, startPoint x: 1044, startPoint y: 388, endPoint x: 1083, endPoint y: 426, distance: 54.0
click at [1044, 389] on span "Commentaires" at bounding box center [1032, 392] width 62 height 11
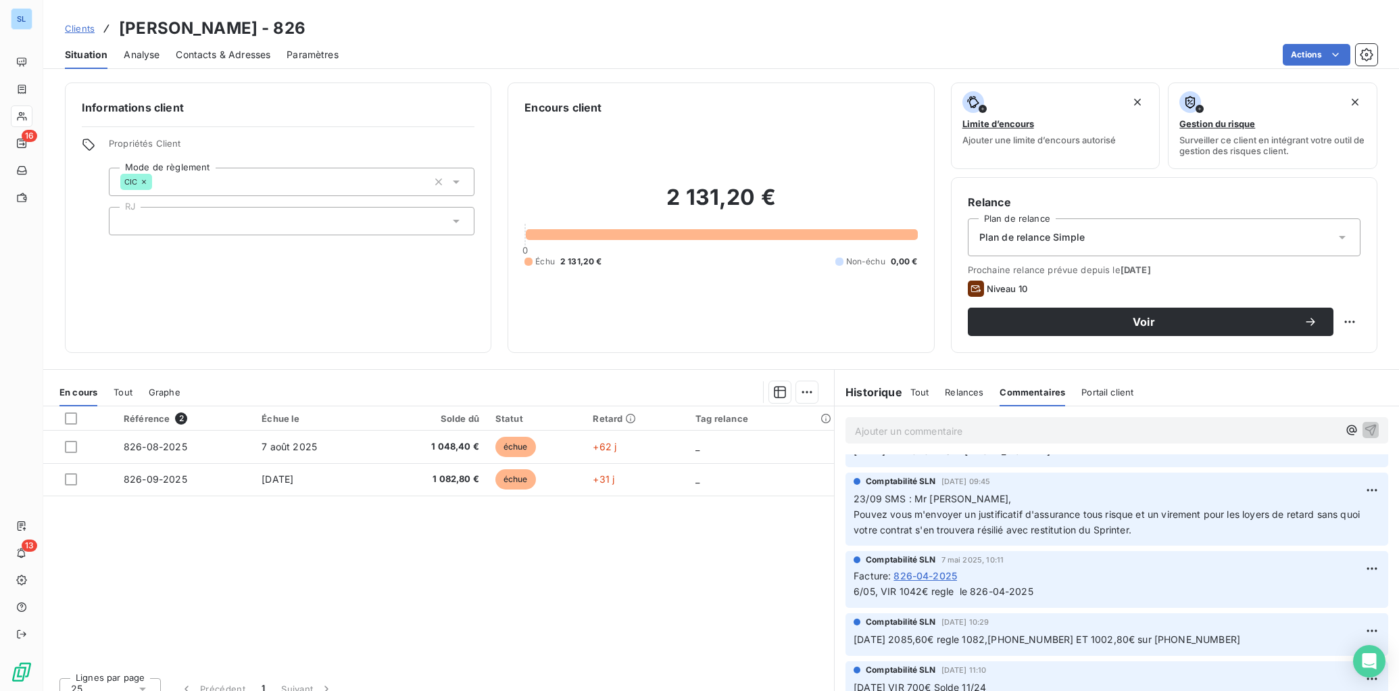
scroll to position [36, 0]
